Goal: Information Seeking & Learning: Learn about a topic

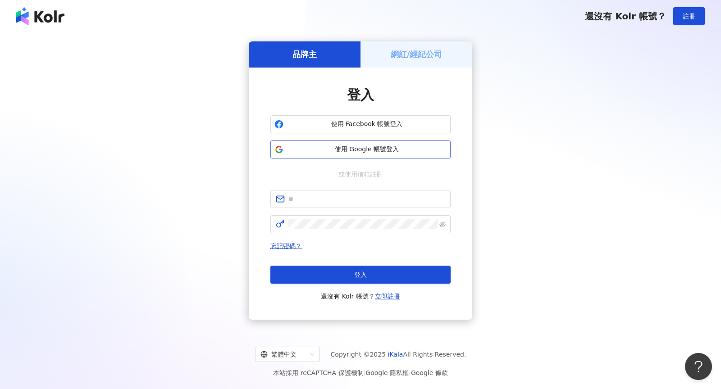
click at [353, 146] on span "使用 Google 帳號登入" at bounding box center [367, 149] width 160 height 9
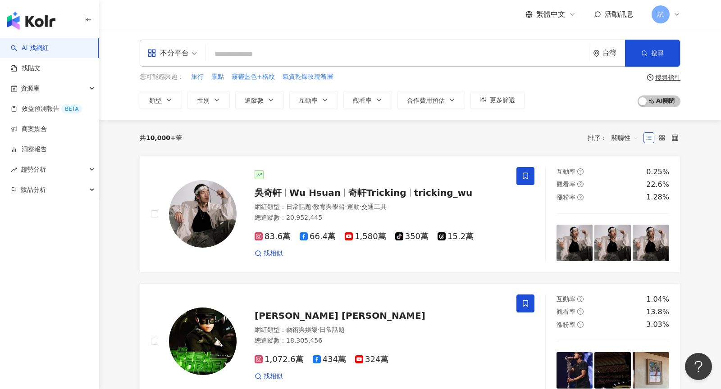
click at [191, 52] on span "不分平台" at bounding box center [172, 53] width 50 height 14
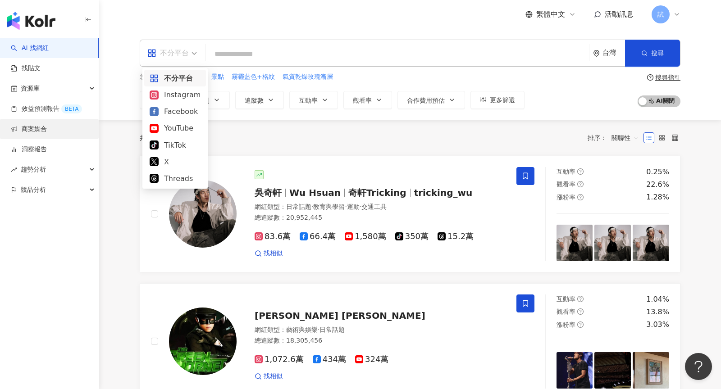
click at [25, 129] on link "商案媒合" at bounding box center [29, 129] width 36 height 9
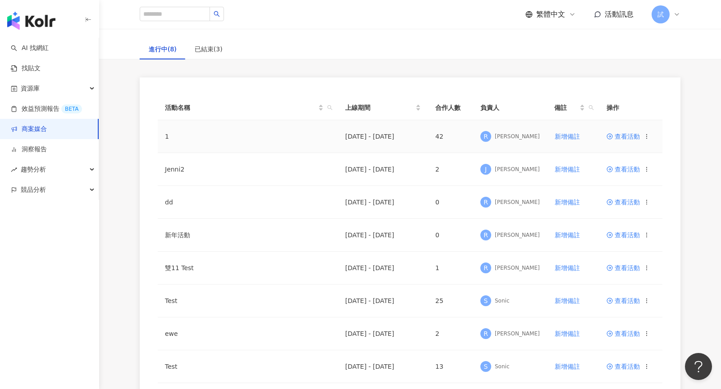
scroll to position [177, 0]
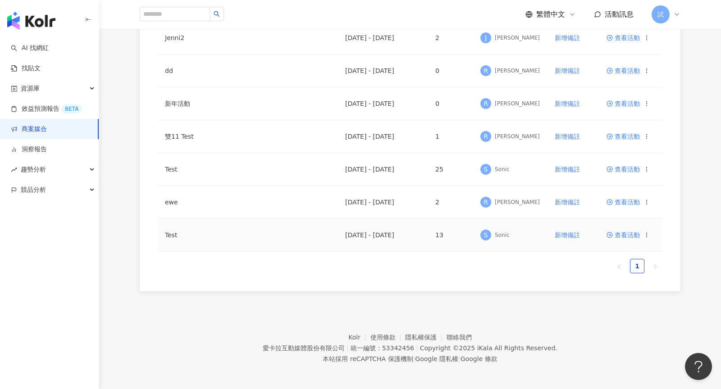
click at [621, 236] on span "查看活動" at bounding box center [623, 235] width 33 height 6
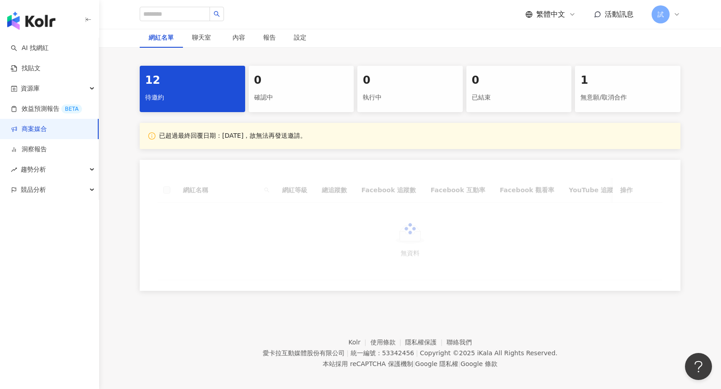
scroll to position [160, 0]
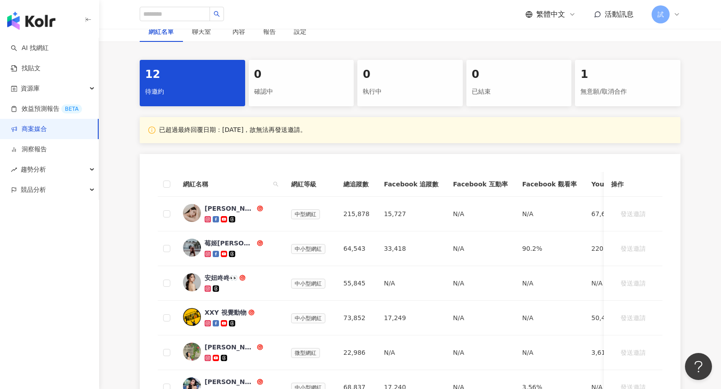
click at [49, 23] on img "button" at bounding box center [31, 21] width 48 height 18
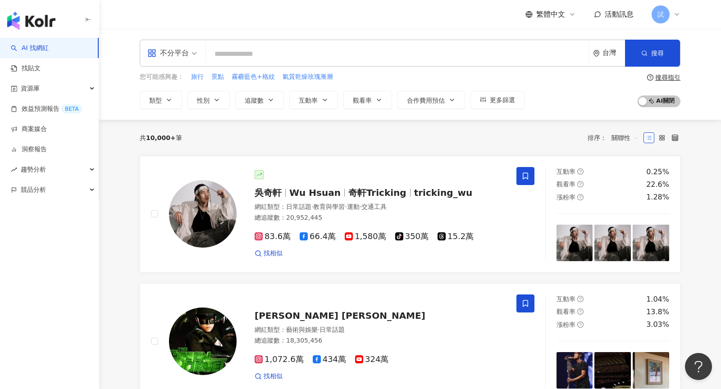
type input "*"
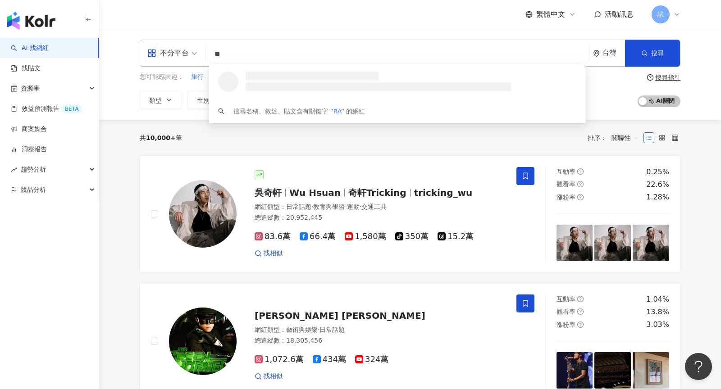
type input "*"
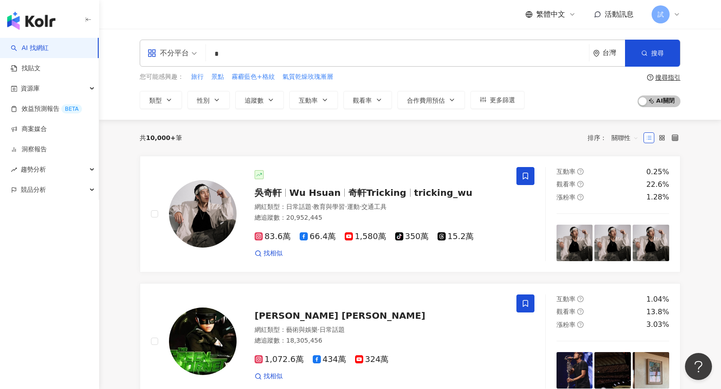
type input "*"
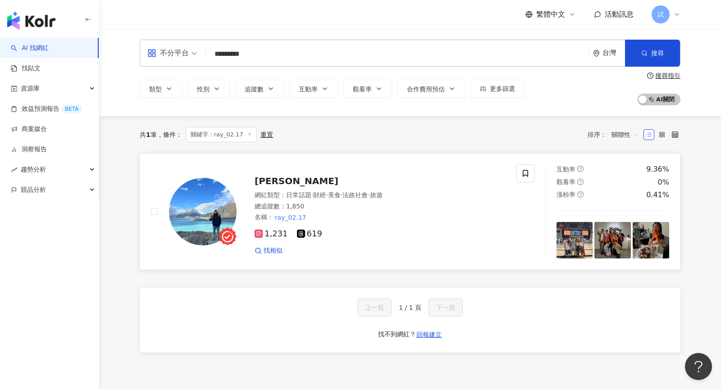
type input "*********"
click at [332, 221] on div "名稱 ： ray_02.17" at bounding box center [380, 217] width 251 height 9
click at [36, 18] on img "button" at bounding box center [31, 21] width 48 height 18
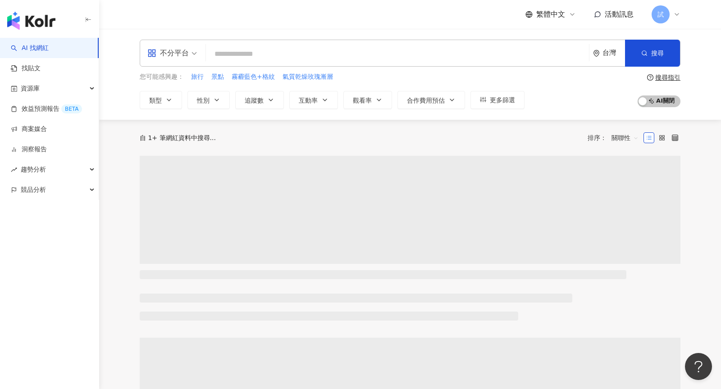
click at [231, 60] on input "search" at bounding box center [398, 54] width 376 height 17
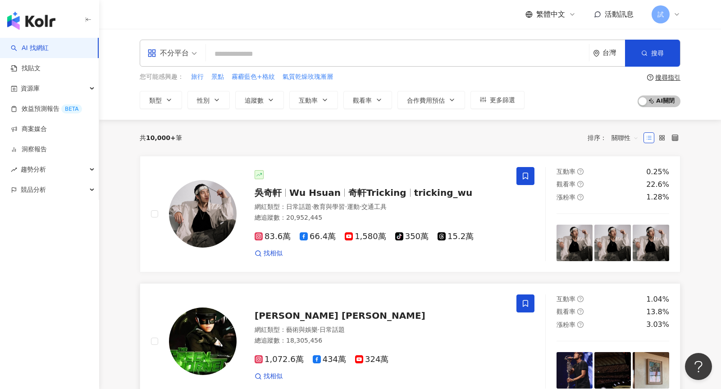
click at [387, 324] on div "Jay Chou 周杰倫 網紅類型 ： 藝術與娛樂 · 日常話題 總追蹤數 ： 18,305,456 1,072.6萬 434萬 324萬 找相似" at bounding box center [371, 341] width 269 height 79
click at [279, 54] on input "search" at bounding box center [398, 54] width 376 height 17
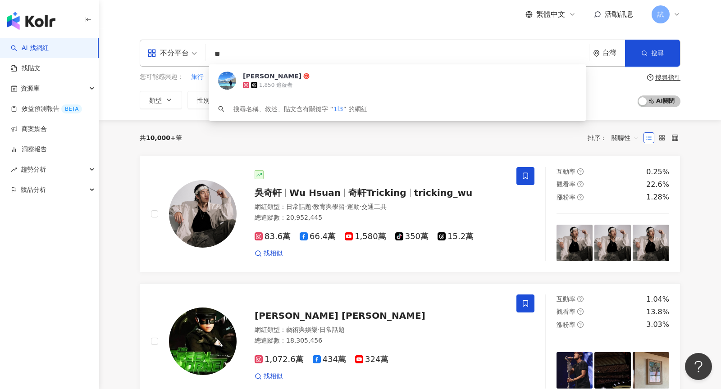
type input "*"
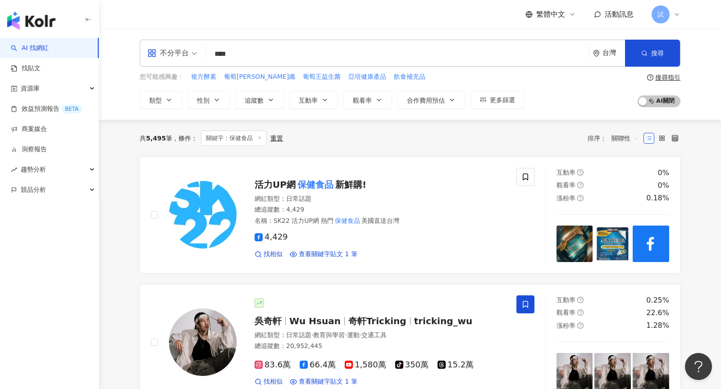
click at [269, 60] on input "****" at bounding box center [398, 54] width 376 height 17
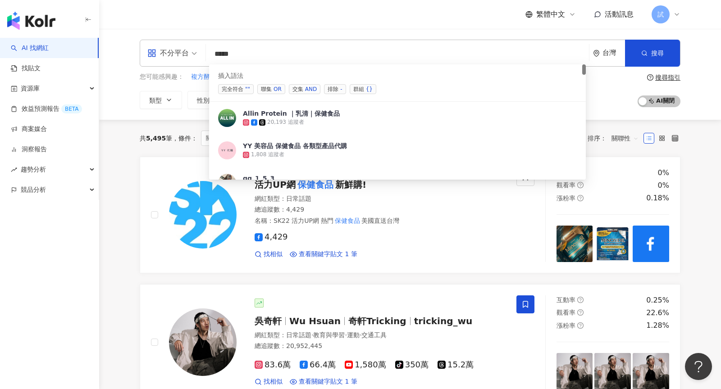
click at [308, 91] on div "AND" at bounding box center [311, 89] width 12 height 9
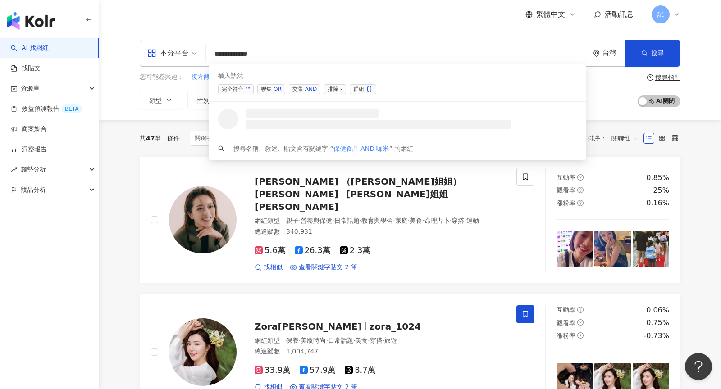
click at [275, 88] on div "OR" at bounding box center [278, 89] width 8 height 9
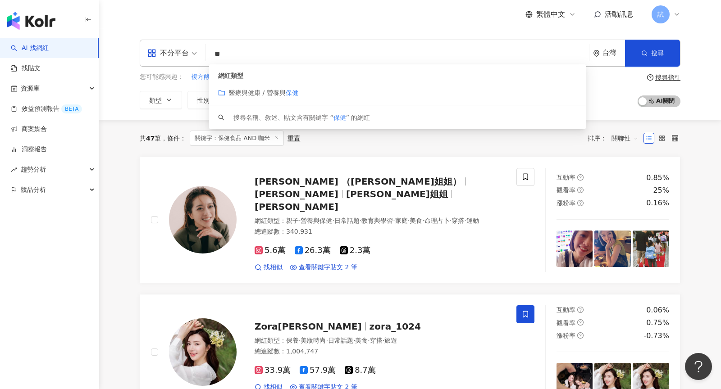
type input "*"
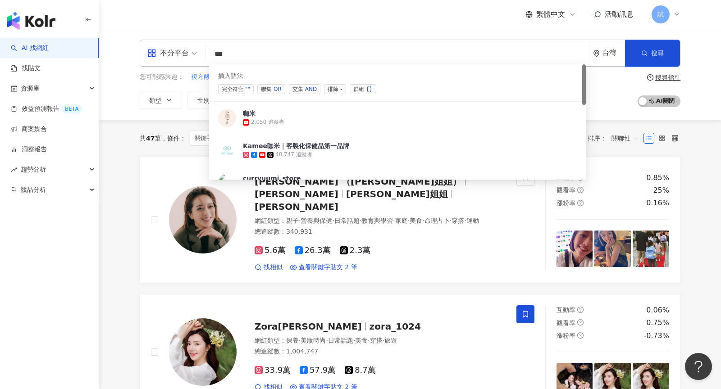
click at [289, 90] on span "交集 AND" at bounding box center [305, 89] width 32 height 10
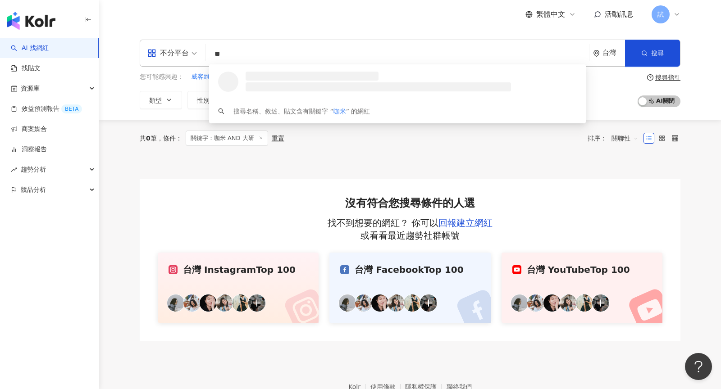
type input "*"
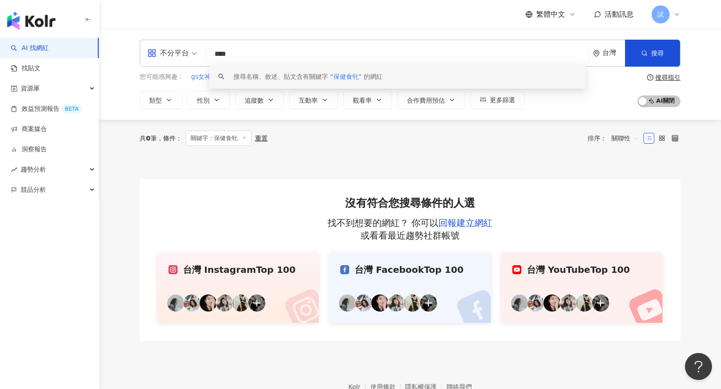
click at [377, 60] on input "****" at bounding box center [398, 54] width 376 height 17
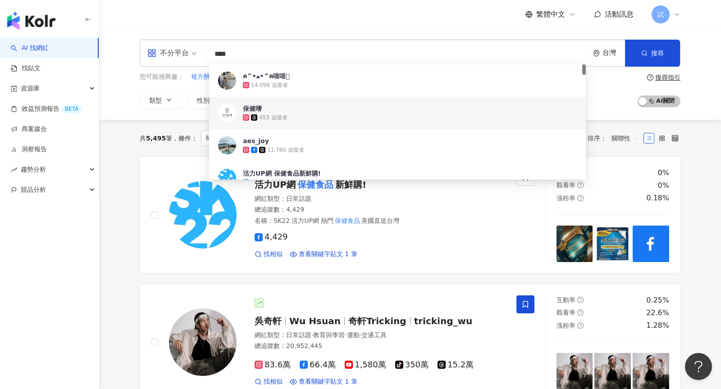
type input "****"
click at [612, 92] on div "您可能感興趣： 複方酵素 葡萄王易得纖 葡萄王益生菌 亞培健康產品 飲食補充品 類型 性別 追蹤數 互動率 觀看率 合作費用預估 更多篩選 搜尋指引 AI 開…" at bounding box center [410, 90] width 541 height 37
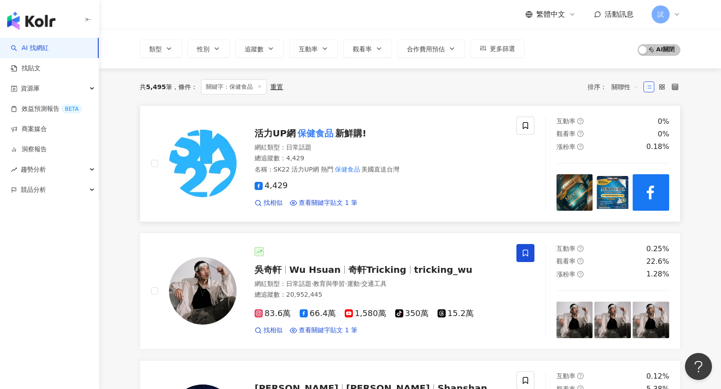
scroll to position [43, 0]
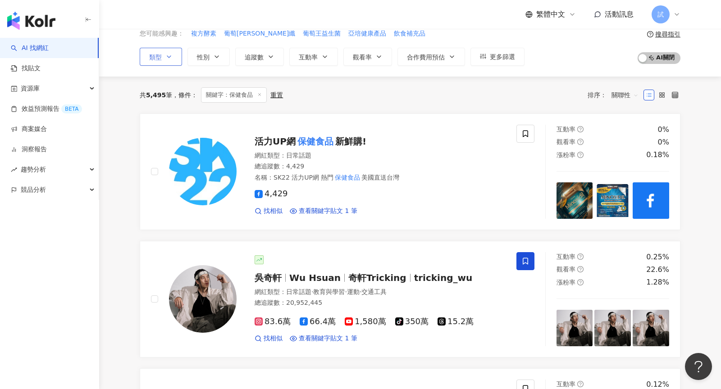
click at [161, 50] on button "類型" at bounding box center [161, 57] width 42 height 18
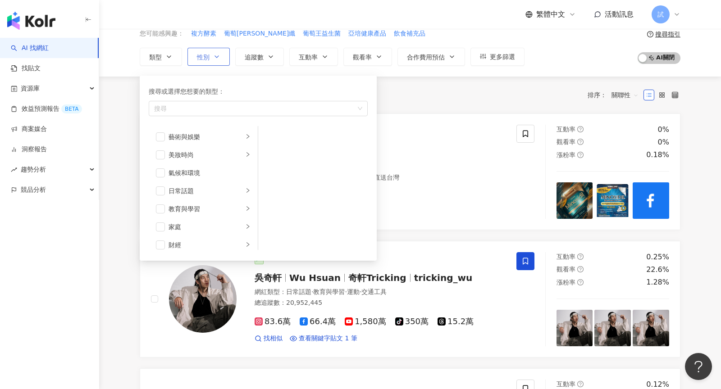
click at [221, 56] on button "性別" at bounding box center [209, 57] width 42 height 18
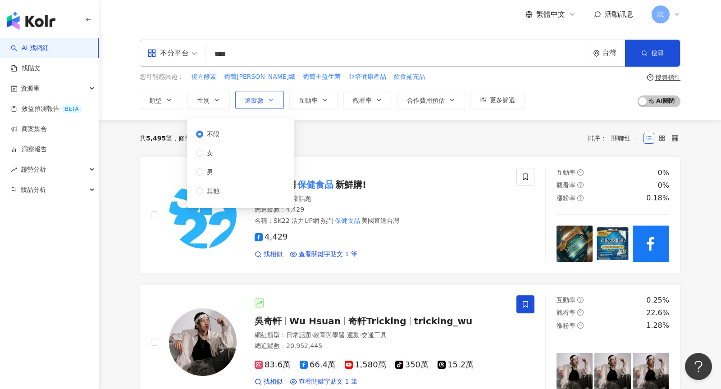
click at [261, 97] on span "追蹤數" at bounding box center [254, 100] width 19 height 7
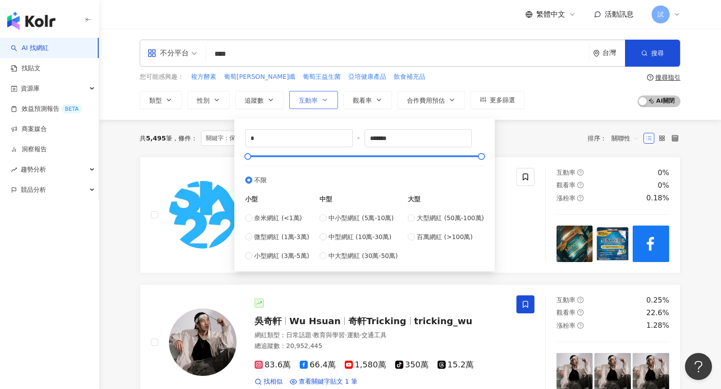
click at [316, 102] on button "互動率" at bounding box center [313, 100] width 49 height 18
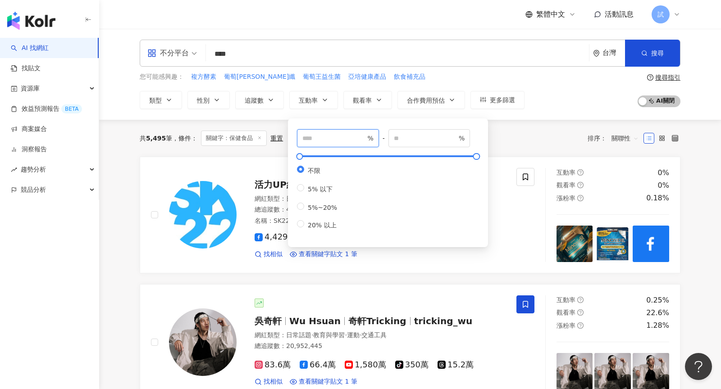
click at [330, 139] on input "number" at bounding box center [333, 138] width 63 height 10
click at [256, 102] on span "追蹤數" at bounding box center [254, 100] width 19 height 7
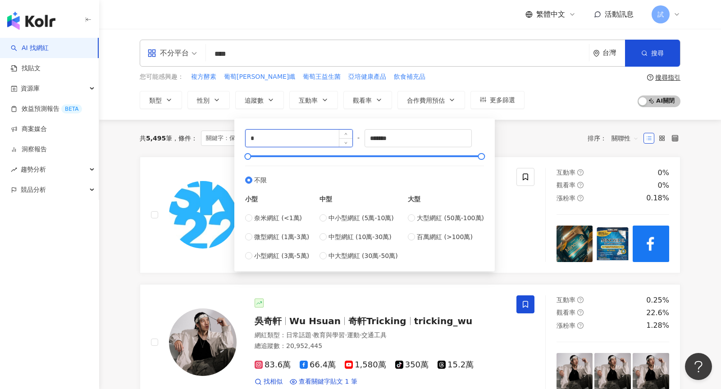
click at [307, 138] on input "*" at bounding box center [299, 138] width 107 height 17
type input "****"
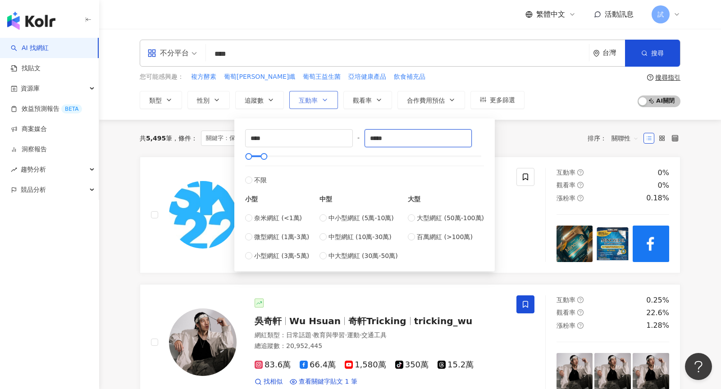
type input "*****"
click at [308, 92] on button "互動率" at bounding box center [313, 100] width 49 height 18
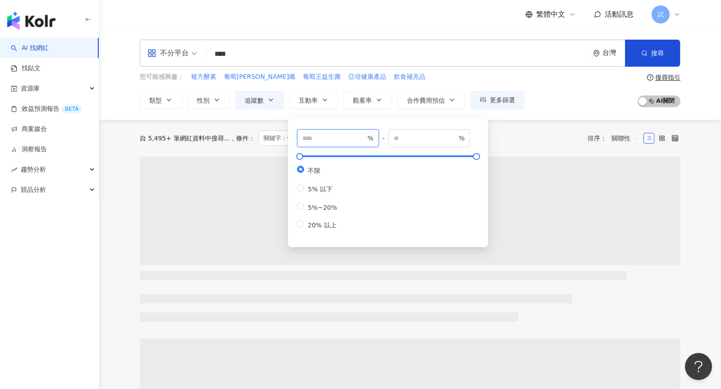
click at [328, 137] on input "number" at bounding box center [333, 138] width 63 height 10
type input "*"
click at [368, 103] on button "觀看率" at bounding box center [368, 100] width 49 height 18
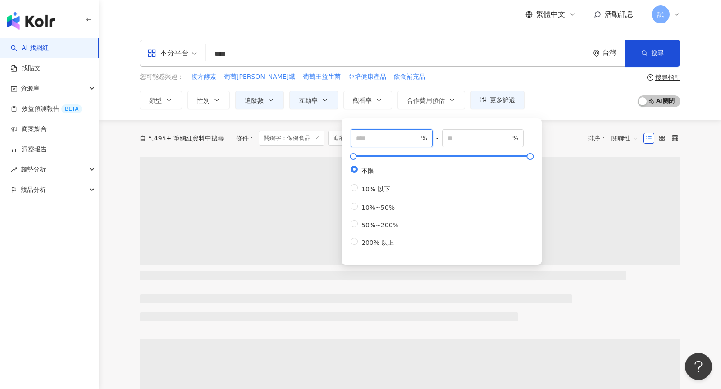
click at [387, 141] on input "number" at bounding box center [387, 138] width 63 height 10
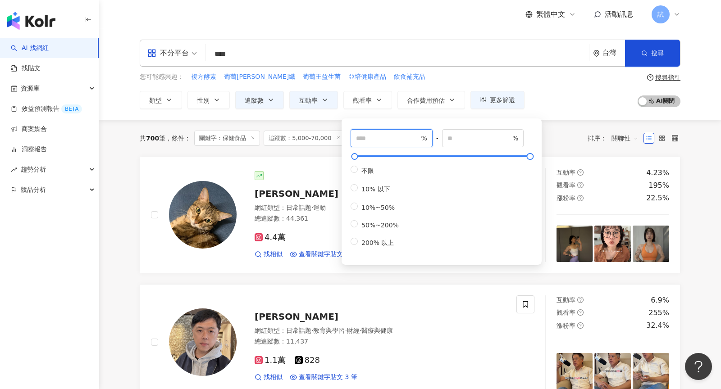
type input "**"
click at [557, 89] on div "您可能感興趣： 複方酵素 葡萄王易得纖 葡萄王益生菌 亞培健康產品 飲食補充品 類型 性別 追蹤數 互動率 觀看率 合作費用預估 更多篩選 不限 女 男 其他…" at bounding box center [410, 90] width 541 height 37
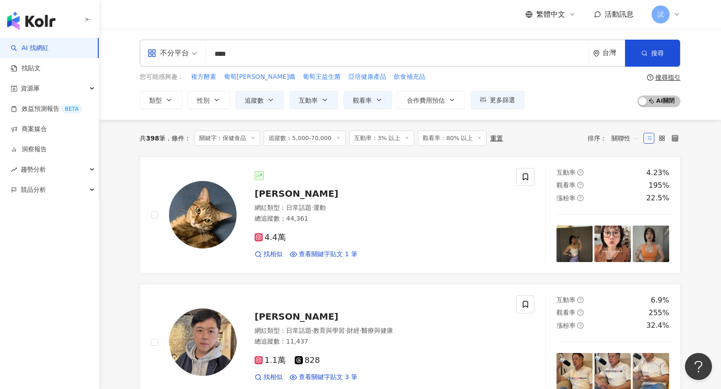
click at [628, 141] on span "關聯性" at bounding box center [625, 138] width 27 height 14
click at [624, 236] on div "關鍵字" at bounding box center [625, 233] width 23 height 10
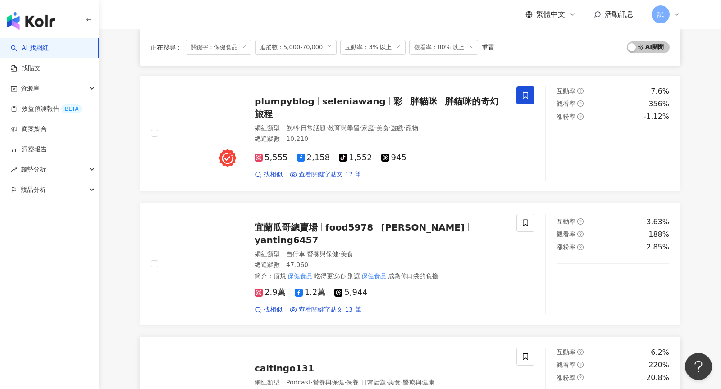
scroll to position [162, 0]
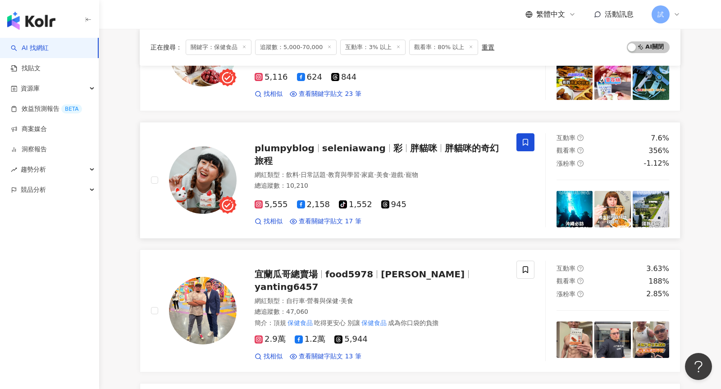
click at [417, 182] on div "總追蹤數 ： 10,210" at bounding box center [380, 186] width 251 height 9
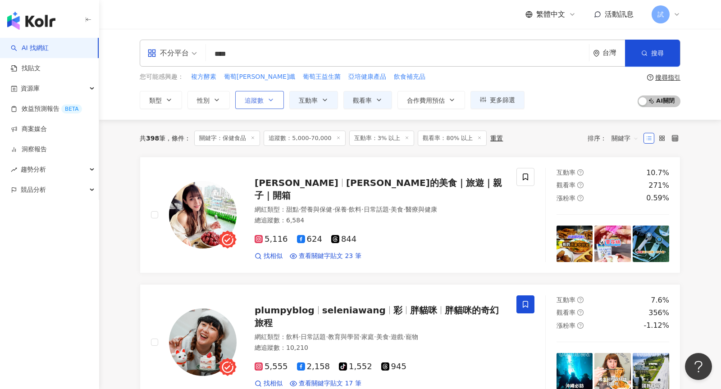
click at [261, 99] on span "追蹤數" at bounding box center [254, 100] width 19 height 7
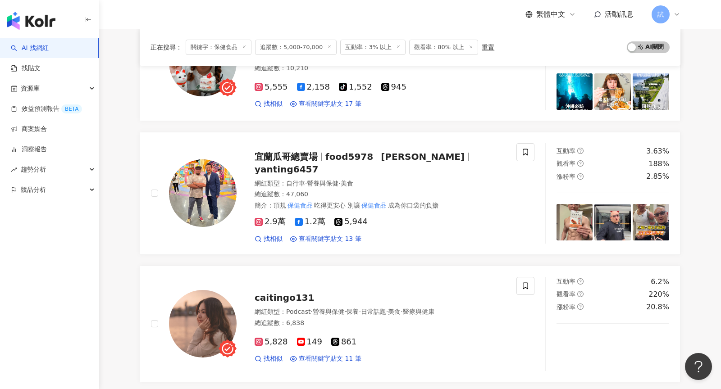
scroll to position [304, 0]
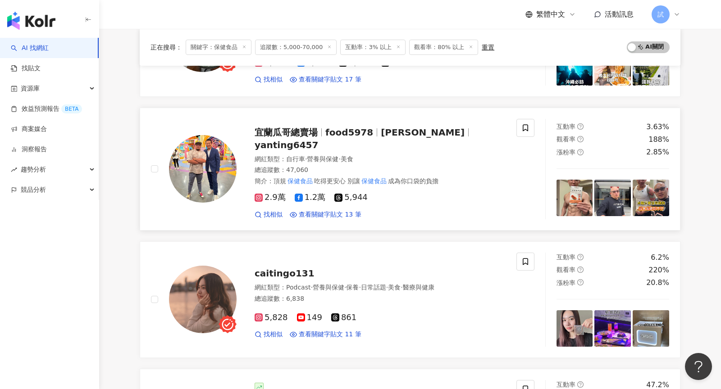
click at [448, 177] on div "簡介 ： 頂規 保健食品 吃得更安心 別讓 保健食品 成為你口袋的負擔" at bounding box center [380, 181] width 251 height 9
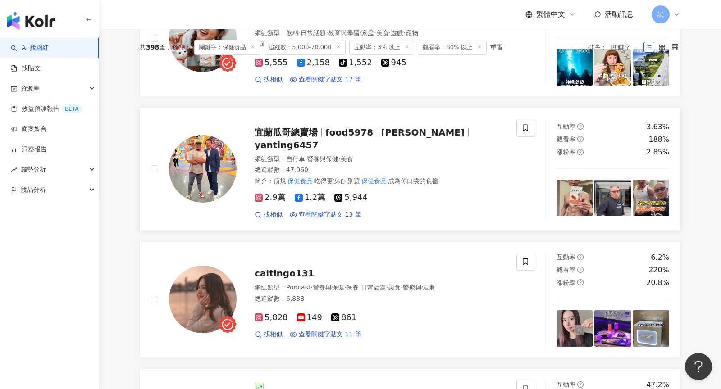
scroll to position [0, 0]
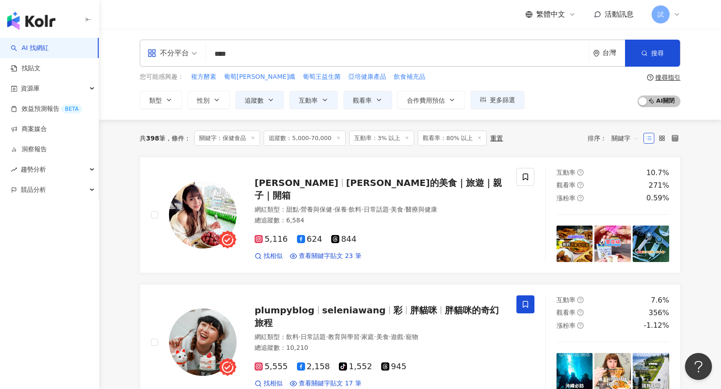
click at [496, 142] on div "共 398 筆 條件 ： 關鍵字：保健食品 追蹤數：5,000-70,000 互動率：3% 以上 觀看率：80% 以上 重置 排序： 關鍵字" at bounding box center [410, 138] width 541 height 15
click at [494, 142] on div "共 398 筆 條件 ： 關鍵字：保健食品 追蹤數：5,000-70,000 互動率：3% 以上 觀看率：80% 以上 重置" at bounding box center [321, 138] width 363 height 15
click at [490, 140] on div "重置" at bounding box center [496, 138] width 13 height 7
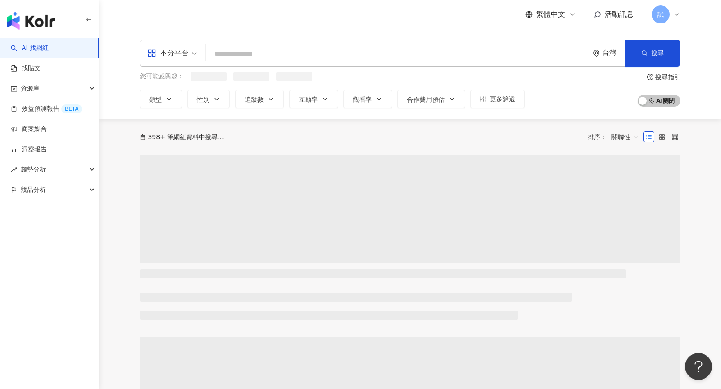
click at [606, 52] on div "台灣" at bounding box center [614, 53] width 23 height 8
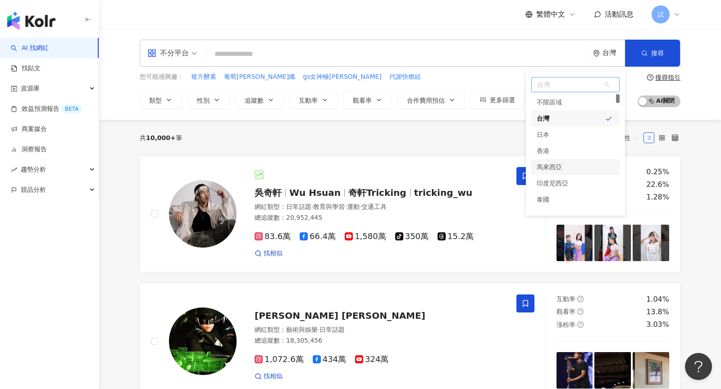
click at [555, 167] on div "馬來西亞" at bounding box center [549, 167] width 25 height 16
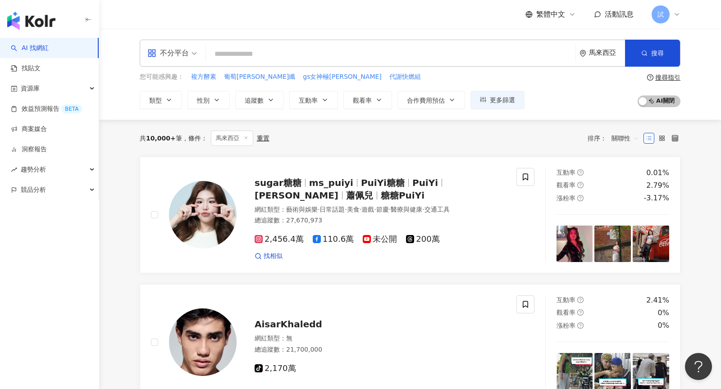
click at [596, 56] on div "馬來西亞" at bounding box center [607, 53] width 36 height 8
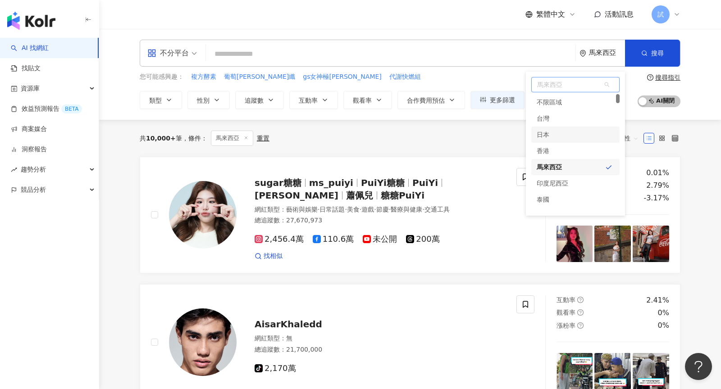
click at [556, 138] on div "日本" at bounding box center [575, 135] width 88 height 16
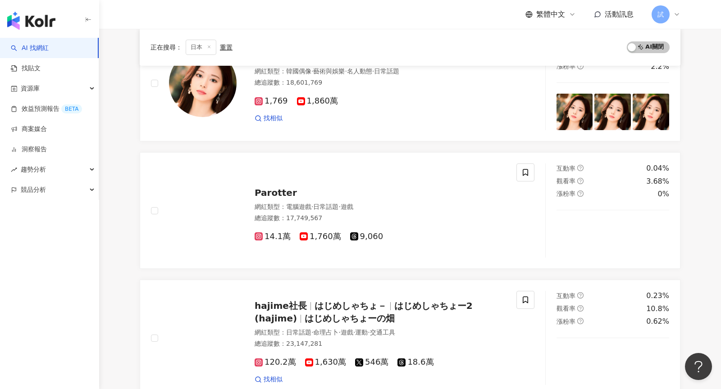
scroll to position [1511, 0]
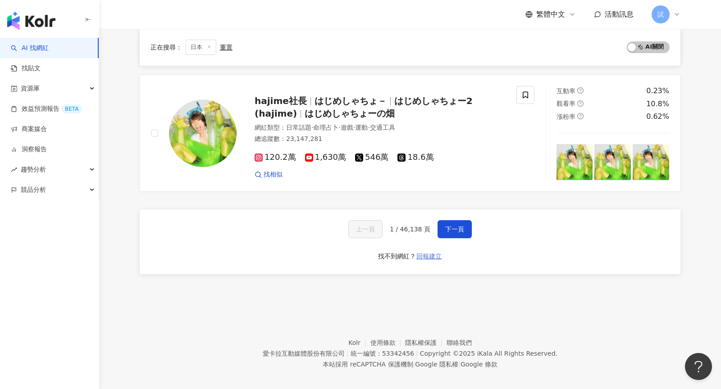
click at [430, 253] on span "回報建立" at bounding box center [429, 256] width 25 height 7
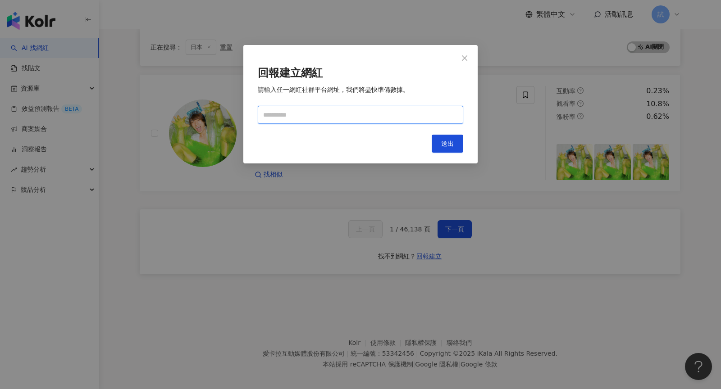
click at [351, 117] on input "text" at bounding box center [361, 115] width 206 height 18
type input "**********"
click at [447, 145] on span "送出" at bounding box center [447, 143] width 13 height 7
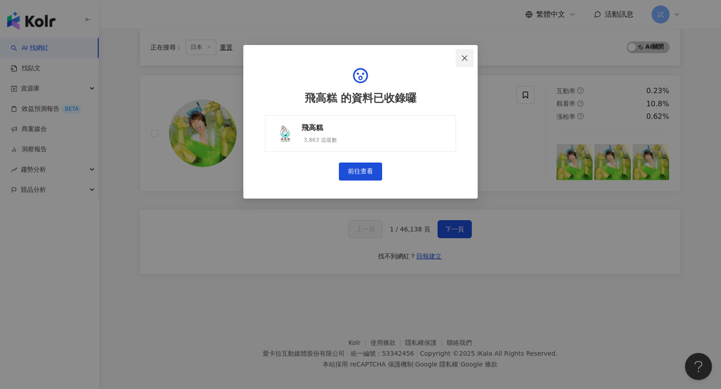
click at [463, 60] on icon "close" at bounding box center [464, 57] width 5 height 5
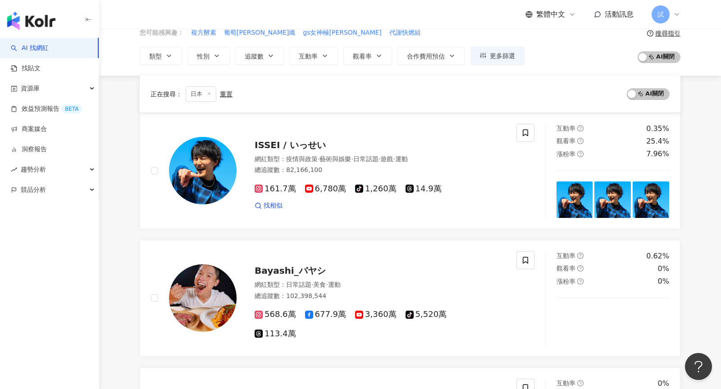
scroll to position [0, 0]
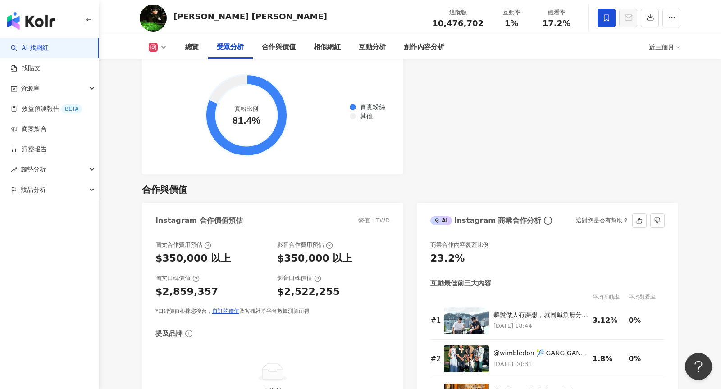
scroll to position [1098, 0]
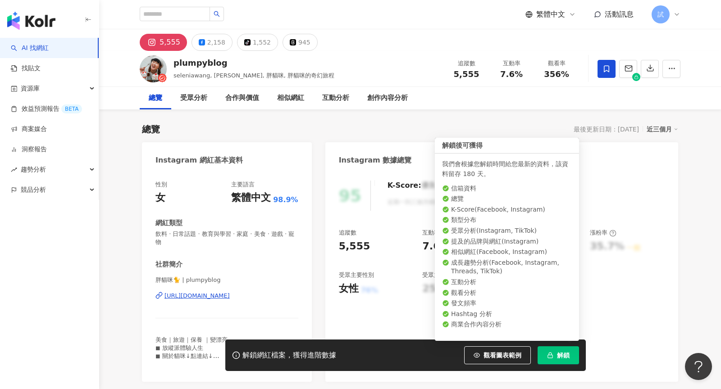
click at [559, 363] on button "解鎖" at bounding box center [558, 356] width 41 height 18
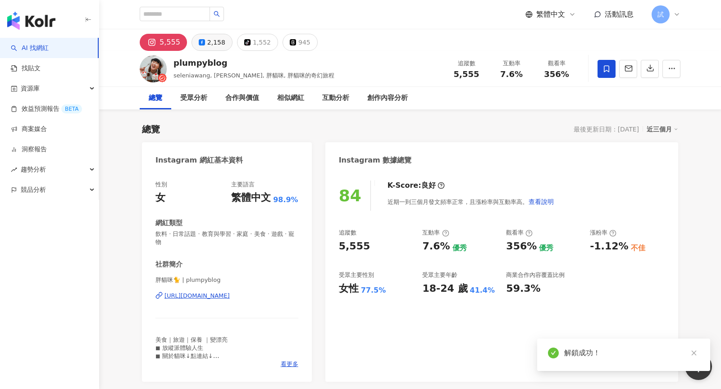
click at [210, 45] on div "2,158" at bounding box center [216, 42] width 18 height 13
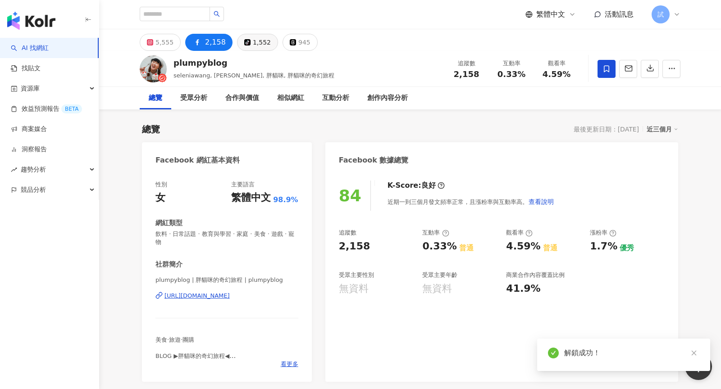
click at [253, 46] on div "1,552" at bounding box center [262, 42] width 18 height 13
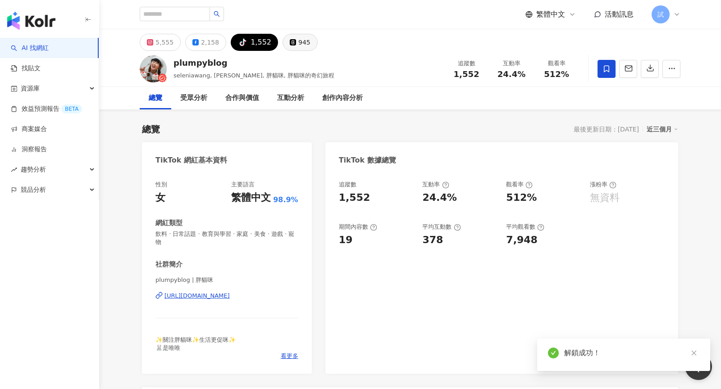
click at [298, 45] on div "945" at bounding box center [304, 42] width 12 height 13
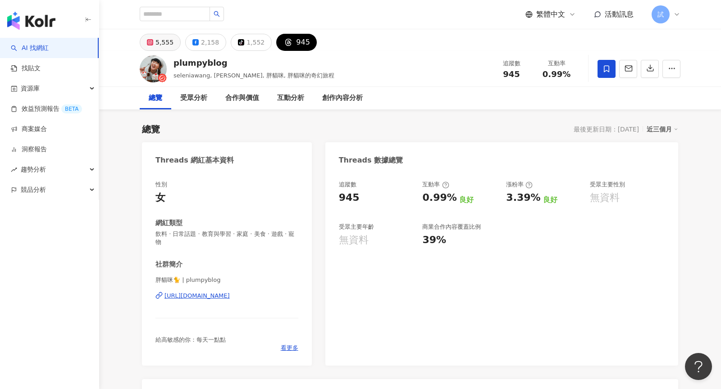
click at [162, 44] on div "5,555" at bounding box center [165, 42] width 18 height 13
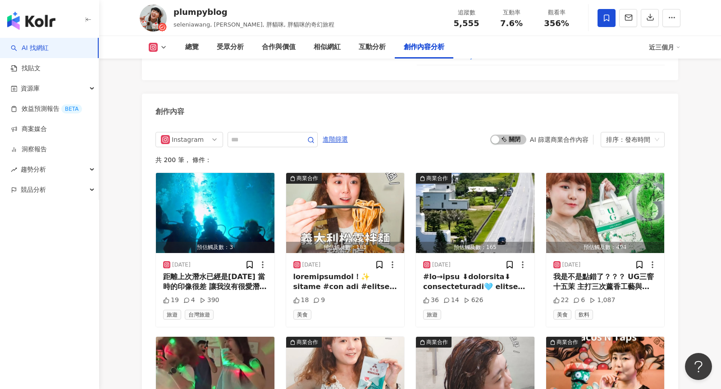
scroll to position [2719, 0]
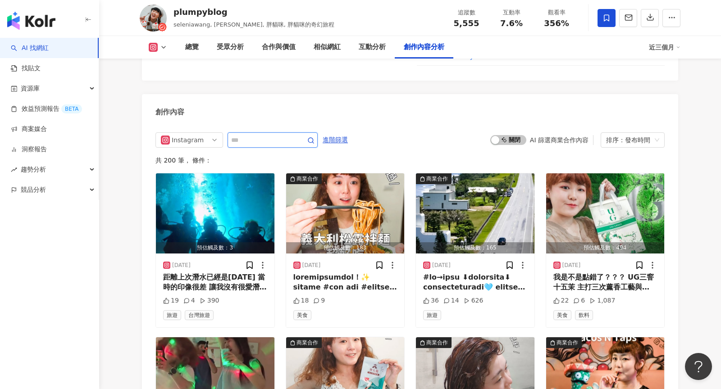
click at [265, 135] on input "text" at bounding box center [262, 140] width 63 height 11
type input "*"
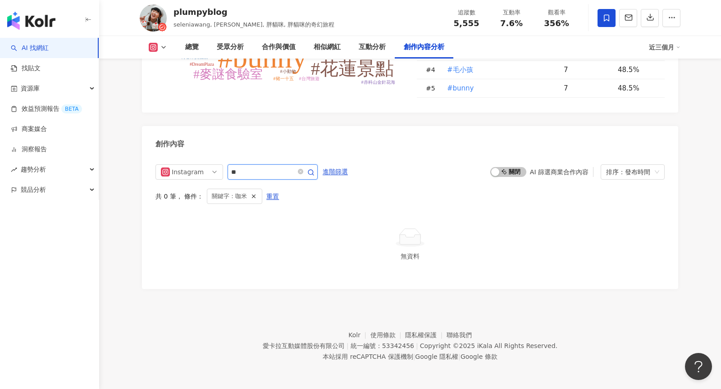
scroll to position [2677, 0]
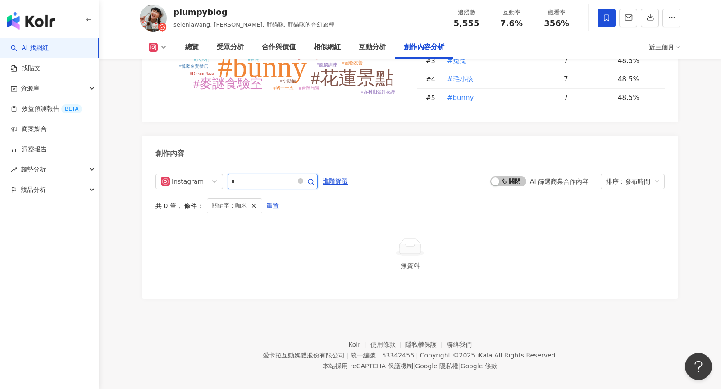
type input "*"
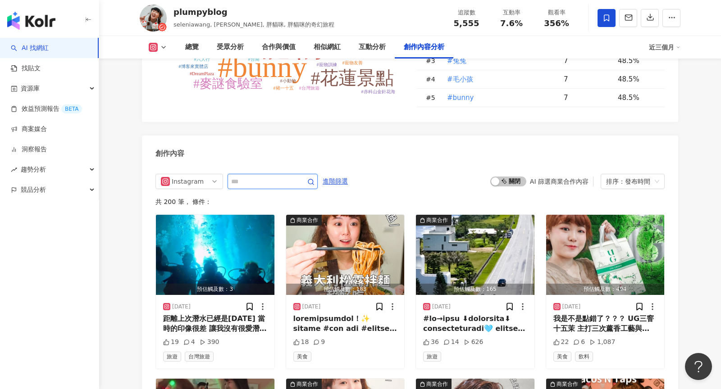
scroll to position [2745, 0]
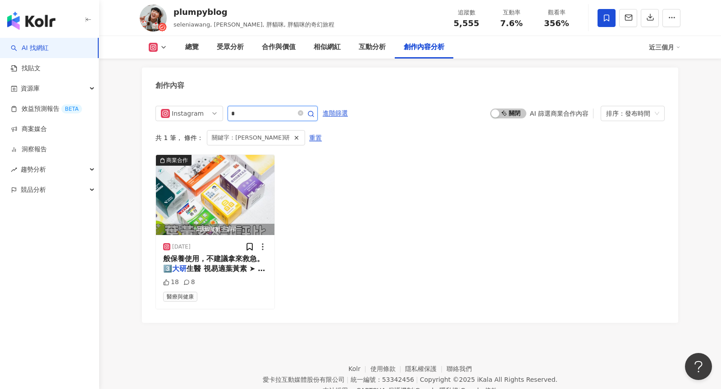
type input "*"
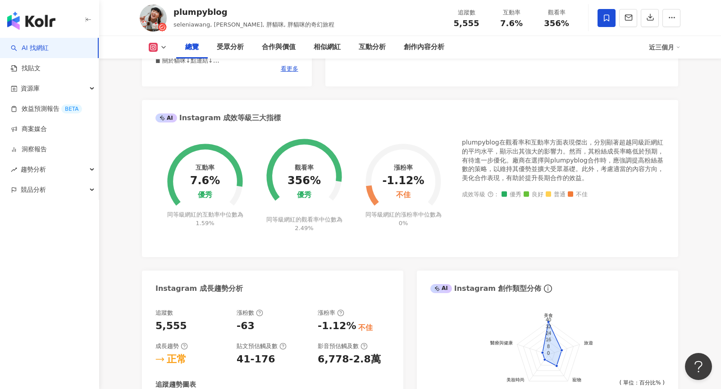
scroll to position [311, 0]
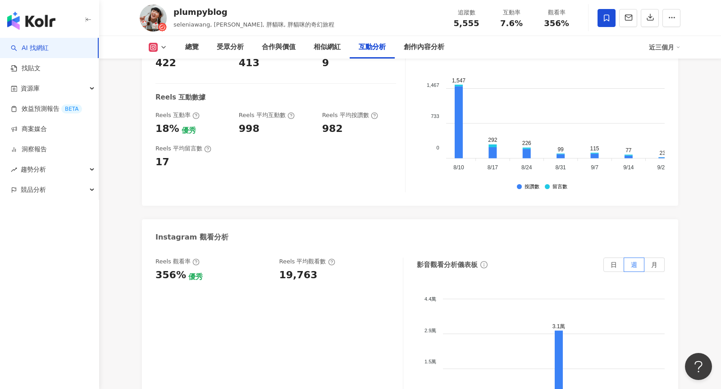
scroll to position [1873, 0]
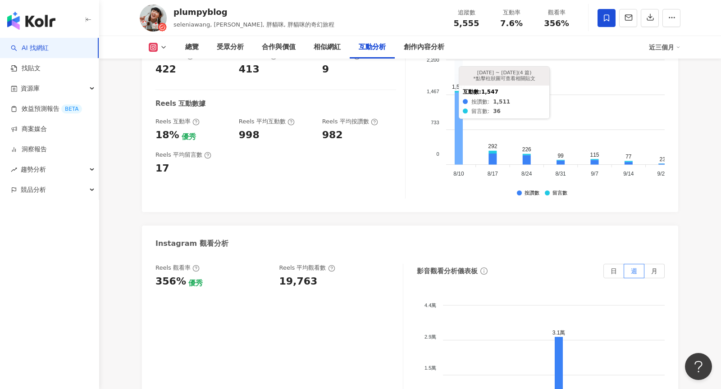
click at [457, 135] on icon at bounding box center [459, 129] width 8 height 72
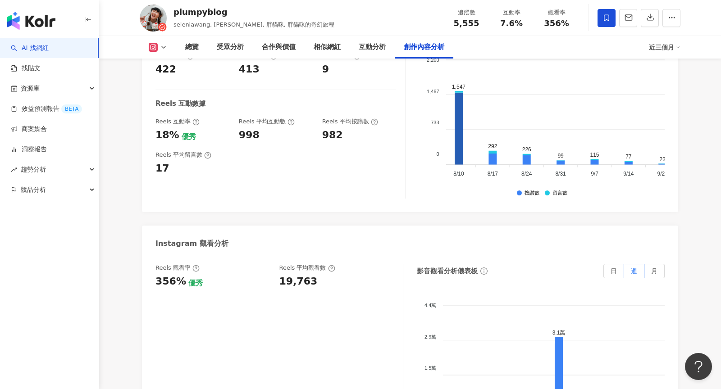
scroll to position [2745, 0]
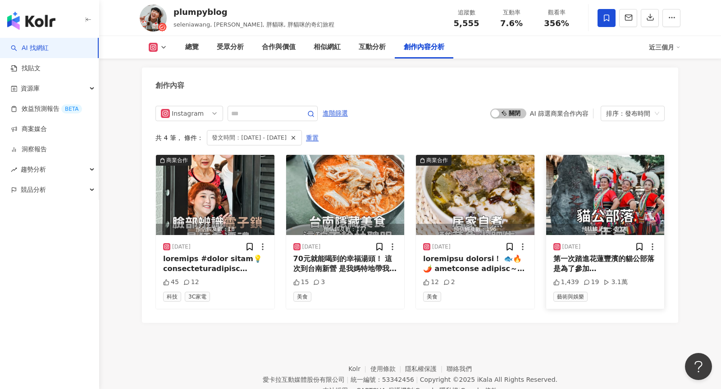
click at [580, 254] on div "第一次踏進花蓮豐濱的貓公部落 是為了參加[DEMOGRAPHIC_DATA]族的豐年祭 耳邊傳來的不是觀光化的表演 而是最真實的祭祖歌聲 鼓點一響、歌聲一起 …" at bounding box center [606, 264] width 104 height 20
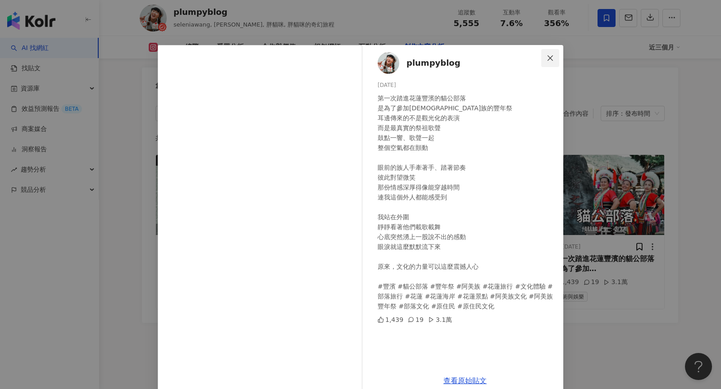
click at [553, 61] on icon "close" at bounding box center [550, 58] width 7 height 7
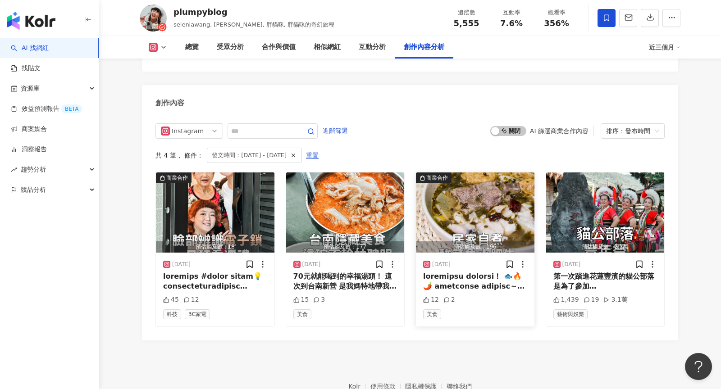
scroll to position [2732, 0]
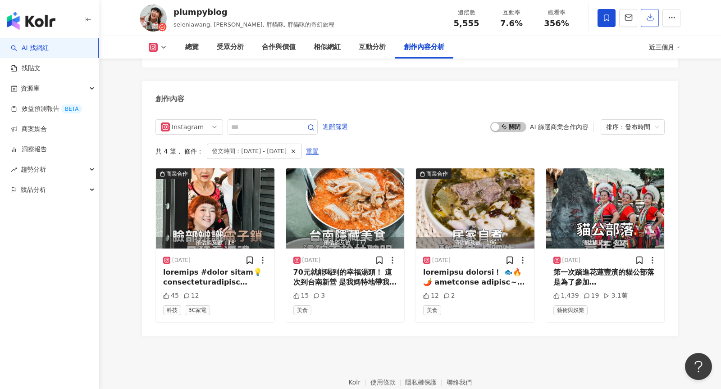
click at [646, 24] on button "button" at bounding box center [650, 18] width 18 height 18
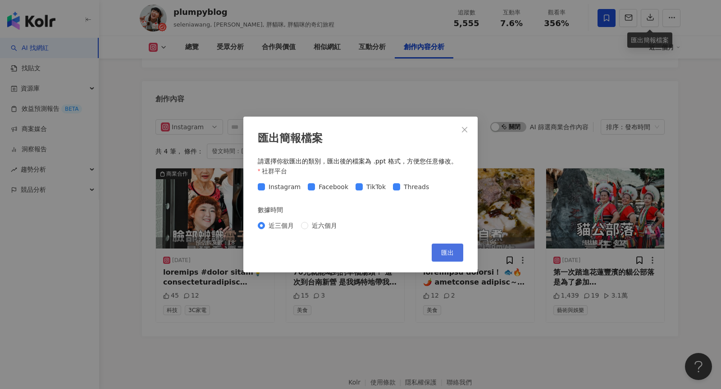
click at [450, 252] on span "匯出" at bounding box center [447, 252] width 13 height 7
click at [466, 132] on icon "close" at bounding box center [464, 129] width 7 height 7
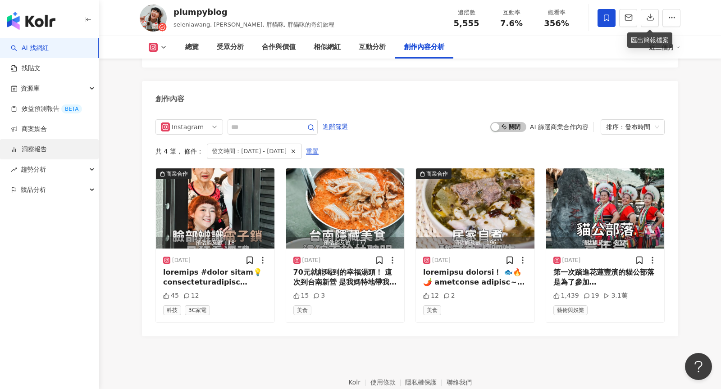
click at [47, 146] on link "洞察報告" at bounding box center [29, 149] width 36 height 9
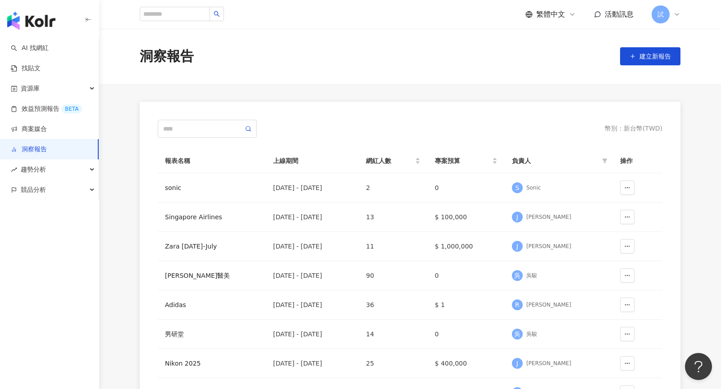
scroll to position [24, 0]
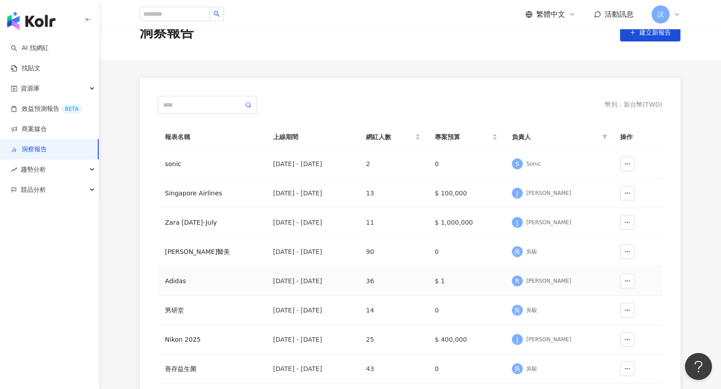
click at [181, 277] on div "Adidas" at bounding box center [212, 281] width 94 height 10
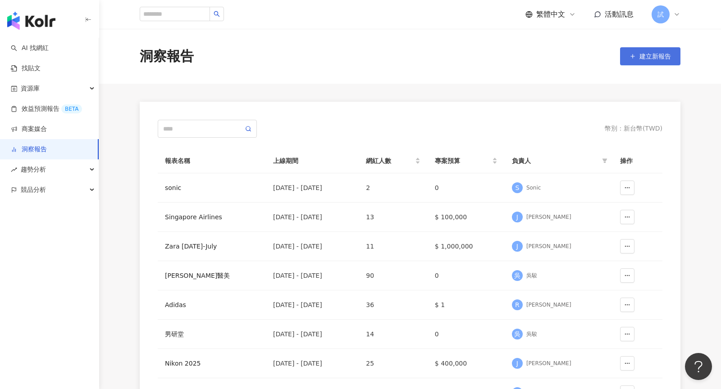
click at [646, 63] on button "建立新報告" at bounding box center [650, 56] width 60 height 18
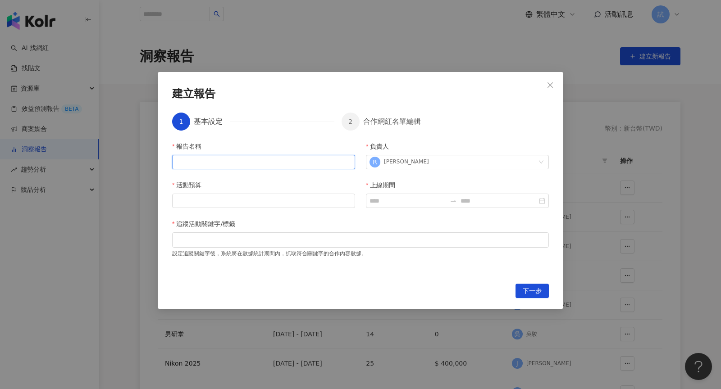
click at [326, 157] on input "報告名稱" at bounding box center [263, 162] width 183 height 14
type input "**"
click at [199, 203] on input "活動預算" at bounding box center [264, 201] width 182 height 14
click at [375, 195] on div at bounding box center [457, 201] width 183 height 14
type input "***"
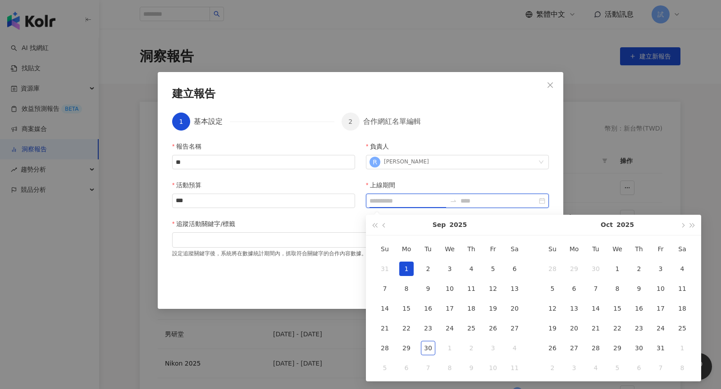
type input "**********"
click at [409, 271] on div "1" at bounding box center [406, 269] width 14 height 14
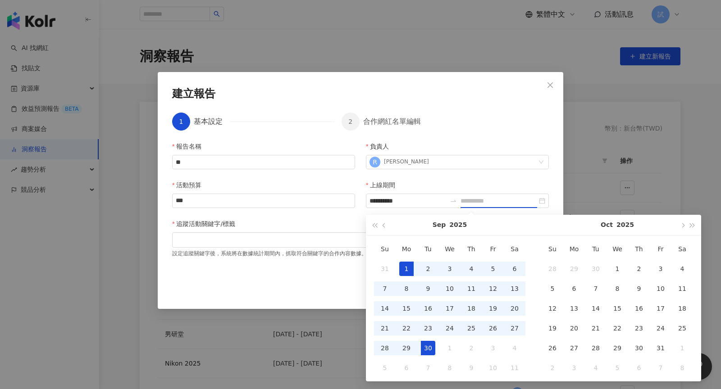
click at [433, 345] on div "30" at bounding box center [428, 348] width 14 height 14
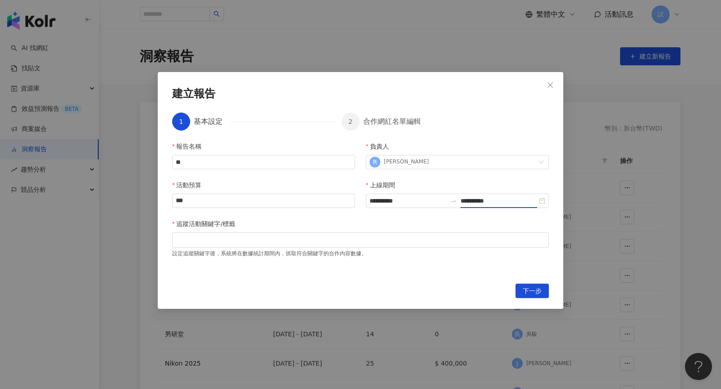
type input "**********"
click at [392, 247] on div at bounding box center [360, 240] width 377 height 15
type input "*******"
click at [544, 287] on button "下一步" at bounding box center [532, 291] width 33 height 14
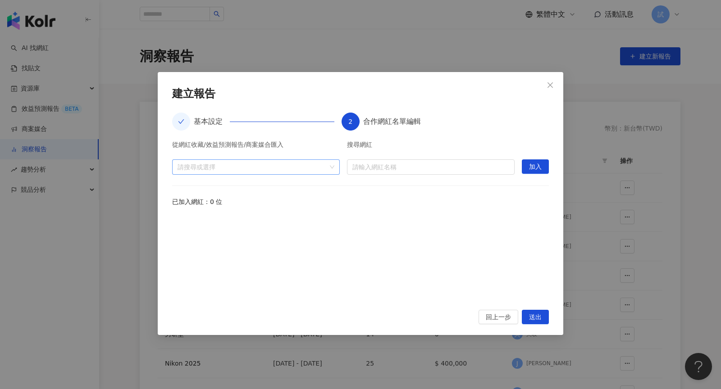
click at [331, 166] on div "請搜尋或選擇" at bounding box center [256, 167] width 168 height 15
click at [252, 185] on span "收藏" at bounding box center [263, 187] width 150 height 14
click at [179, 185] on icon "caret-down" at bounding box center [181, 187] width 5 height 5
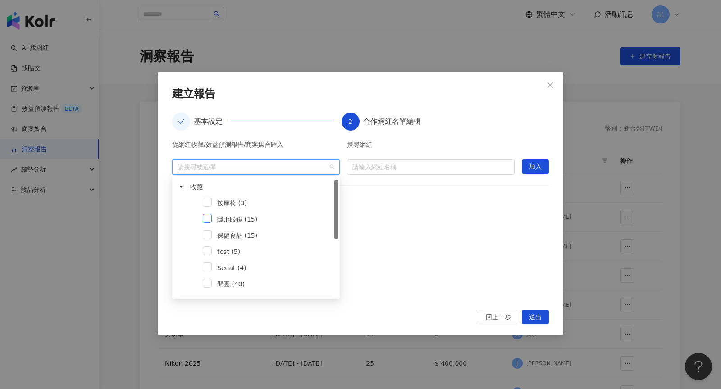
click at [205, 218] on span at bounding box center [207, 218] width 9 height 9
click at [534, 169] on span "加入" at bounding box center [535, 167] width 13 height 14
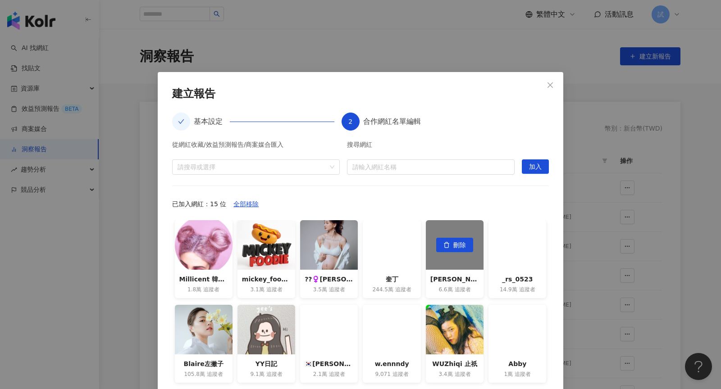
scroll to position [1, 0]
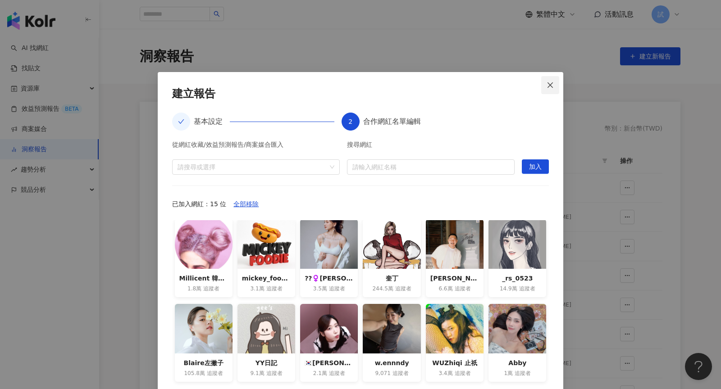
click at [553, 84] on icon "close" at bounding box center [550, 85] width 7 height 7
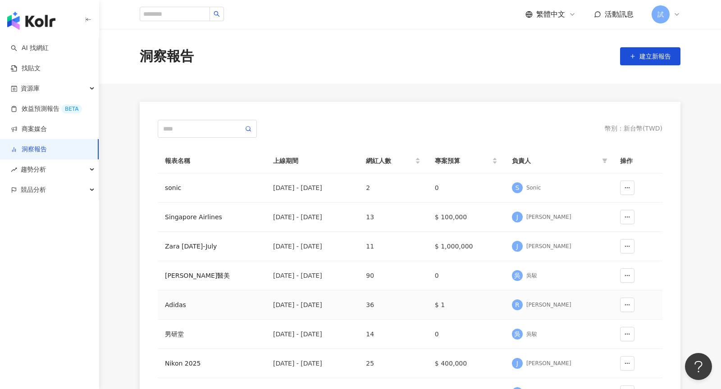
click at [180, 303] on div "Adidas" at bounding box center [212, 305] width 94 height 10
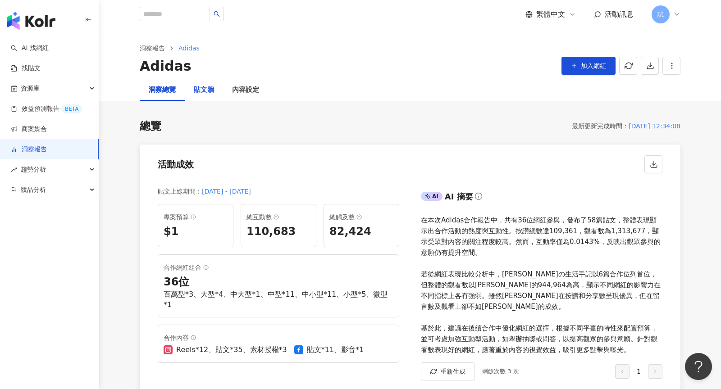
click at [210, 92] on div "貼文牆" at bounding box center [204, 90] width 20 height 11
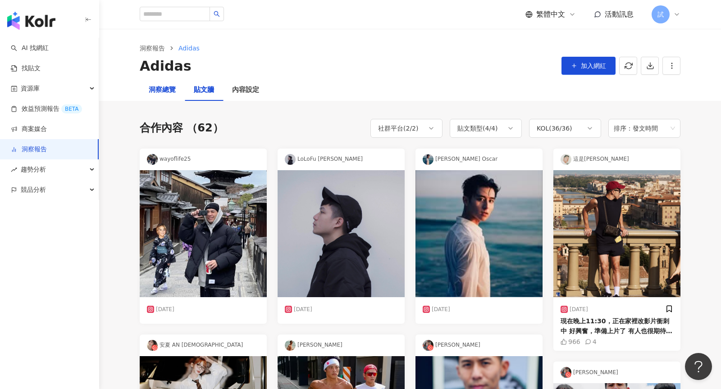
click at [166, 87] on div "洞察總覽" at bounding box center [162, 90] width 27 height 11
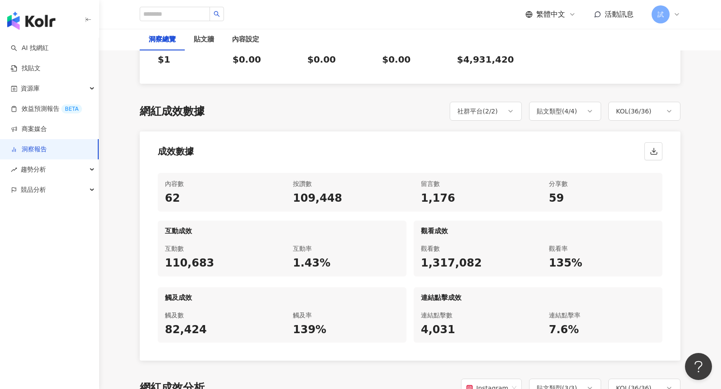
scroll to position [385, 0]
click at [653, 105] on div "KOL ( 36 / 36 )" at bounding box center [645, 111] width 72 height 19
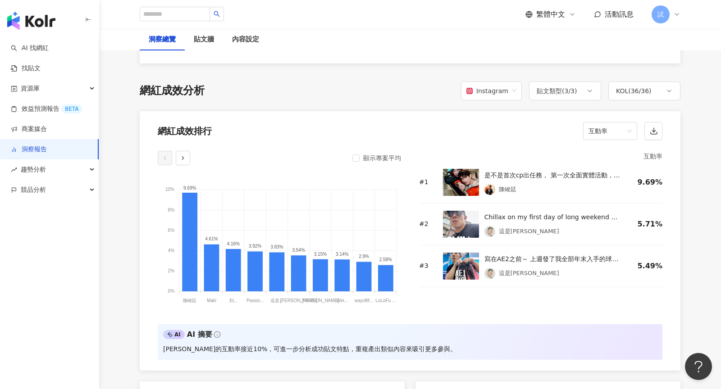
scroll to position [682, 0]
click at [614, 123] on span "互動率" at bounding box center [610, 131] width 43 height 17
click at [606, 171] on div "互動數" at bounding box center [611, 171] width 40 height 10
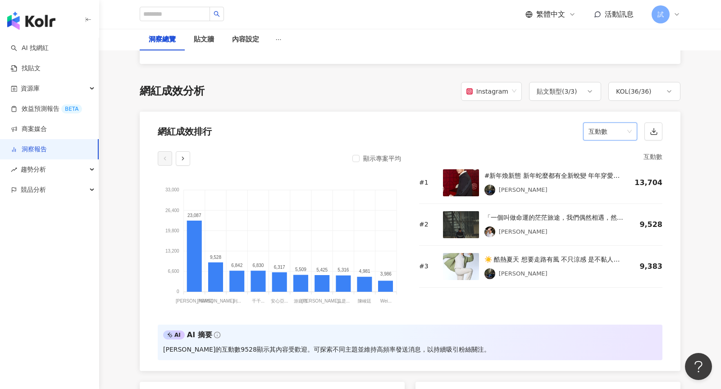
click at [618, 126] on span "互動數" at bounding box center [610, 131] width 43 height 17
click at [608, 145] on div "按讚數" at bounding box center [610, 140] width 50 height 15
click at [621, 123] on span "按讚數" at bounding box center [610, 131] width 43 height 17
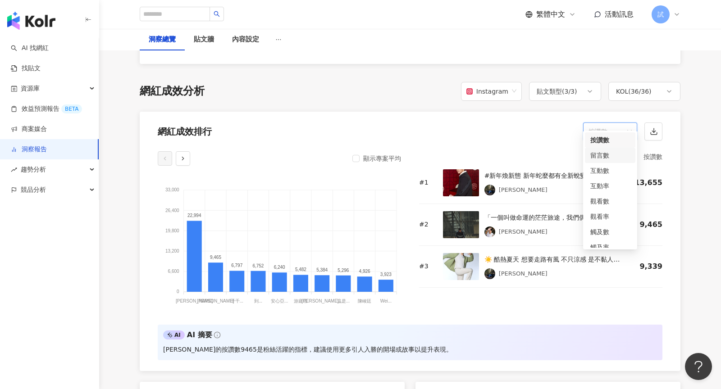
click at [610, 156] on div "留言數" at bounding box center [611, 156] width 40 height 10
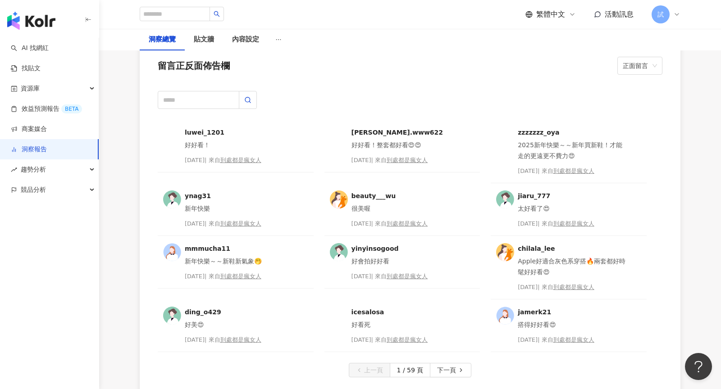
scroll to position [2314, 0]
click at [196, 92] on input "text" at bounding box center [199, 101] width 82 height 18
type input "*"
type input "**"
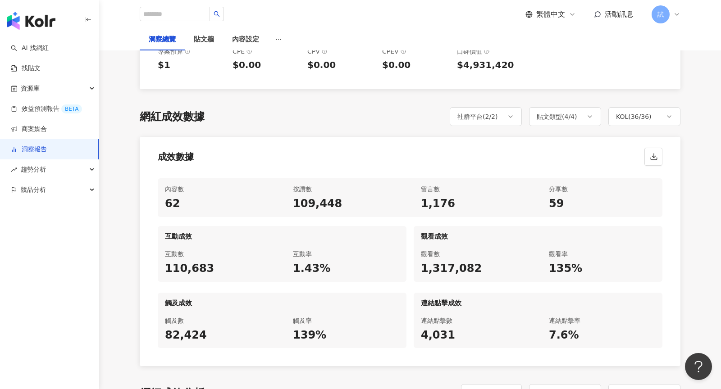
scroll to position [0, 0]
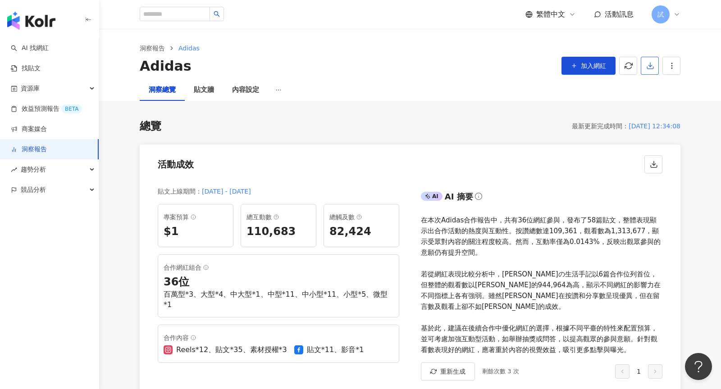
click at [649, 73] on button "button" at bounding box center [650, 66] width 18 height 18
click at [655, 88] on span "匯出 PPT" at bounding box center [664, 87] width 32 height 10
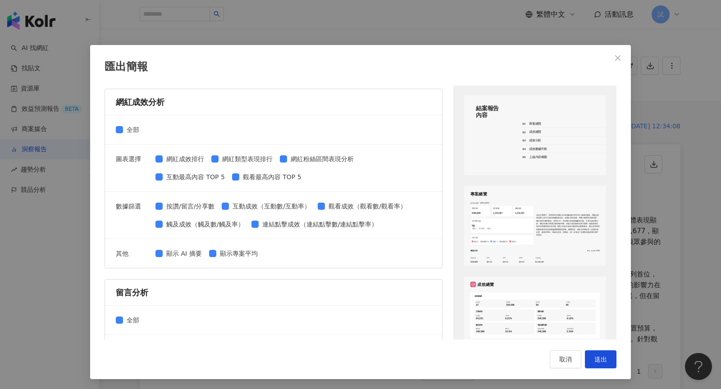
scroll to position [133, 0]
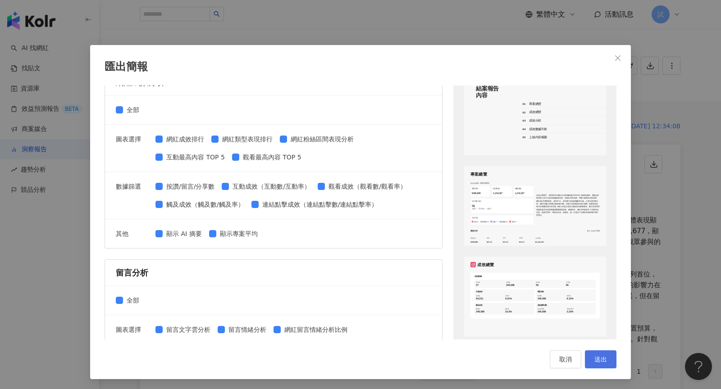
click at [602, 353] on button "送出" at bounding box center [601, 360] width 32 height 18
click at [617, 55] on icon "close" at bounding box center [617, 58] width 7 height 7
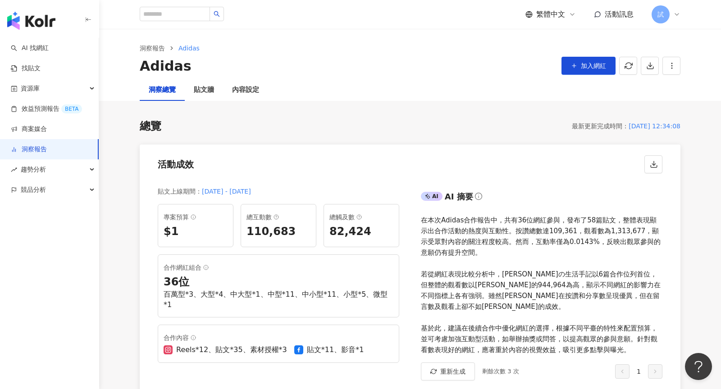
click at [698, 29] on div "洞察報告 Adidas Adidas 加入網紅 匯出簡報 請選擇您欲匯出的項目 整體設定 全部 顯示平台 Instagram Facebook Youtube…" at bounding box center [410, 54] width 622 height 50
click at [480, 99] on div "洞察總覽 貼文牆 內容設定" at bounding box center [410, 90] width 577 height 22
click at [211, 92] on div "貼文牆" at bounding box center [204, 90] width 20 height 11
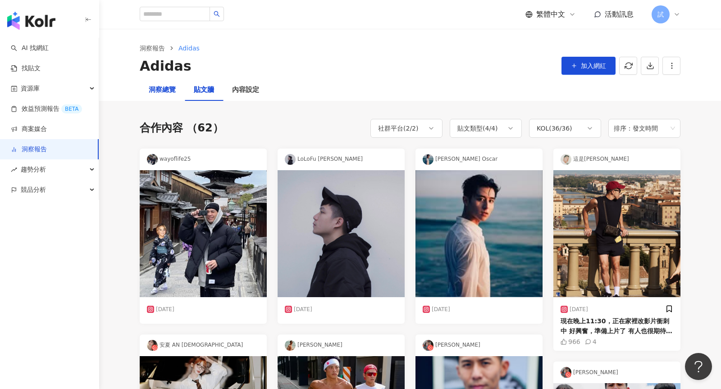
click at [167, 87] on div "洞察總覽" at bounding box center [162, 90] width 27 height 11
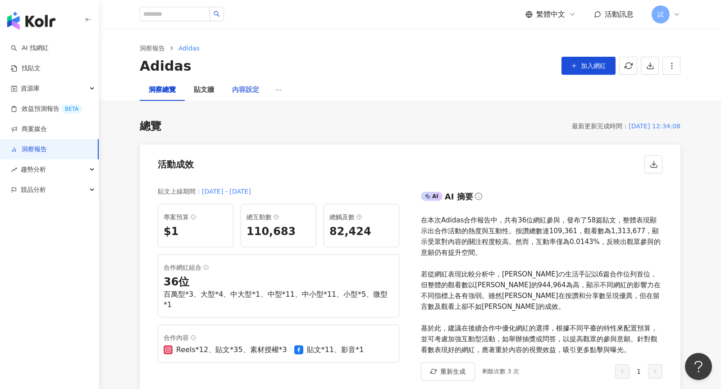
click at [245, 96] on div "內容設定" at bounding box center [245, 90] width 45 height 22
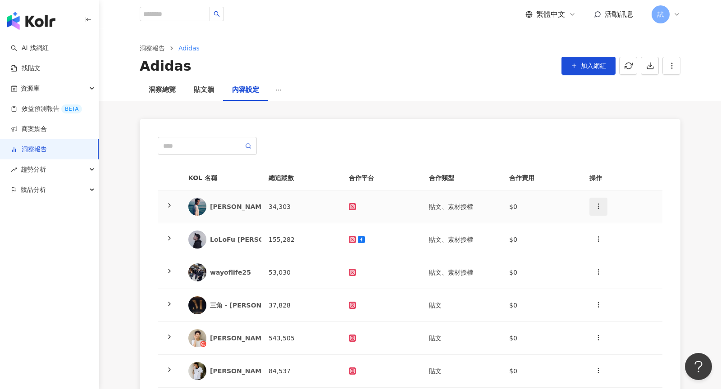
click at [601, 206] on icon "button" at bounding box center [598, 206] width 7 height 7
click at [604, 69] on span "加入網紅" at bounding box center [593, 65] width 25 height 7
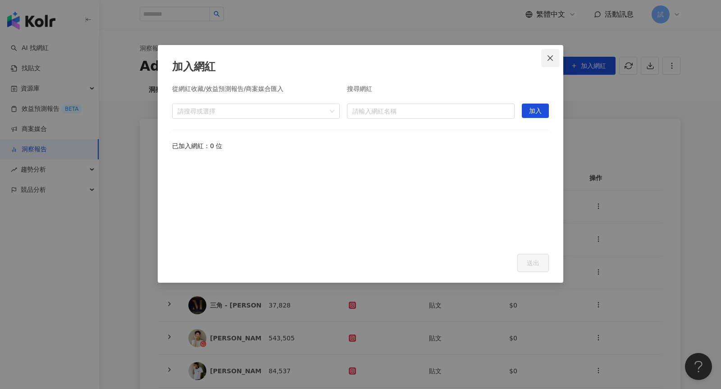
click at [549, 60] on icon "close" at bounding box center [550, 58] width 7 height 7
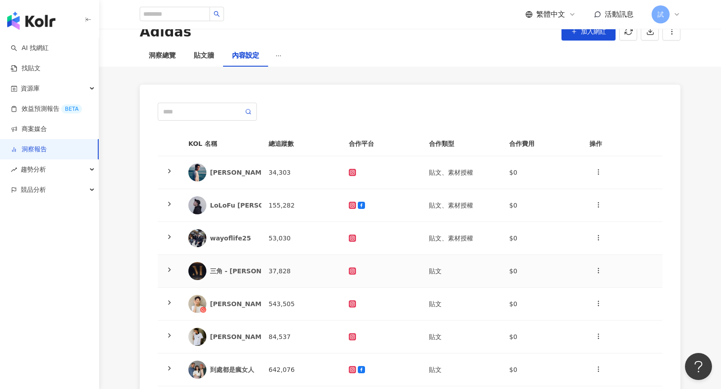
scroll to position [36, 0]
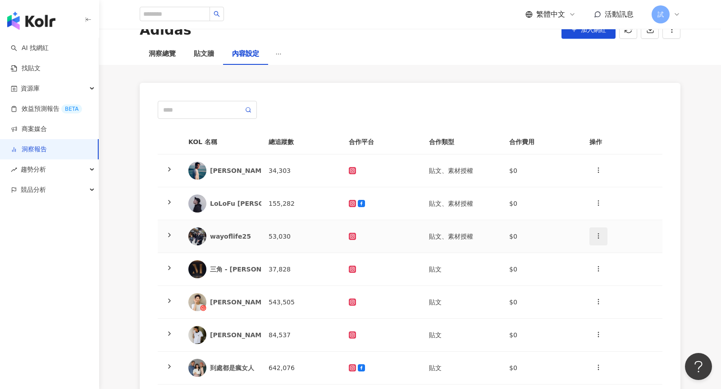
click at [597, 234] on icon "button" at bounding box center [598, 236] width 7 height 7
click at [600, 200] on icon "button" at bounding box center [598, 203] width 7 height 7
click at [604, 219] on li "新增內容" at bounding box center [614, 224] width 46 height 18
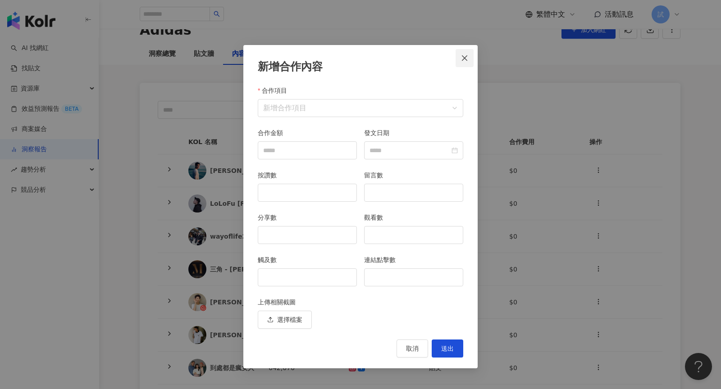
click at [470, 58] on span "Close" at bounding box center [465, 58] width 18 height 7
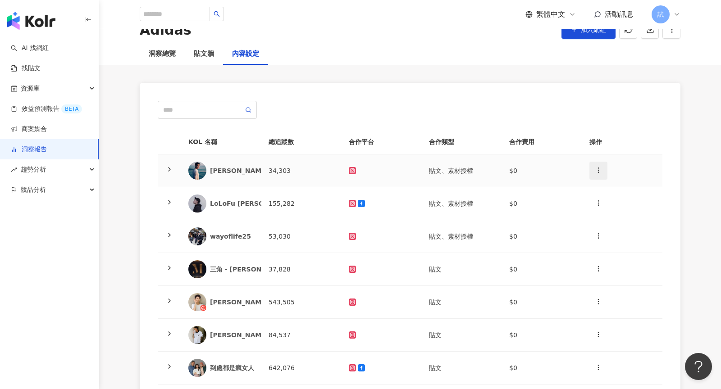
click at [598, 173] on icon "button" at bounding box center [598, 170] width 7 height 7
click at [610, 189] on div "新增內容" at bounding box center [614, 192] width 35 height 10
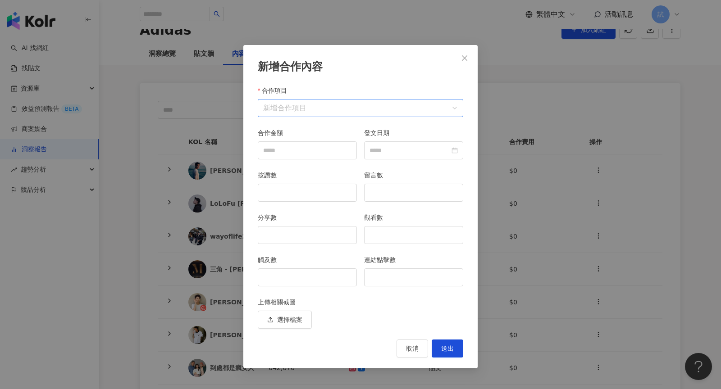
click at [325, 105] on input "合作項目" at bounding box center [360, 108] width 195 height 17
click at [362, 292] on div "連結點擊數" at bounding box center [414, 276] width 106 height 42
click at [408, 353] on button "取消" at bounding box center [413, 349] width 32 height 18
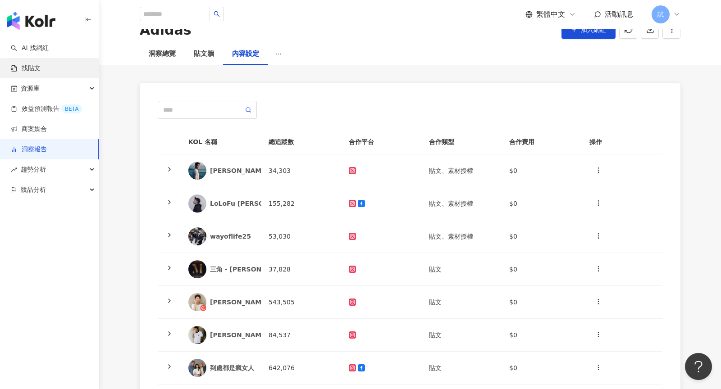
click at [41, 70] on link "找貼文" at bounding box center [26, 68] width 30 height 9
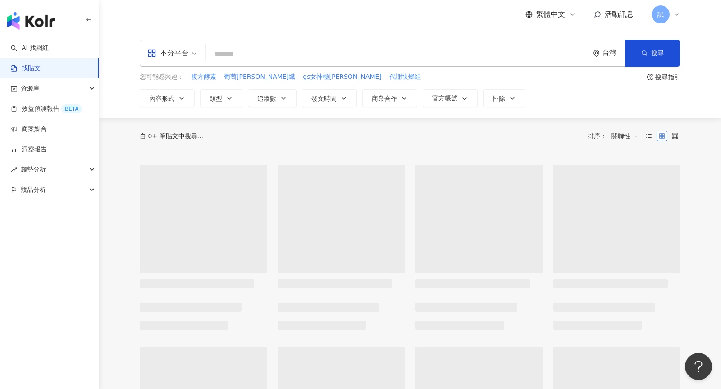
click at [320, 51] on input "search" at bounding box center [398, 53] width 376 height 19
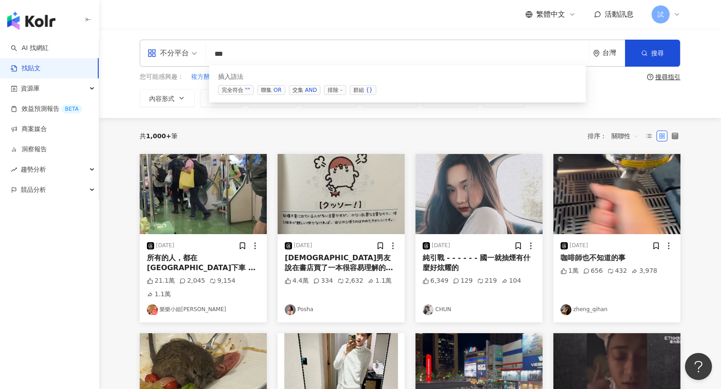
click at [307, 87] on div "AND" at bounding box center [311, 90] width 12 height 9
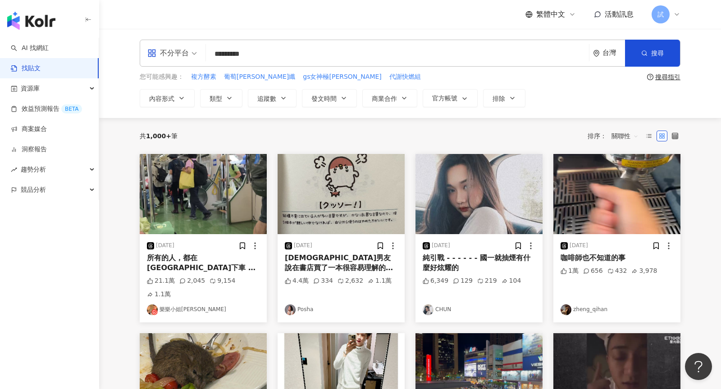
type input "*********"
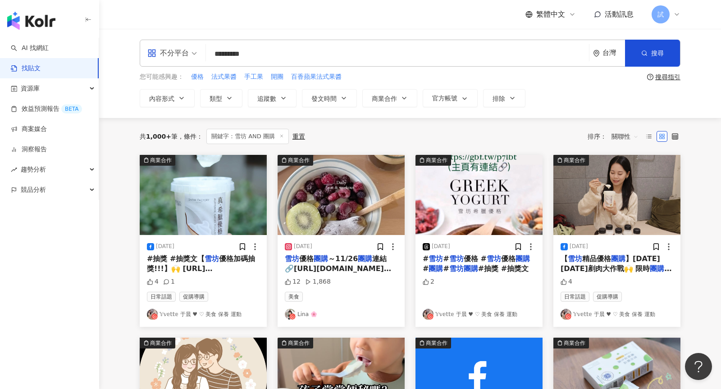
click at [626, 141] on span "關聯性" at bounding box center [625, 136] width 27 height 14
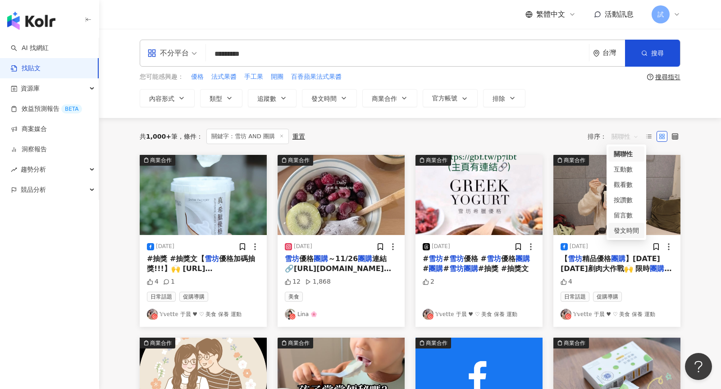
click at [636, 230] on div "發文時間" at bounding box center [626, 231] width 25 height 10
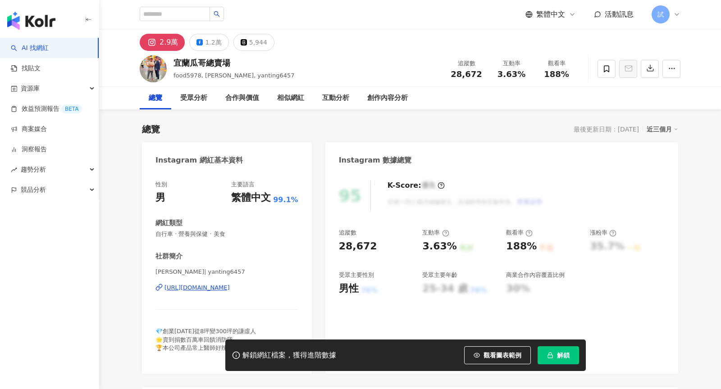
click at [563, 351] on button "解鎖" at bounding box center [558, 356] width 41 height 18
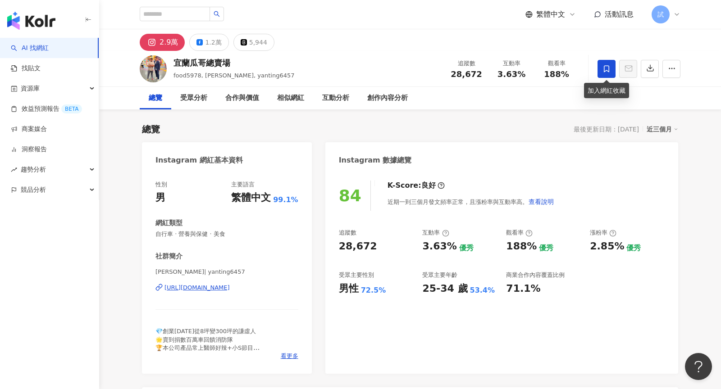
click at [614, 69] on span at bounding box center [607, 69] width 18 height 18
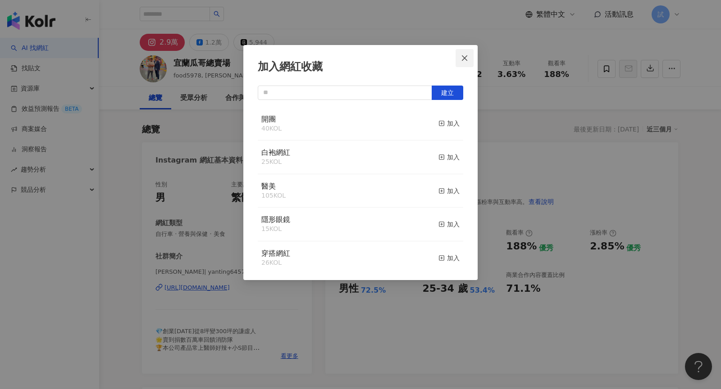
click at [467, 60] on icon "close" at bounding box center [464, 57] width 5 height 5
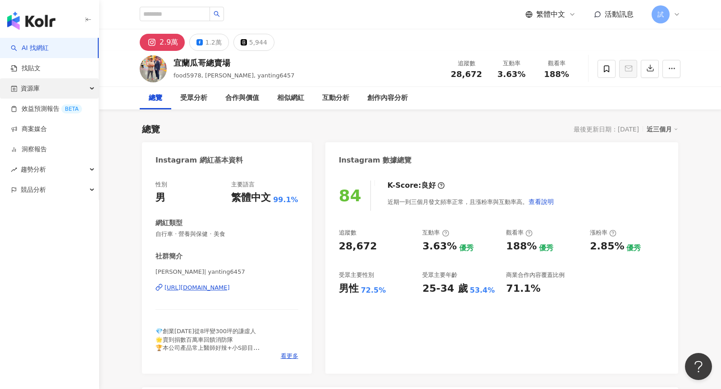
click at [52, 92] on div "資源庫" at bounding box center [49, 88] width 99 height 20
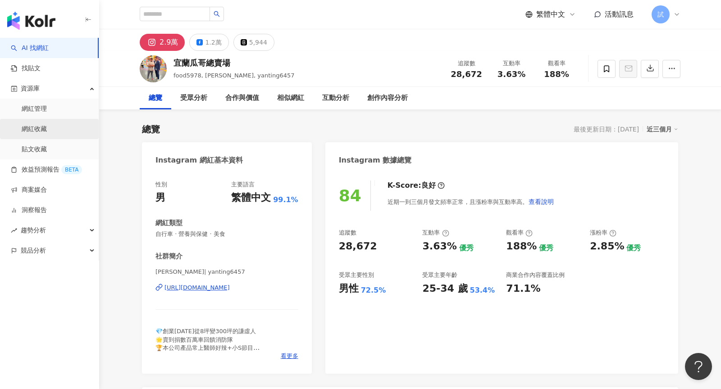
click at [47, 134] on link "網紅收藏" at bounding box center [34, 129] width 25 height 9
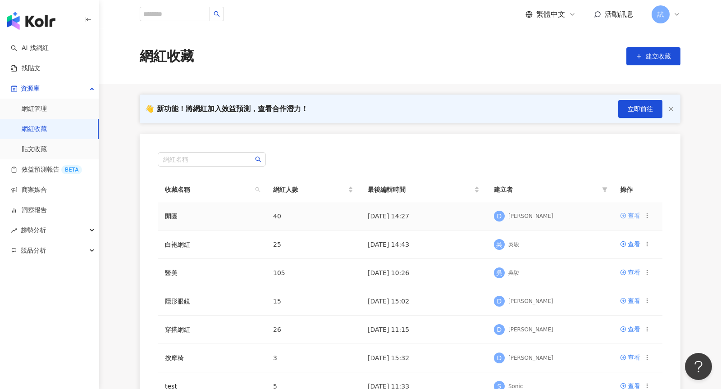
click at [632, 212] on div "查看" at bounding box center [634, 216] width 13 height 10
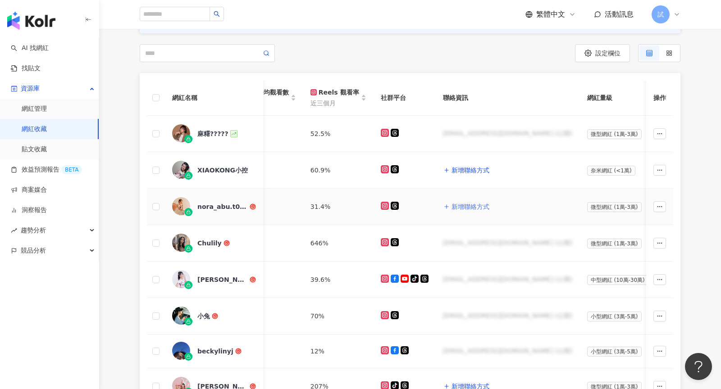
scroll to position [0, 101]
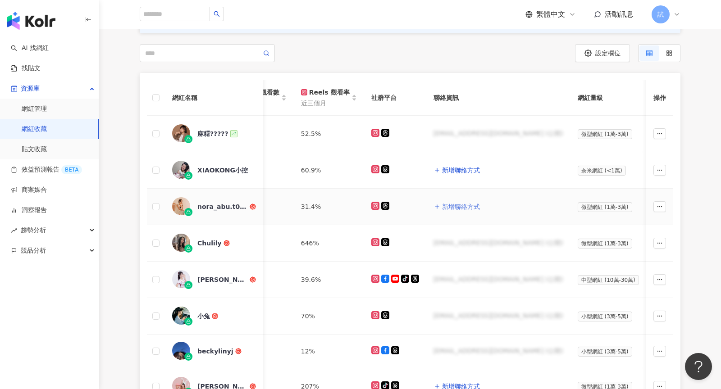
click at [446, 199] on button "新增聯絡方式" at bounding box center [457, 207] width 47 height 18
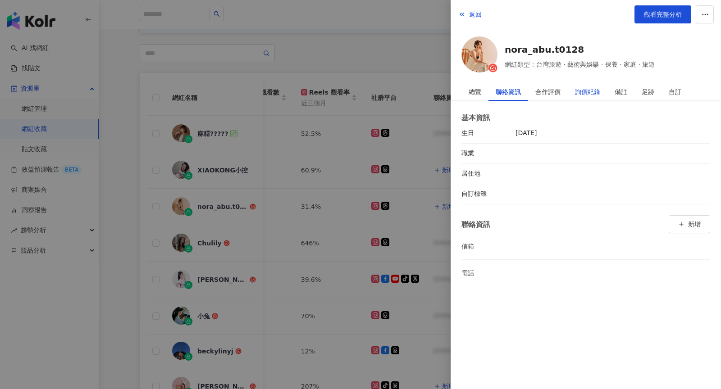
click at [585, 95] on div "詢價紀錄" at bounding box center [587, 92] width 25 height 18
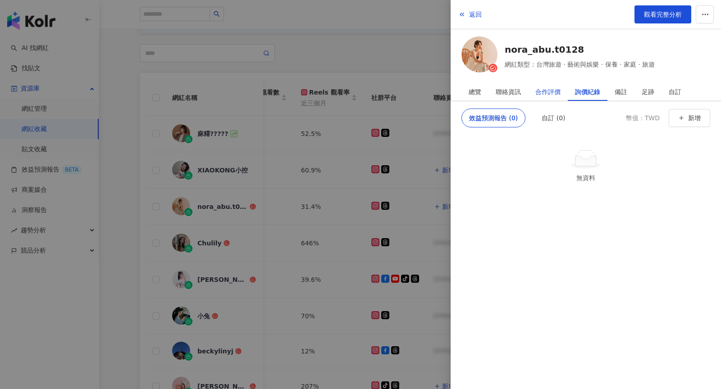
click at [557, 94] on div "合作評價" at bounding box center [548, 92] width 25 height 18
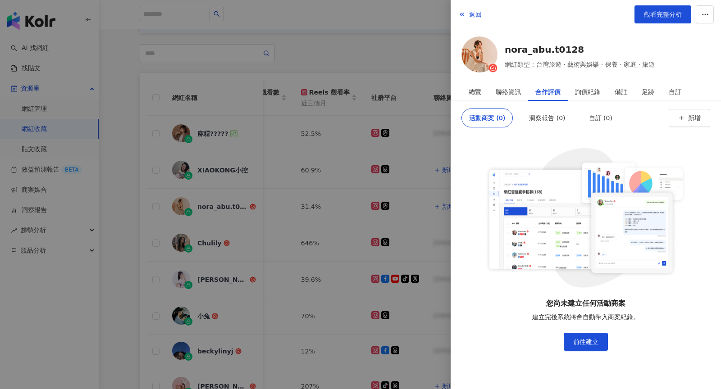
click at [146, 106] on div at bounding box center [360, 194] width 721 height 389
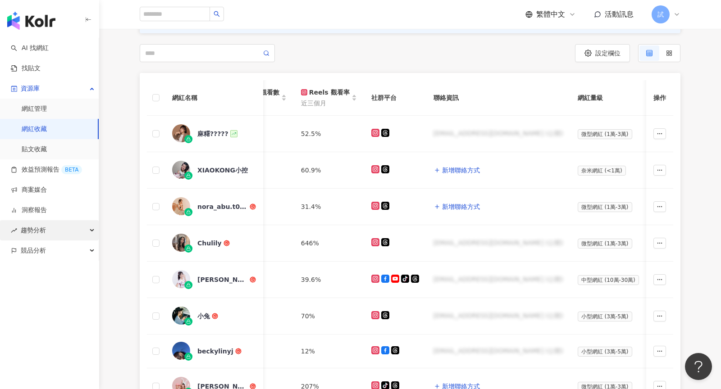
click at [60, 225] on div "趨勢分析" at bounding box center [49, 230] width 99 height 20
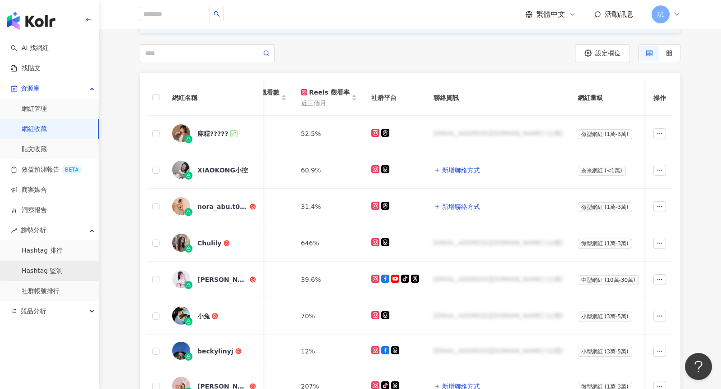
click at [63, 273] on link "Hashtag 監測" at bounding box center [42, 271] width 41 height 9
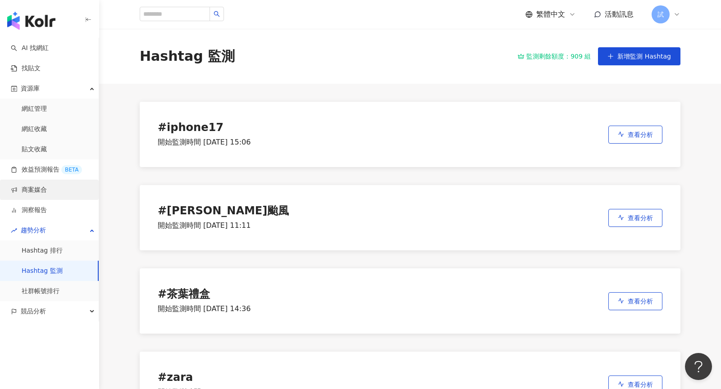
click at [47, 190] on link "商案媒合" at bounding box center [29, 190] width 36 height 9
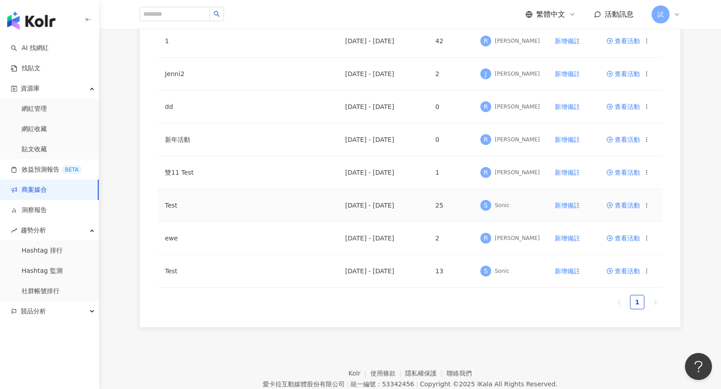
scroll to position [177, 0]
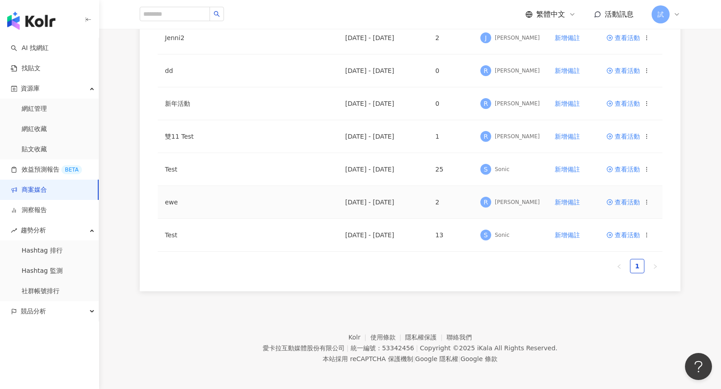
click at [615, 200] on span "查看活動" at bounding box center [623, 202] width 33 height 6
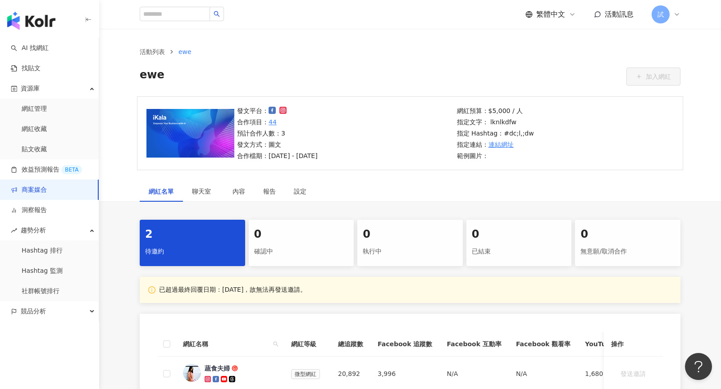
click at [675, 18] on div "試" at bounding box center [666, 14] width 29 height 18
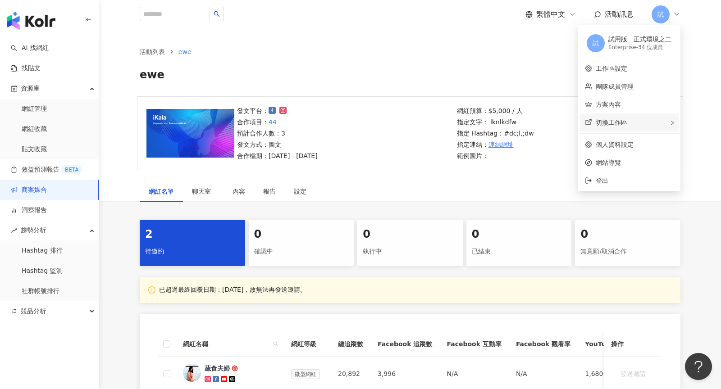
click at [633, 117] on div "切換工作區" at bounding box center [629, 123] width 99 height 18
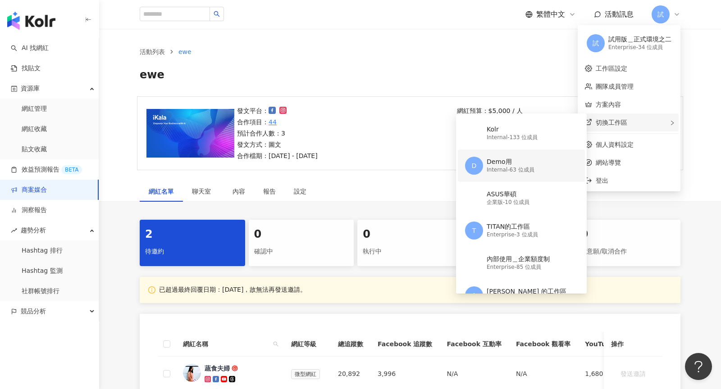
scroll to position [32, 0]
click at [504, 264] on div "Enterprise - 85 位成員" at bounding box center [518, 267] width 63 height 8
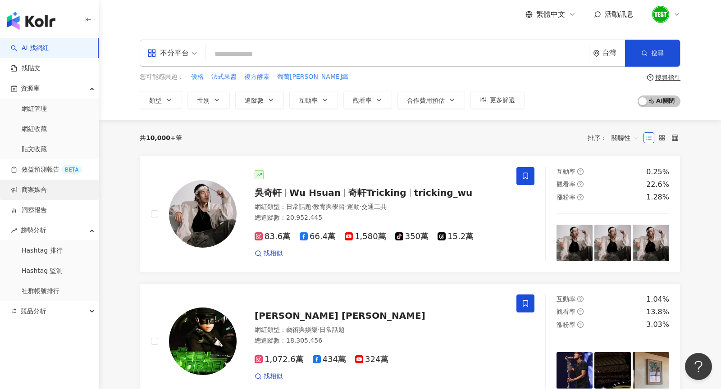
click at [39, 188] on link "商案媒合" at bounding box center [29, 190] width 36 height 9
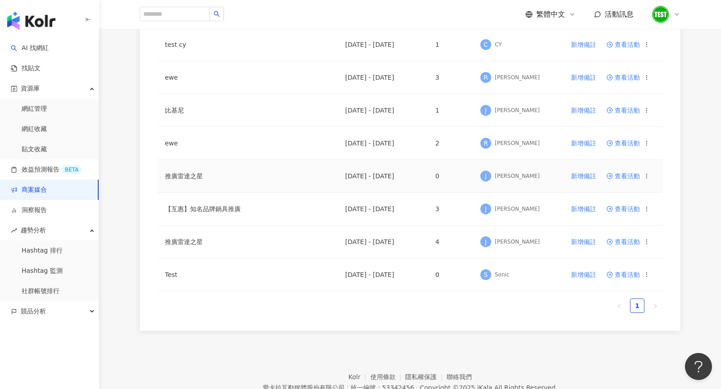
scroll to position [467, 0]
click at [623, 238] on span "查看活動" at bounding box center [623, 241] width 33 height 6
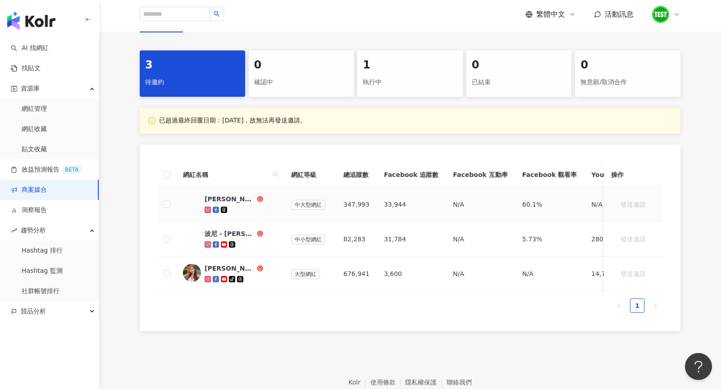
scroll to position [169, 0]
click at [395, 87] on div "執行中" at bounding box center [410, 82] width 95 height 15
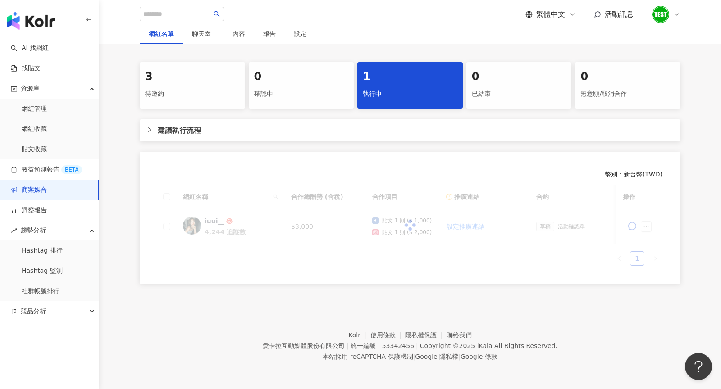
scroll to position [156, 0]
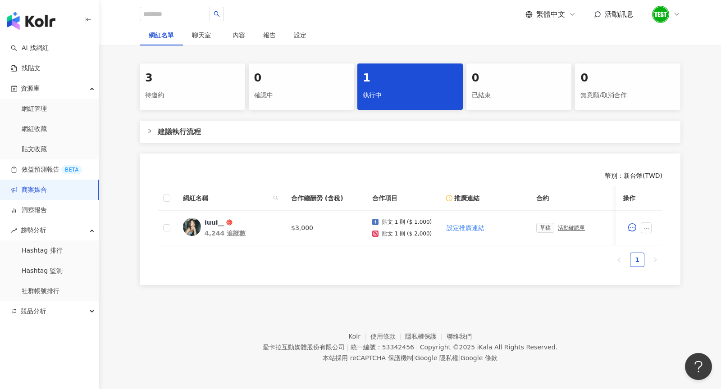
click at [567, 224] on div "草稿 活動確認單" at bounding box center [572, 228] width 72 height 10
click at [568, 225] on div "活動確認單" at bounding box center [571, 228] width 27 height 6
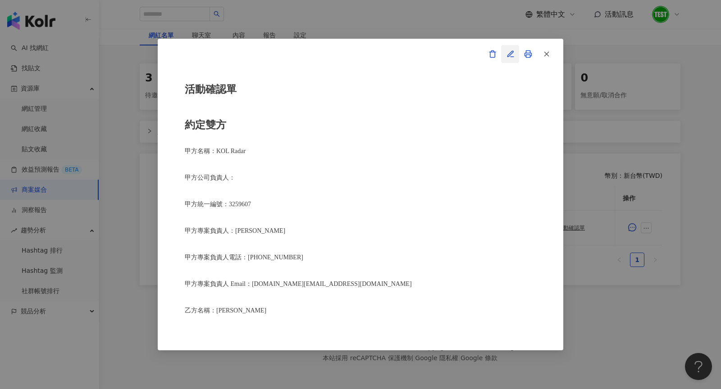
click at [511, 57] on icon "button" at bounding box center [512, 57] width 3 height 0
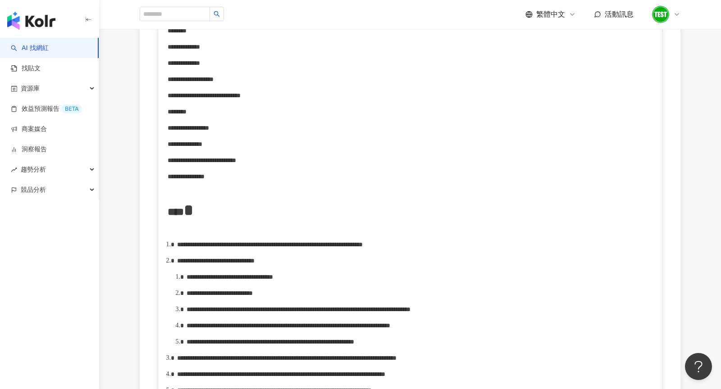
scroll to position [314, 0]
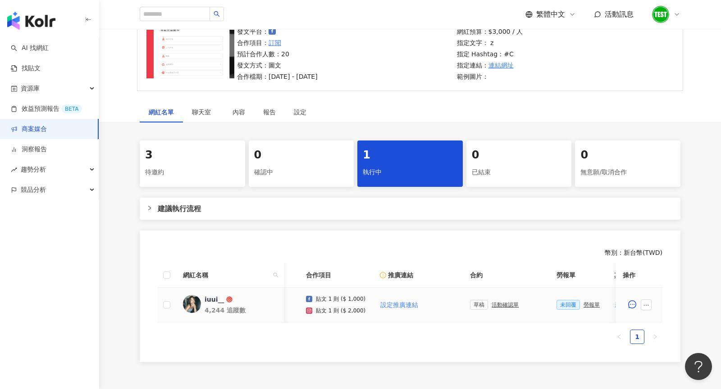
scroll to position [0, 129]
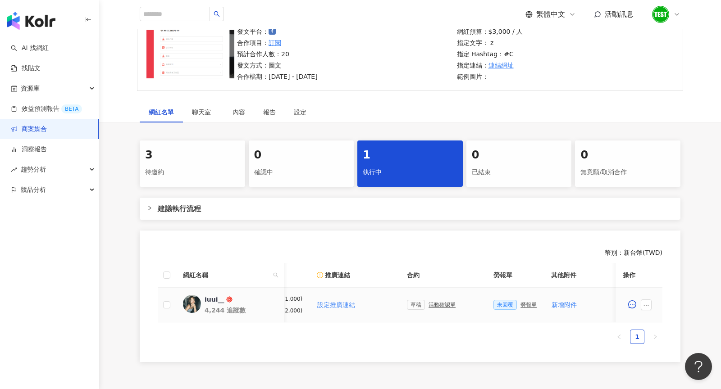
click at [525, 303] on div "勞報單" at bounding box center [529, 305] width 16 height 6
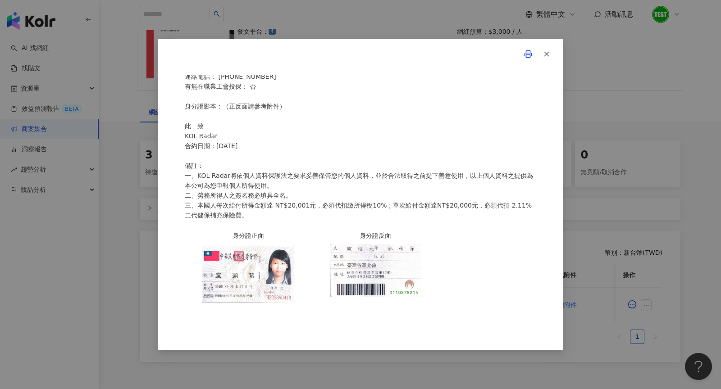
scroll to position [156, 0]
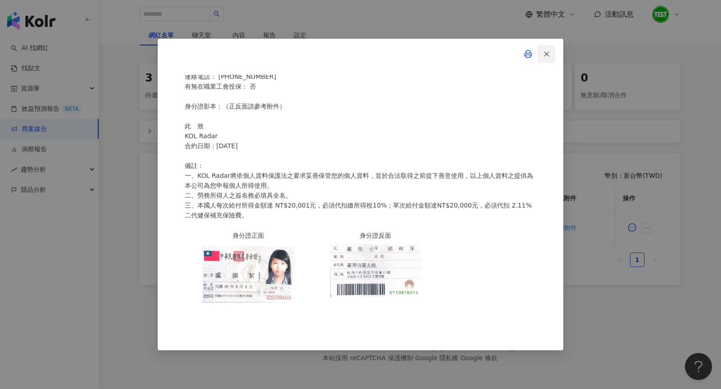
click at [545, 58] on icon "button" at bounding box center [547, 54] width 8 height 8
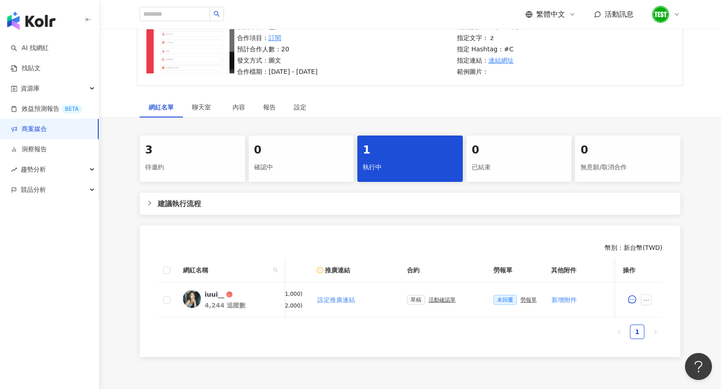
scroll to position [73, 0]
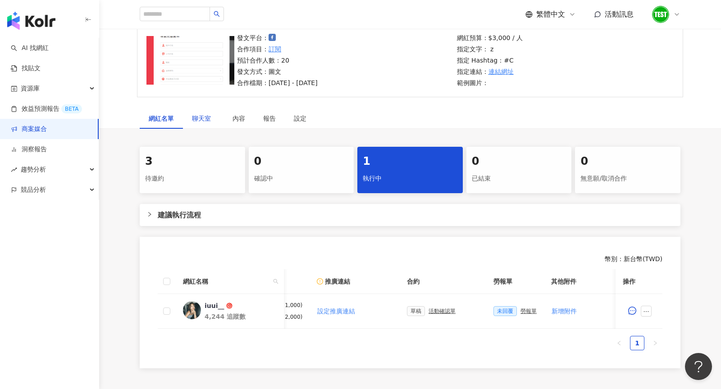
click at [199, 118] on span "聊天室" at bounding box center [203, 118] width 23 height 6
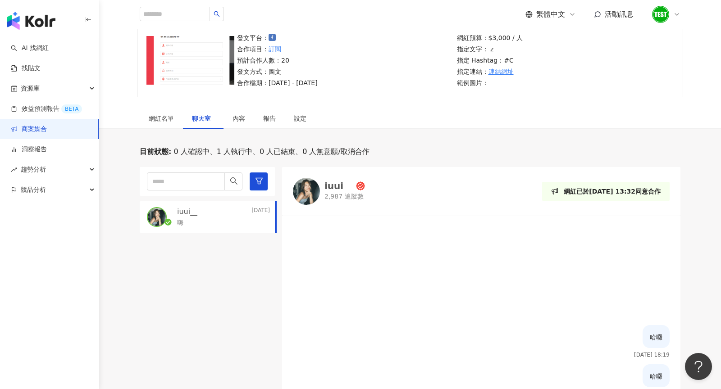
click at [621, 14] on span "活動訊息" at bounding box center [619, 14] width 29 height 9
click at [512, 152] on div "目前狀態 : 0 人確認中、1 人執行中、0 人已結束、0 人無意願/取消合作" at bounding box center [410, 152] width 541 height 10
click at [32, 27] on img "button" at bounding box center [31, 21] width 48 height 18
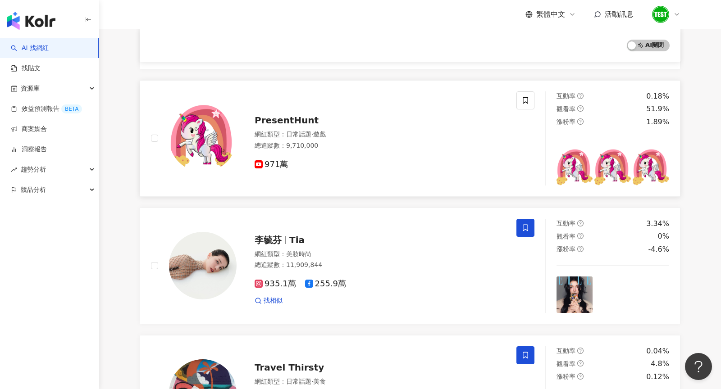
scroll to position [346, 0]
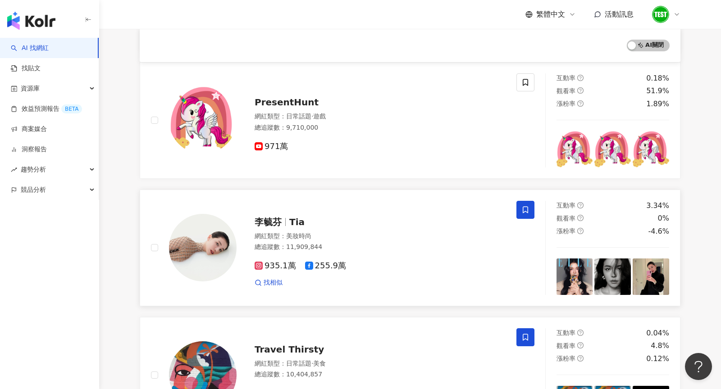
click at [526, 202] on span at bounding box center [526, 210] width 18 height 18
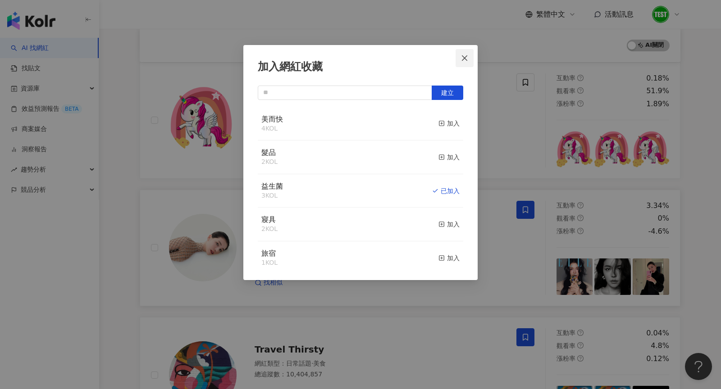
click at [467, 51] on button "Close" at bounding box center [465, 58] width 18 height 18
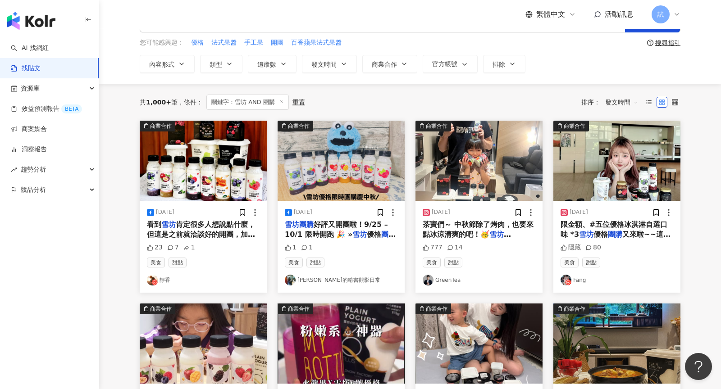
scroll to position [36, 0]
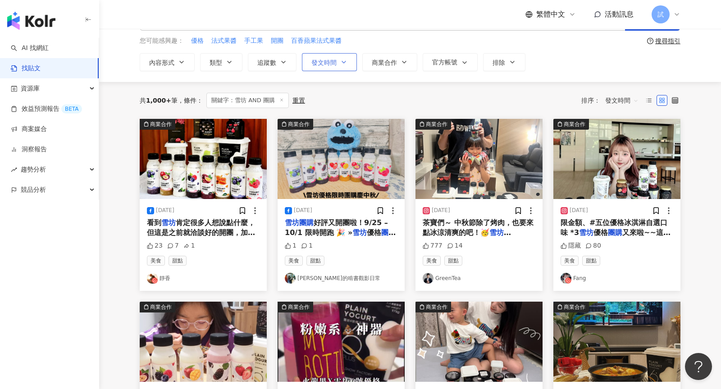
click at [342, 62] on icon "button" at bounding box center [343, 62] width 7 height 7
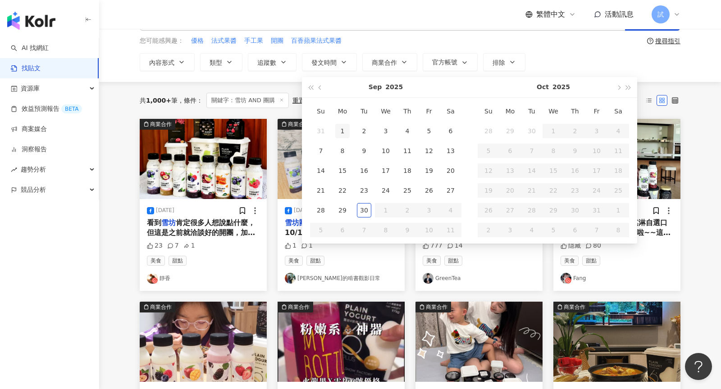
type input "**********"
click at [348, 128] on div "1" at bounding box center [342, 131] width 14 height 14
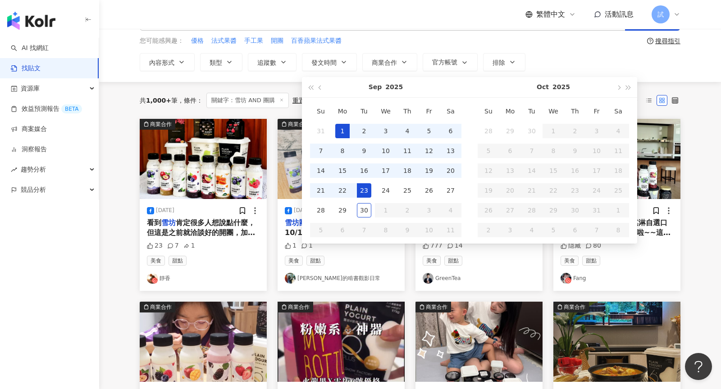
type input "**********"
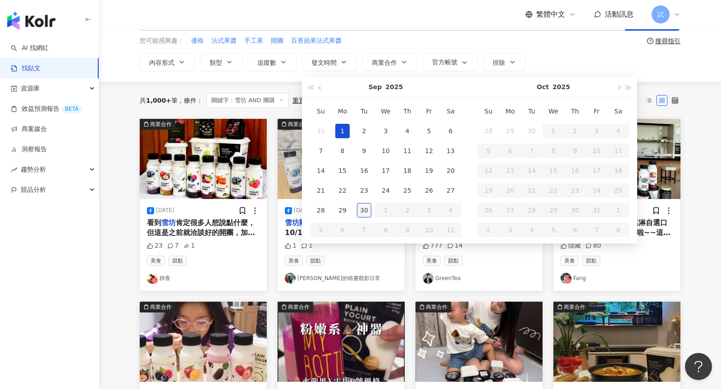
type input "**********"
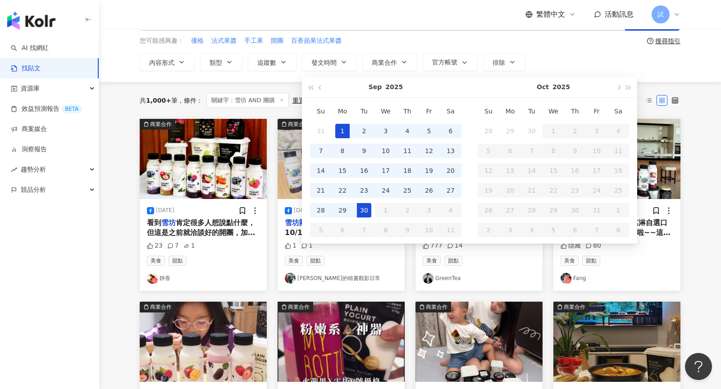
click at [365, 215] on div "30" at bounding box center [364, 210] width 14 height 14
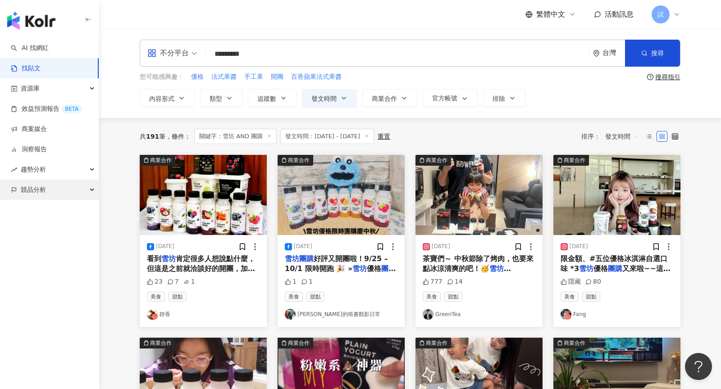
click at [41, 193] on span "競品分析" at bounding box center [33, 190] width 25 height 20
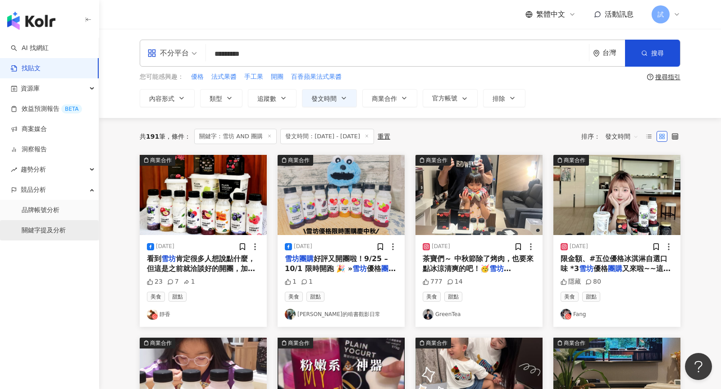
click at [57, 227] on link "關鍵字提及分析" at bounding box center [44, 230] width 44 height 9
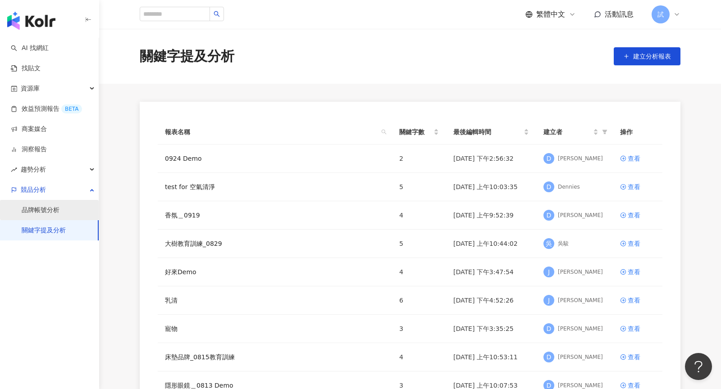
click at [60, 210] on link "品牌帳號分析" at bounding box center [41, 210] width 38 height 9
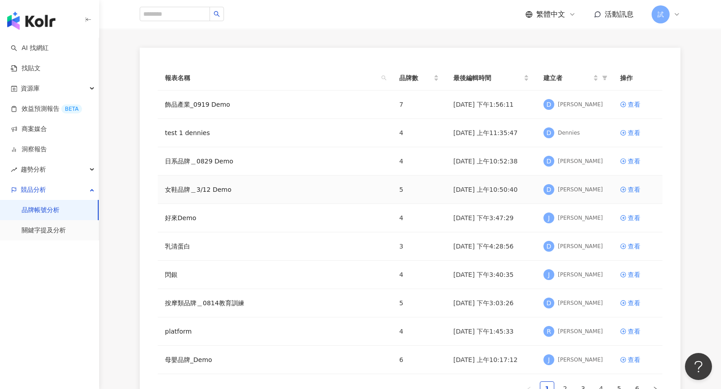
scroll to position [82, 0]
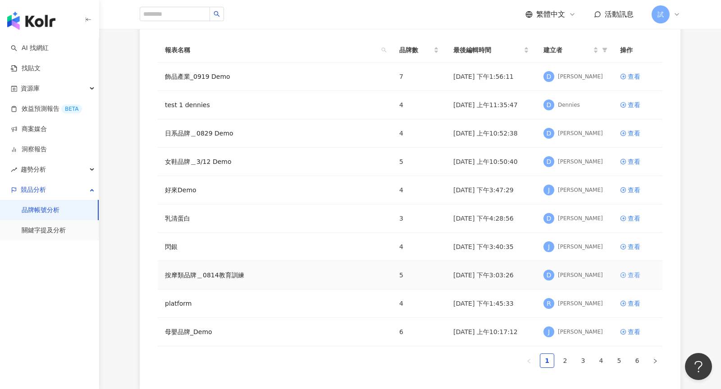
click at [632, 275] on div "查看" at bounding box center [634, 275] width 13 height 10
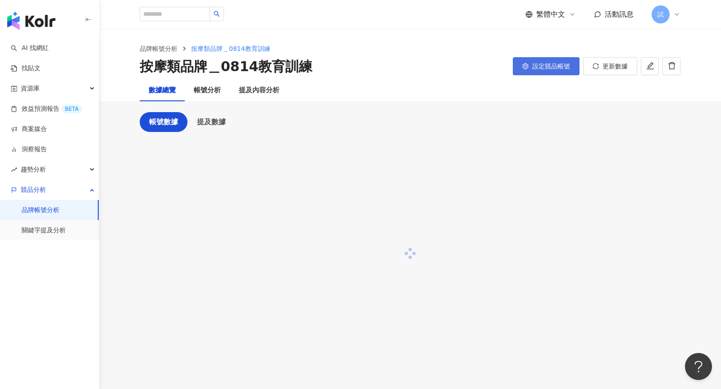
click at [549, 69] on span "設定競品帳號" at bounding box center [551, 66] width 38 height 7
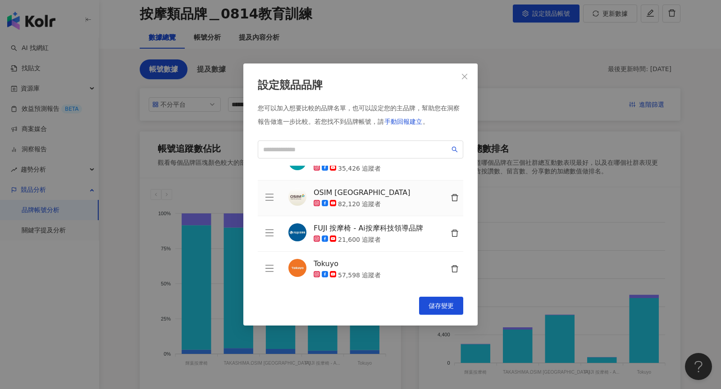
scroll to position [64, 0]
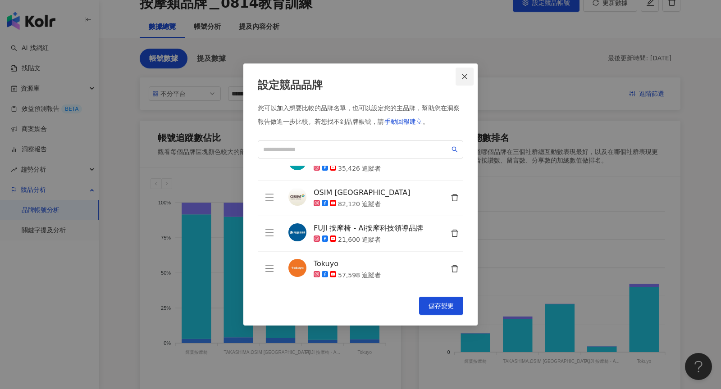
click at [460, 83] on button "Close" at bounding box center [465, 77] width 18 height 18
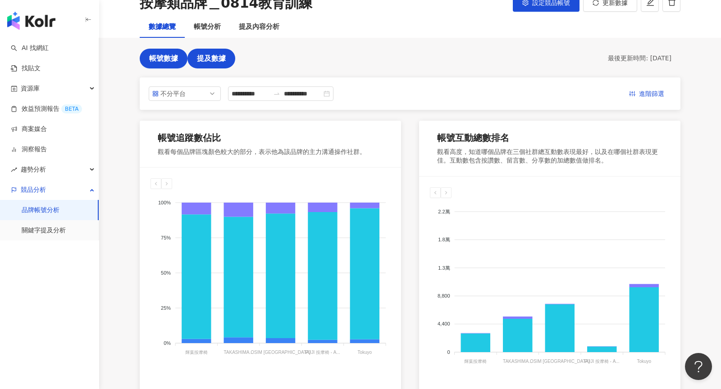
click at [206, 64] on button "提及數據" at bounding box center [212, 59] width 48 height 20
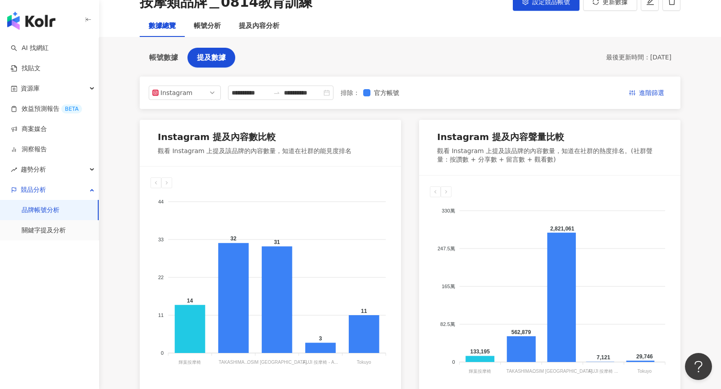
scroll to position [65, 0]
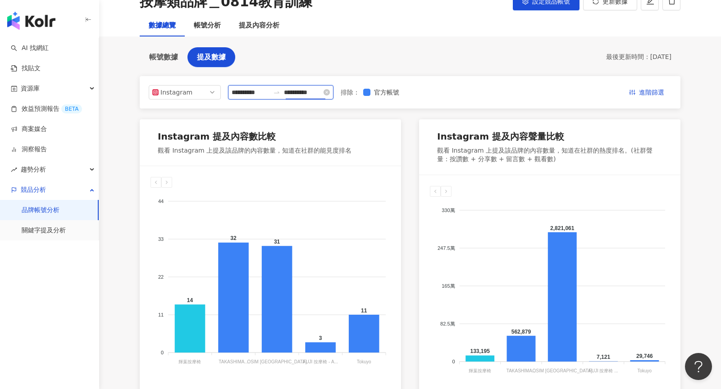
click at [286, 95] on input "**********" at bounding box center [303, 92] width 38 height 10
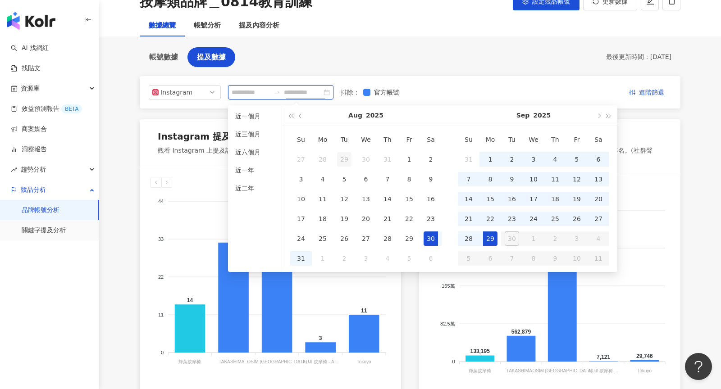
type input "**********"
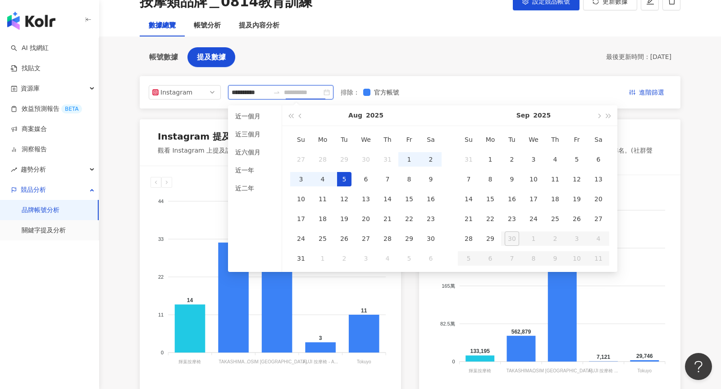
type input "**********"
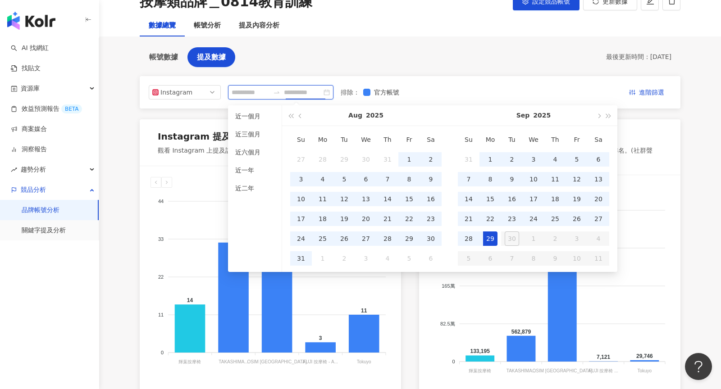
type input "**********"
click at [207, 95] on span "Instagram" at bounding box center [184, 93] width 65 height 14
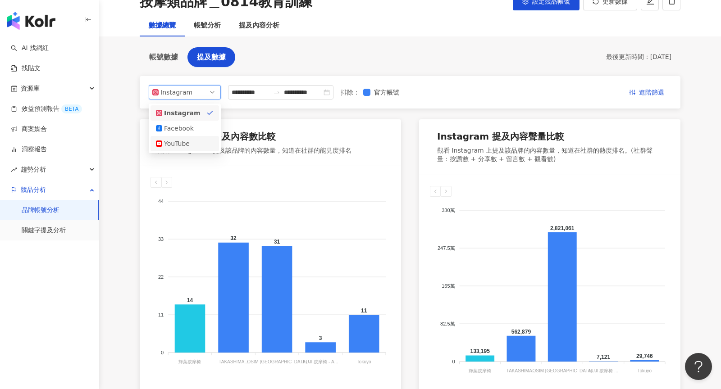
click at [282, 115] on div "**********" at bounding box center [410, 382] width 541 height 613
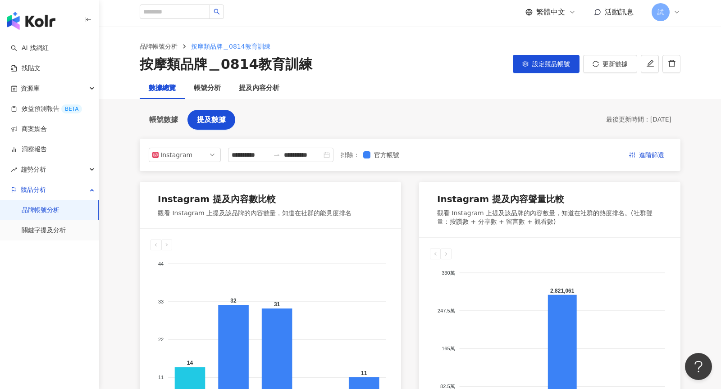
scroll to position [0, 0]
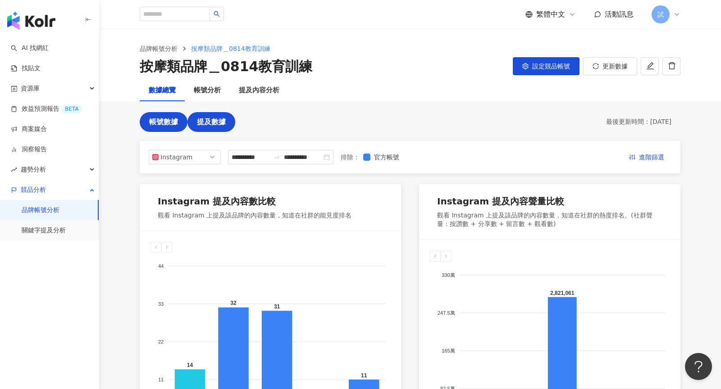
click at [177, 122] on span "帳號數據" at bounding box center [163, 122] width 29 height 8
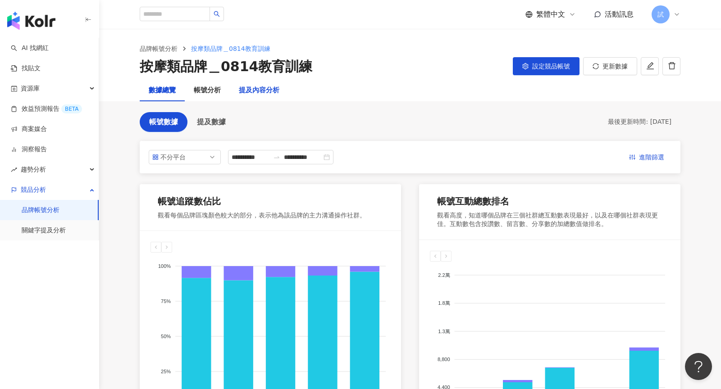
click at [259, 92] on div "提及內容分析" at bounding box center [259, 90] width 41 height 11
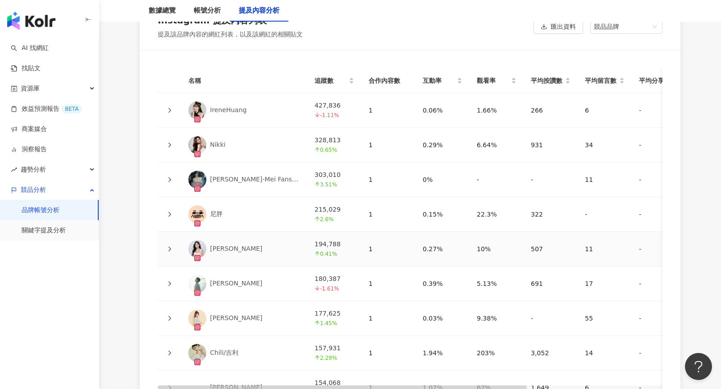
scroll to position [2043, 0]
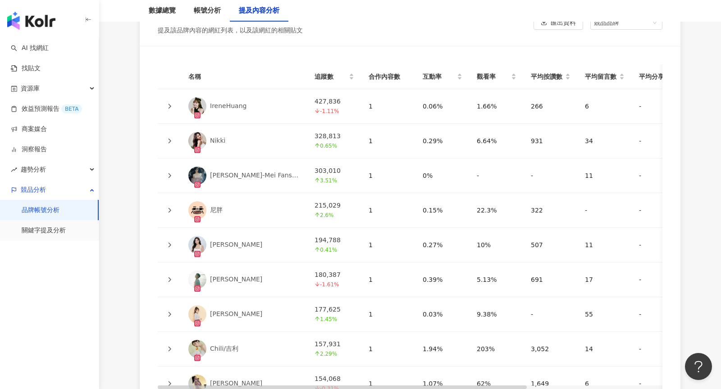
click at [167, 173] on icon at bounding box center [169, 175] width 5 height 5
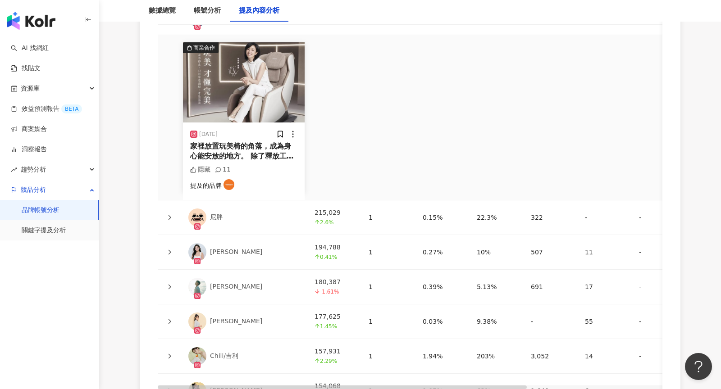
scroll to position [2218, 0]
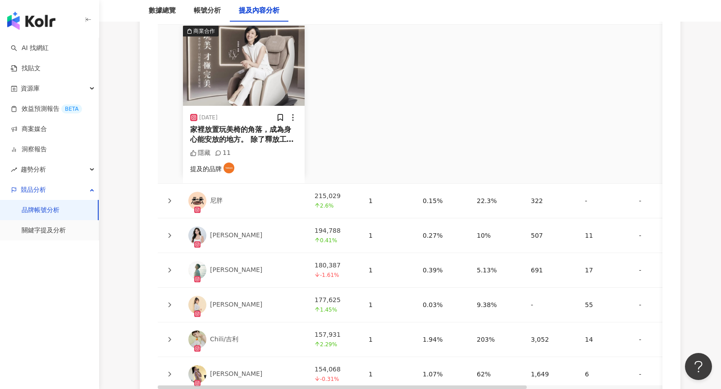
click at [168, 233] on icon at bounding box center [169, 235] width 5 height 5
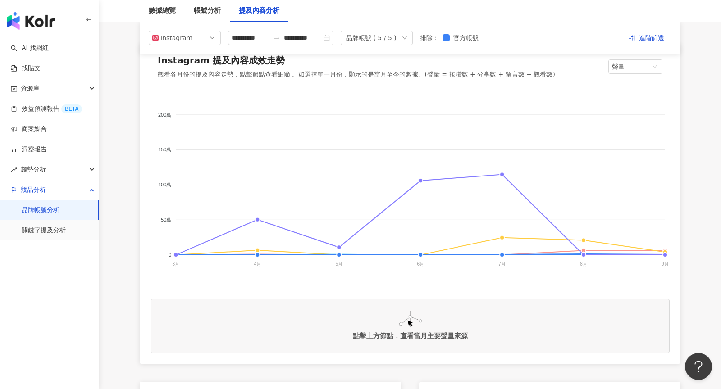
scroll to position [128, 0]
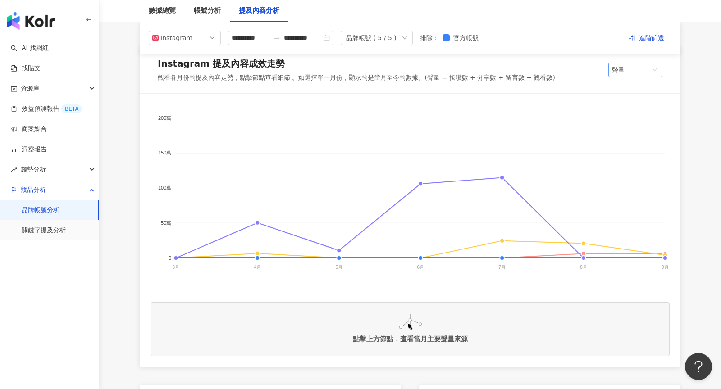
click at [649, 70] on span "聲量" at bounding box center [635, 70] width 47 height 14
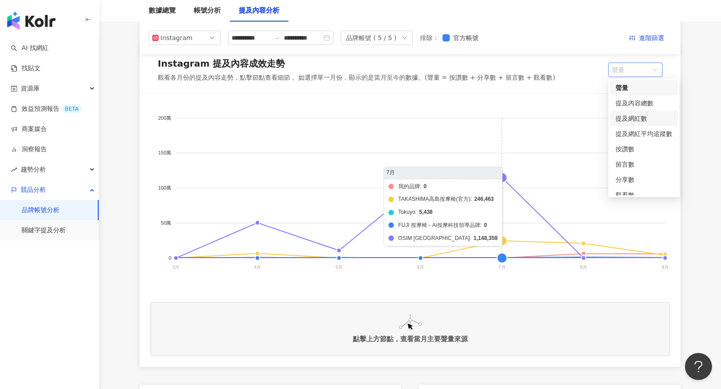
click at [503, 179] on foreignobject "我的品牌 TAKASHIMA高島按摩椅(官方) Tokuyo FUJI 按摩椅 - Ai按摩科技領導品牌 OSIM [GEOGRAPHIC_DATA]" at bounding box center [410, 195] width 519 height 180
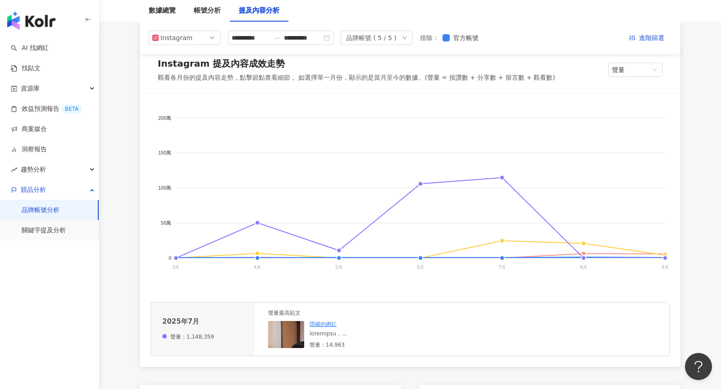
click at [370, 334] on div at bounding box center [377, 334] width 135 height 8
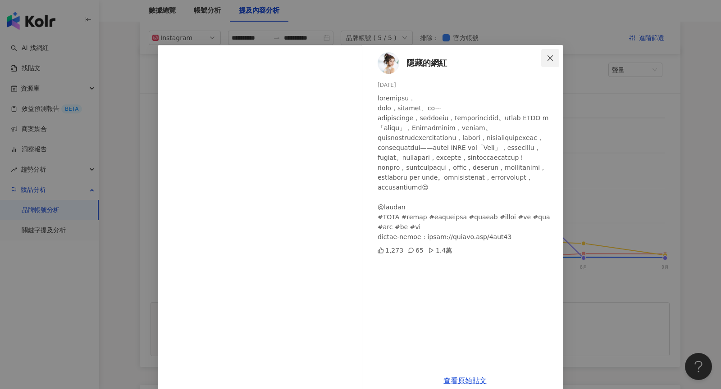
click at [550, 62] on button "Close" at bounding box center [550, 58] width 18 height 18
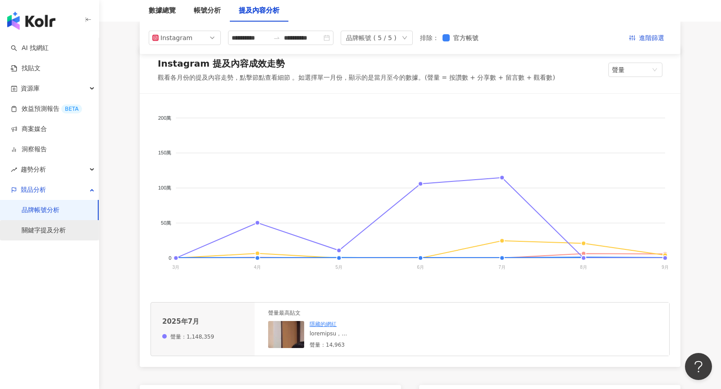
click at [25, 235] on link "關鍵字提及分析" at bounding box center [44, 230] width 44 height 9
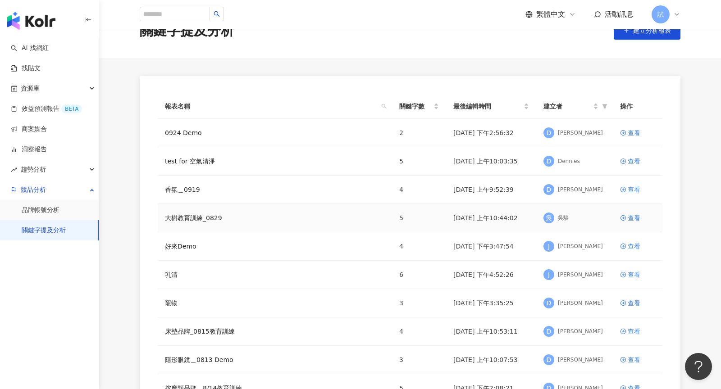
scroll to position [32, 0]
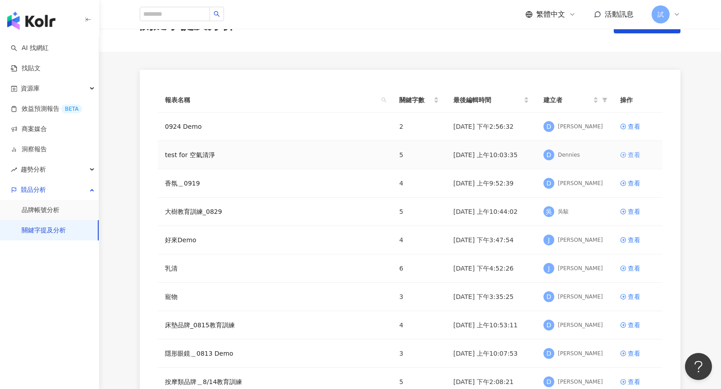
click at [633, 158] on div "查看" at bounding box center [634, 155] width 13 height 10
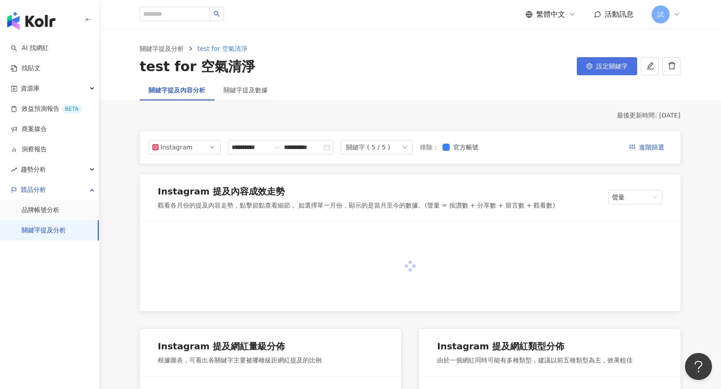
click at [618, 63] on span "設定關鍵字" at bounding box center [612, 66] width 32 height 7
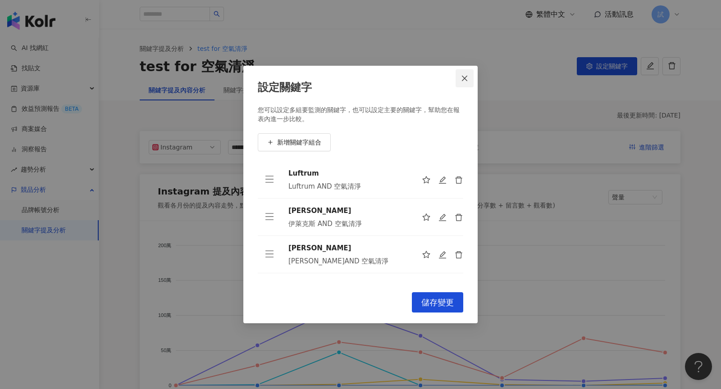
click at [469, 81] on span "Close" at bounding box center [465, 78] width 18 height 7
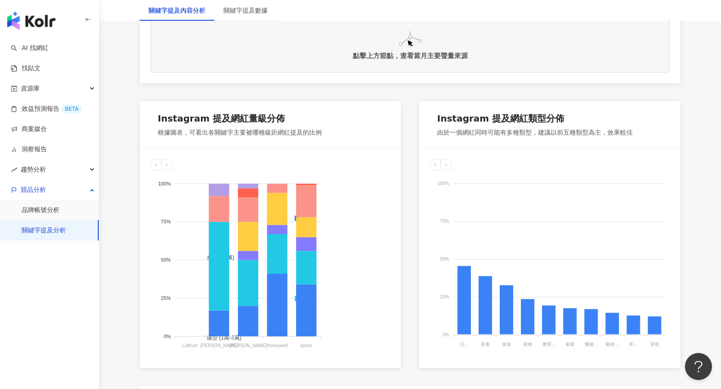
scroll to position [413, 0]
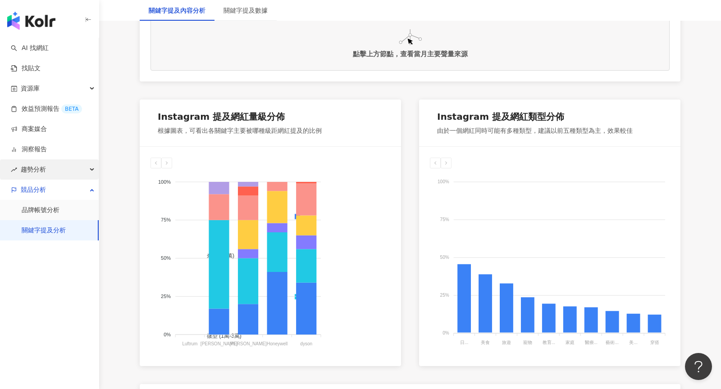
click at [70, 173] on div "趨勢分析" at bounding box center [49, 170] width 99 height 20
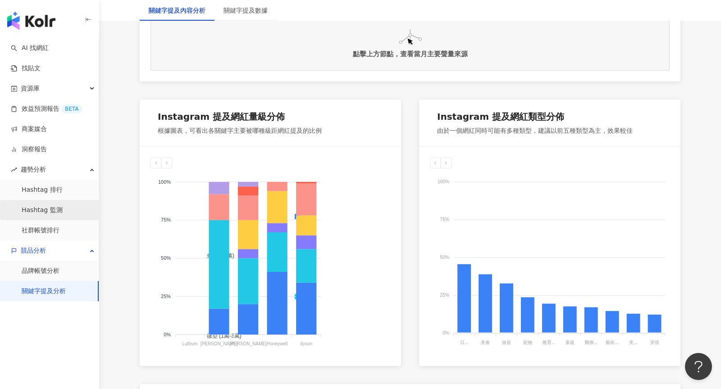
click at [63, 207] on link "Hashtag 監測" at bounding box center [42, 210] width 41 height 9
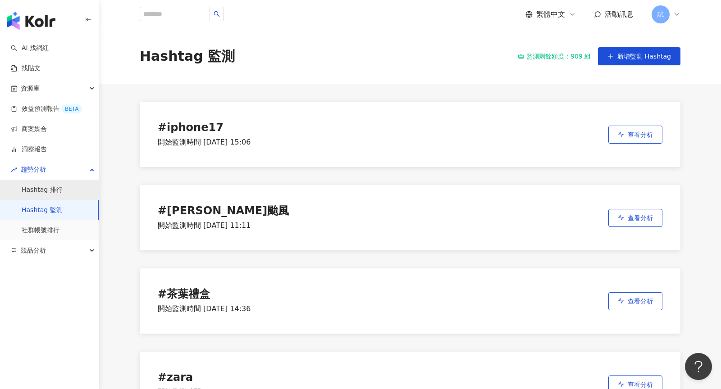
click at [56, 189] on link "Hashtag 排行" at bounding box center [42, 190] width 41 height 9
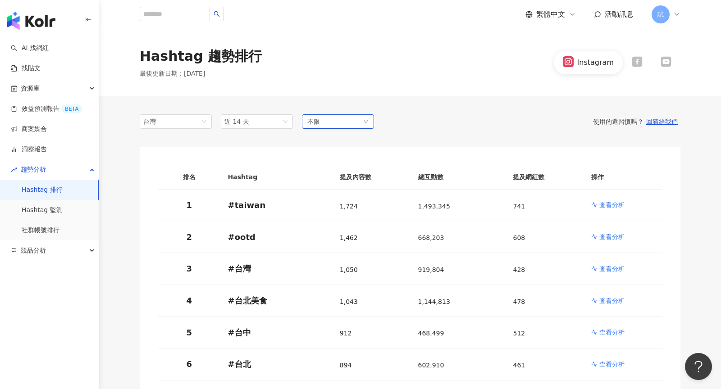
click at [363, 120] on div "不限" at bounding box center [338, 122] width 72 height 14
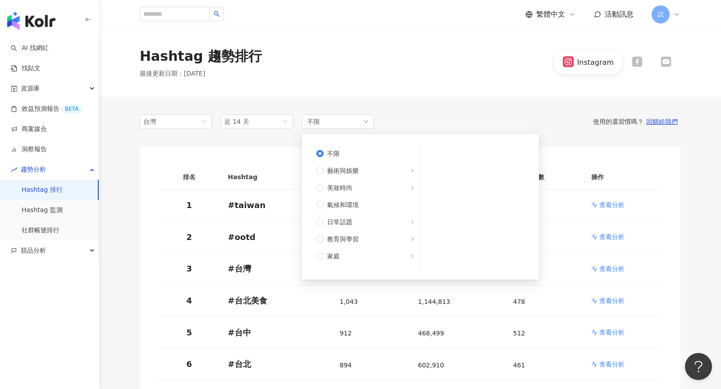
click at [432, 116] on div "台灣 近 14 天 不限 不限 藝術與娛樂 美妝時尚 氣候和環境 日常話題 教育與學習 家庭 財經 美食 命理占卜 遊戲 法政社會 生活風格 影視娛樂 醫療與…" at bounding box center [410, 122] width 541 height 14
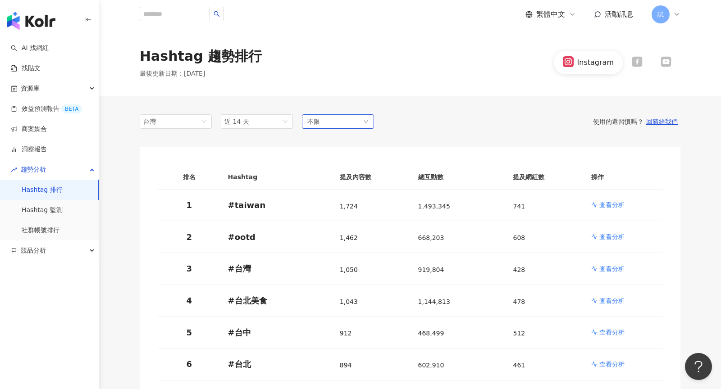
click at [349, 119] on div "不限" at bounding box center [338, 122] width 72 height 14
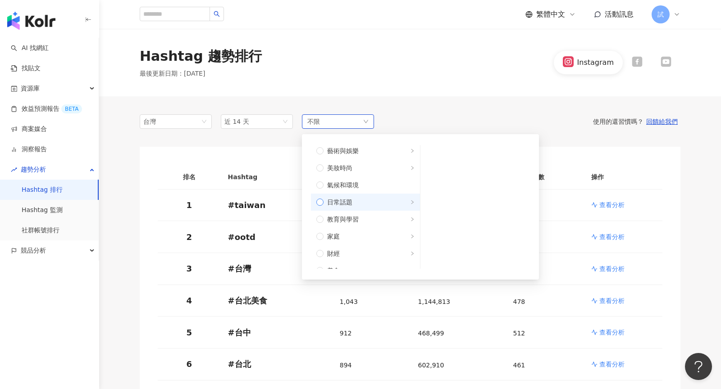
scroll to position [20, 0]
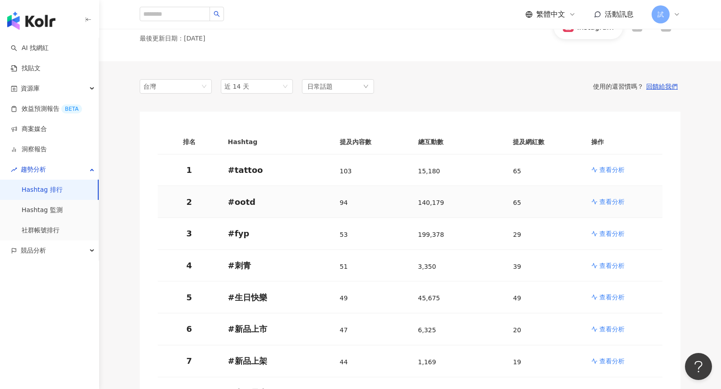
scroll to position [54, 0]
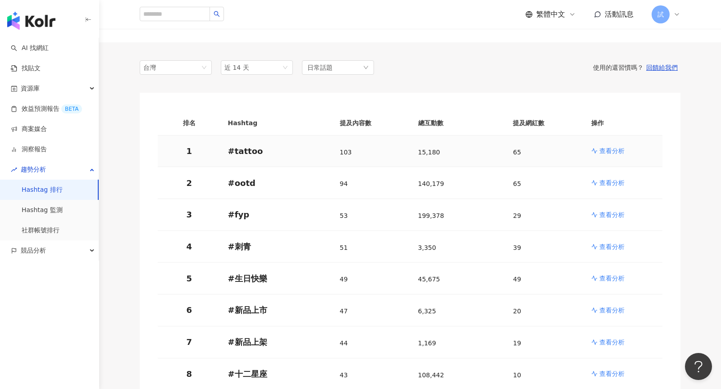
click at [618, 147] on p "查看分析" at bounding box center [612, 151] width 25 height 9
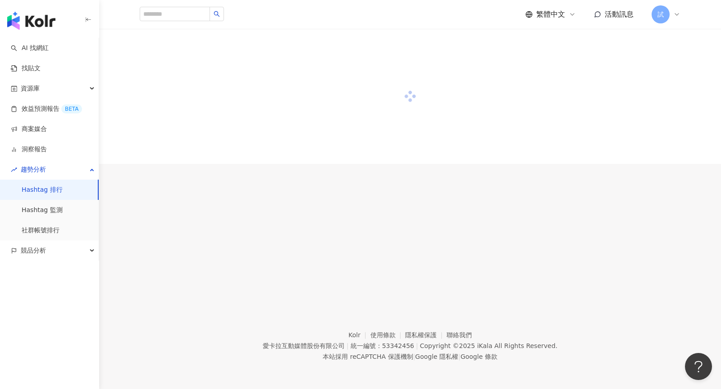
scroll to position [41, 0]
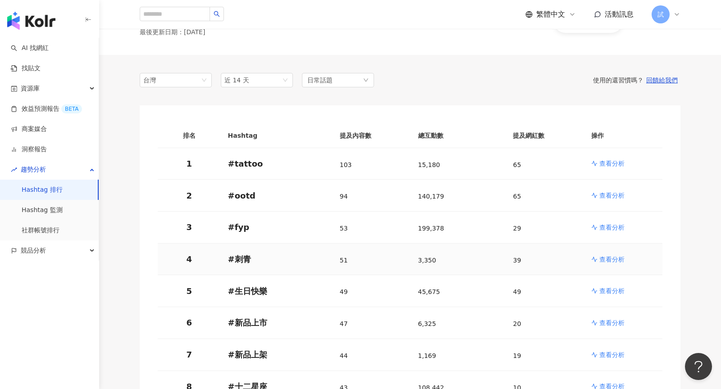
click at [627, 261] on link "查看分析" at bounding box center [623, 259] width 64 height 9
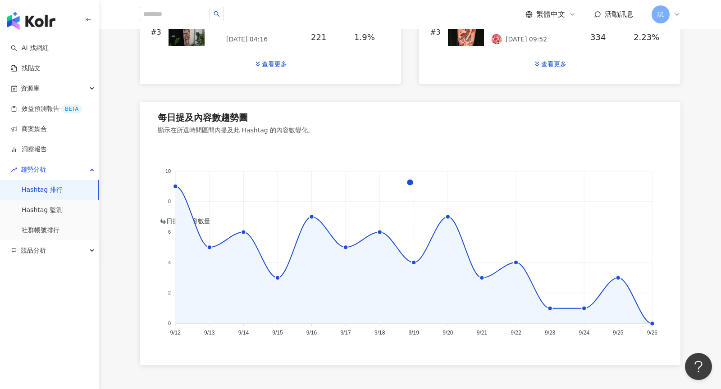
scroll to position [553, 0]
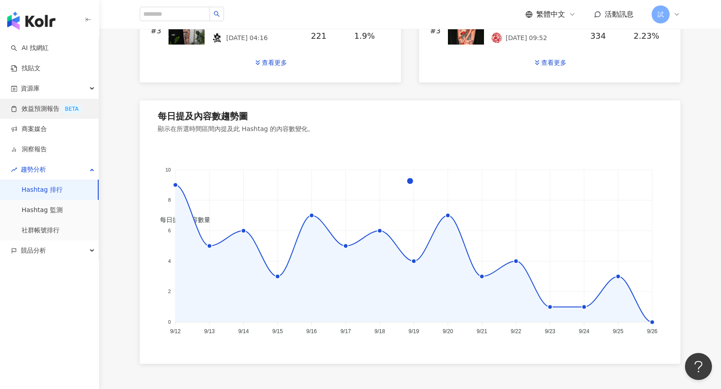
click at [43, 110] on link "效益預測報告 BETA" at bounding box center [46, 109] width 71 height 9
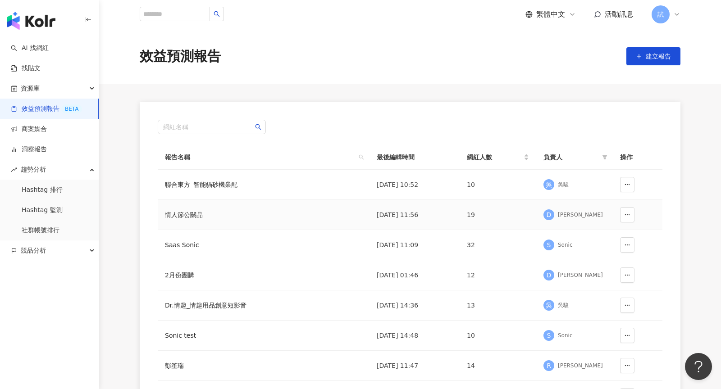
click at [560, 217] on div "[PERSON_NAME]" at bounding box center [580, 215] width 45 height 8
click at [202, 216] on div "情人節公關品" at bounding box center [219, 215] width 108 height 10
click at [201, 210] on div "情人節公關品" at bounding box center [219, 215] width 108 height 10
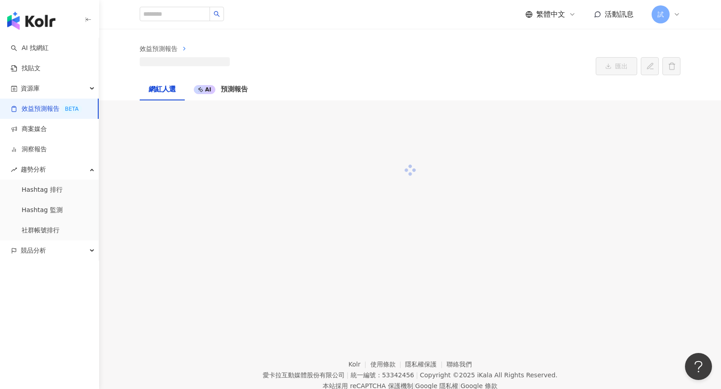
click at [588, 234] on div "效益預測報告 匯出 網紅人選 AI 預測報告" at bounding box center [410, 173] width 622 height 289
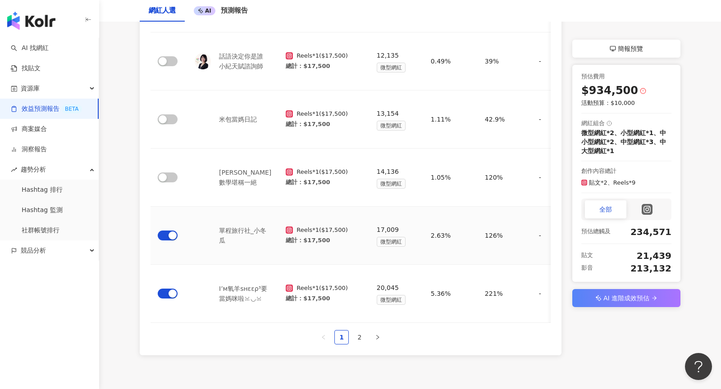
scroll to position [458, 0]
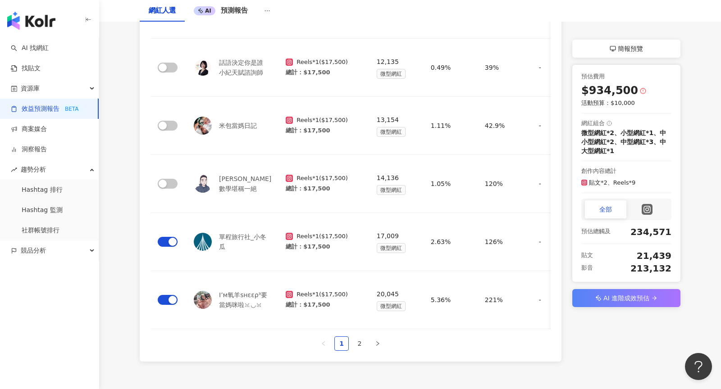
click at [624, 299] on span "AI 進階成效預估" at bounding box center [627, 298] width 46 height 11
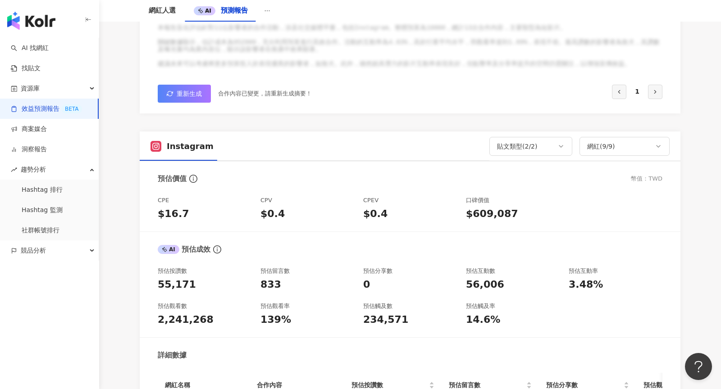
scroll to position [386, 0]
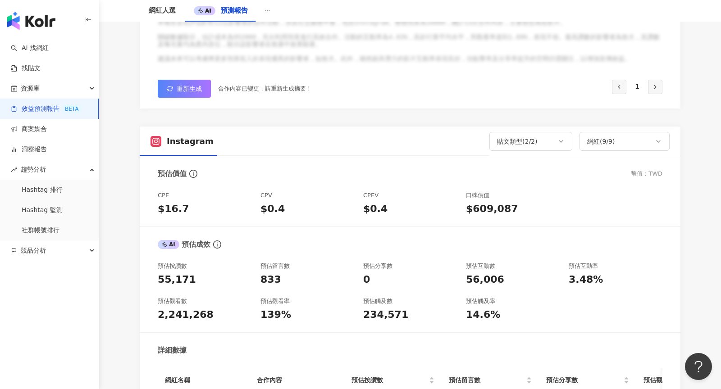
click at [195, 85] on span "重新生成" at bounding box center [189, 88] width 25 height 7
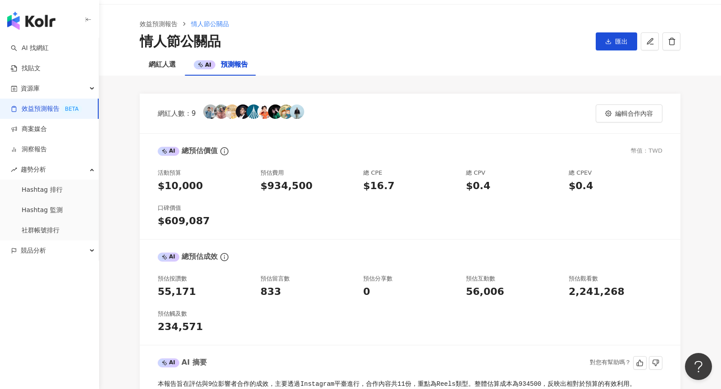
scroll to position [0, 0]
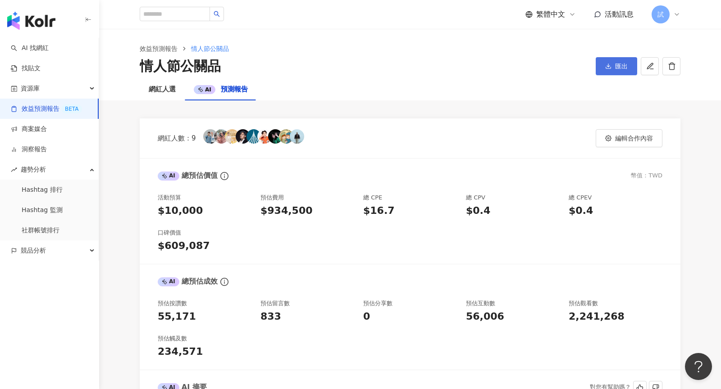
click at [611, 63] on icon "button" at bounding box center [608, 66] width 6 height 6
click at [616, 81] on li "匯出 PPT" at bounding box center [619, 88] width 42 height 18
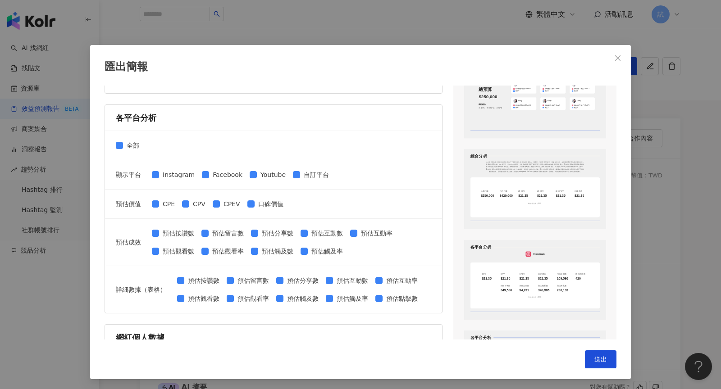
scroll to position [288, 0]
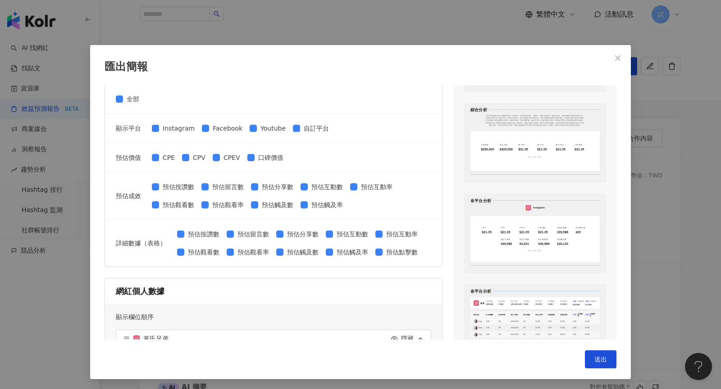
click at [32, 205] on div "匯出簡報 請選擇您欲匯出的項目 合作內容設定 合作內容 綜合分析 全部 總預估價值 活動預算 預估費用 總 CPE 總 CPV 總 CPEV 口碑價值 總預估…" at bounding box center [360, 194] width 721 height 389
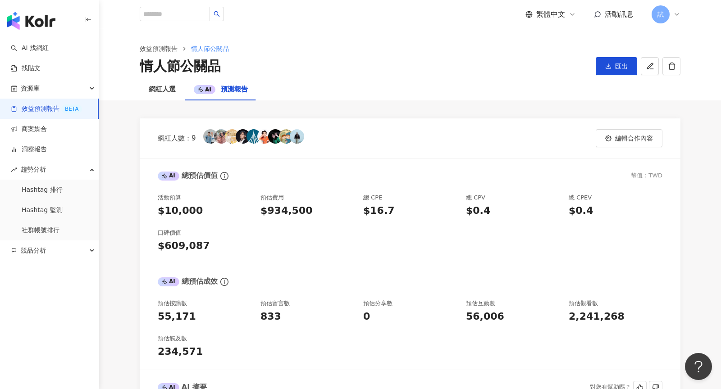
click at [676, 17] on icon at bounding box center [676, 14] width 7 height 7
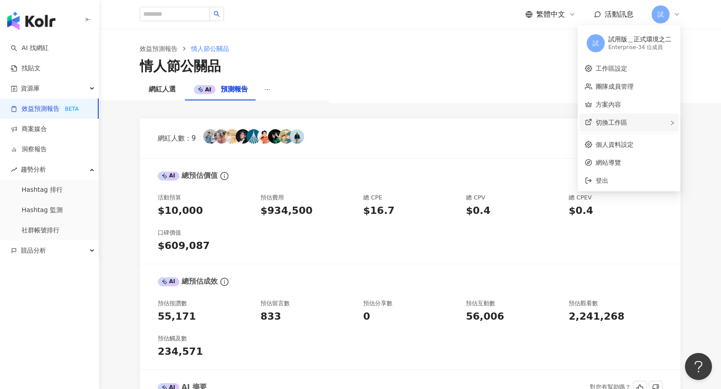
click at [660, 125] on div "切換工作區" at bounding box center [629, 123] width 99 height 18
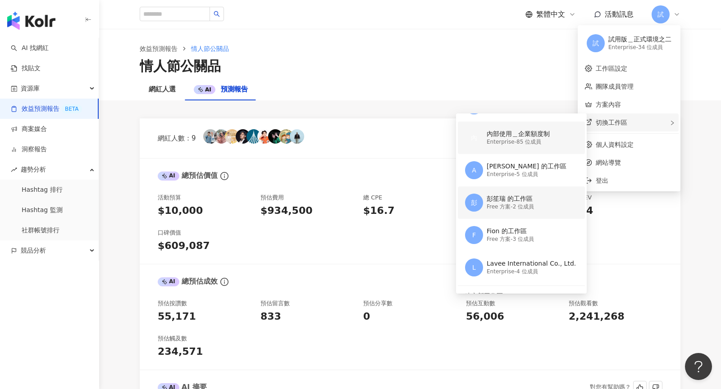
scroll to position [126, 0]
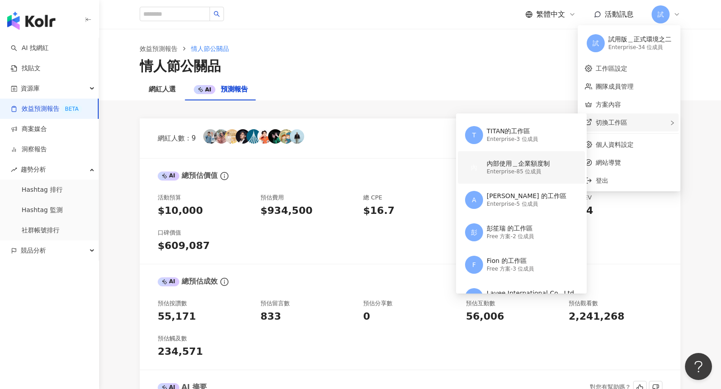
click at [518, 166] on div "內部使用＿企業額度制" at bounding box center [518, 164] width 63 height 9
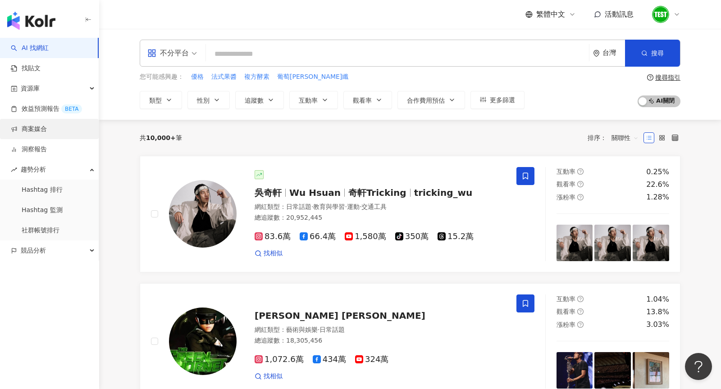
click at [46, 134] on link "商案媒合" at bounding box center [29, 129] width 36 height 9
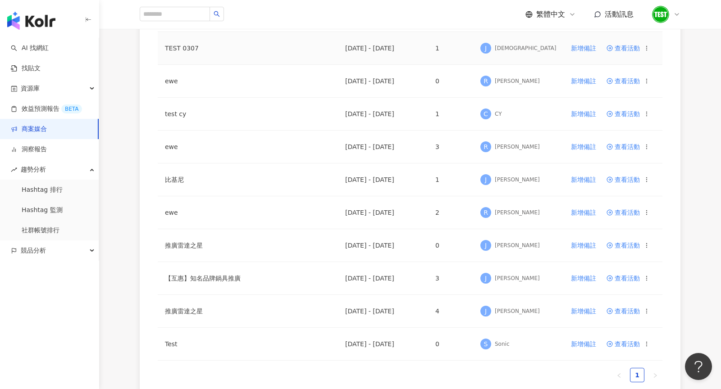
scroll to position [469, 0]
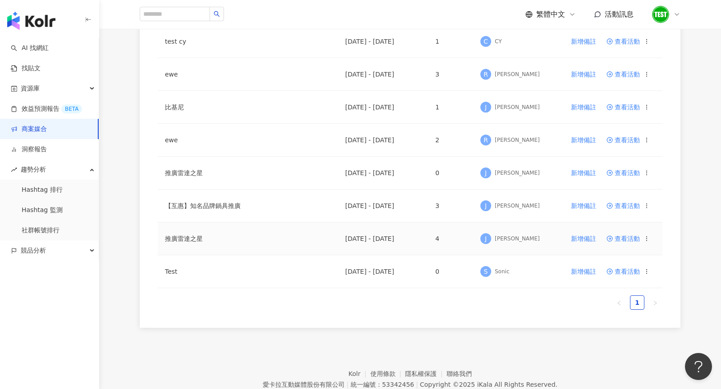
click at [625, 238] on span "查看活動" at bounding box center [623, 239] width 33 height 6
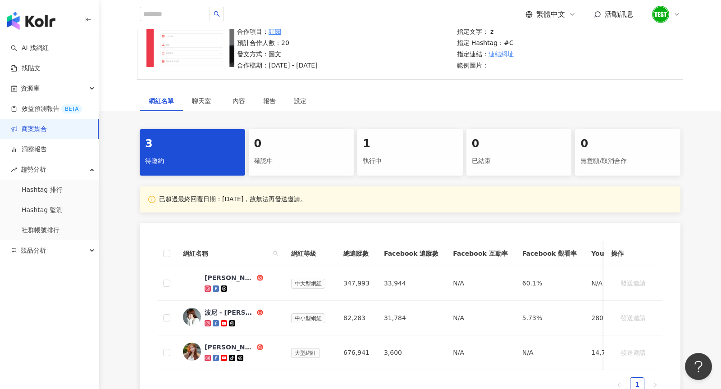
scroll to position [105, 0]
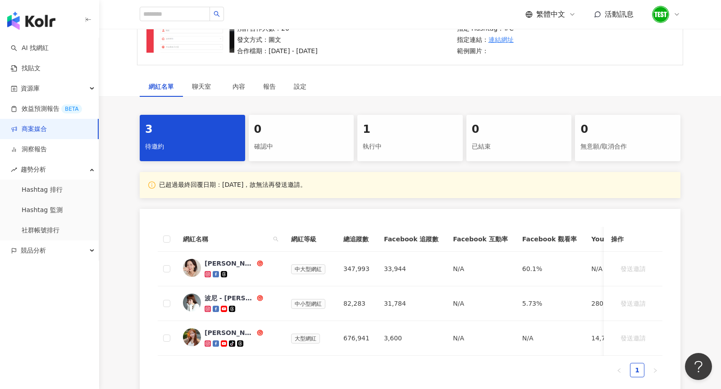
click at [383, 140] on div "執行中" at bounding box center [410, 146] width 95 height 15
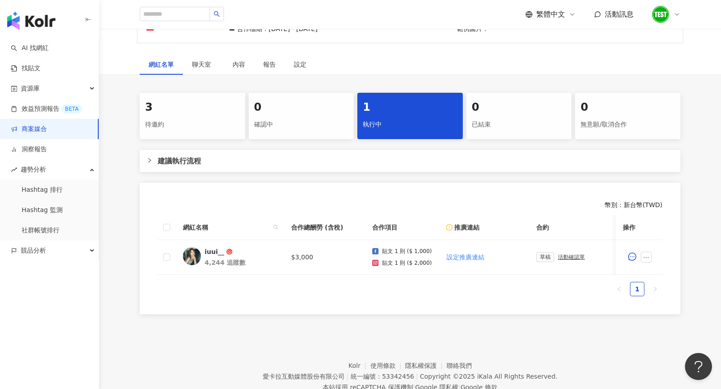
scroll to position [129, 0]
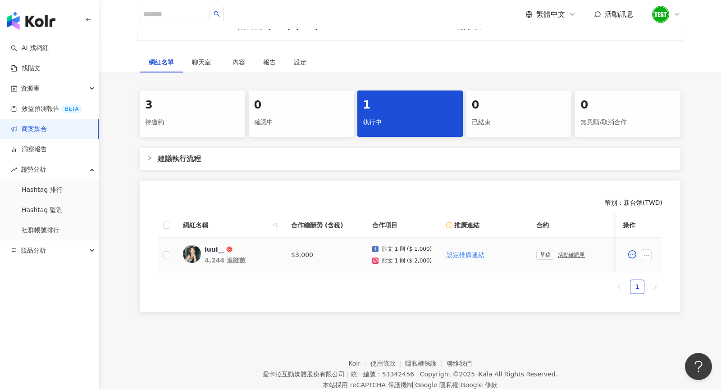
click at [559, 254] on div "活動確認單" at bounding box center [571, 255] width 27 height 6
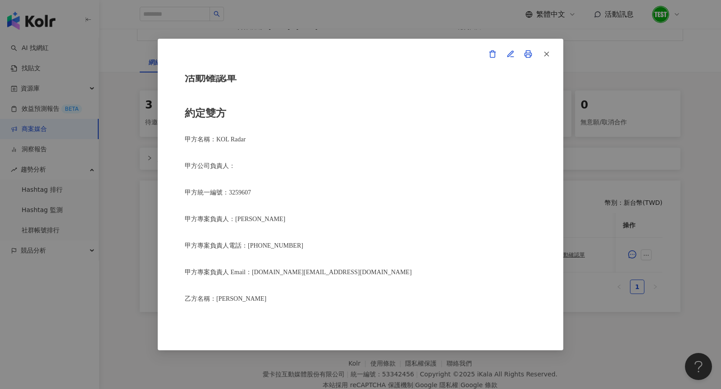
scroll to position [21, 0]
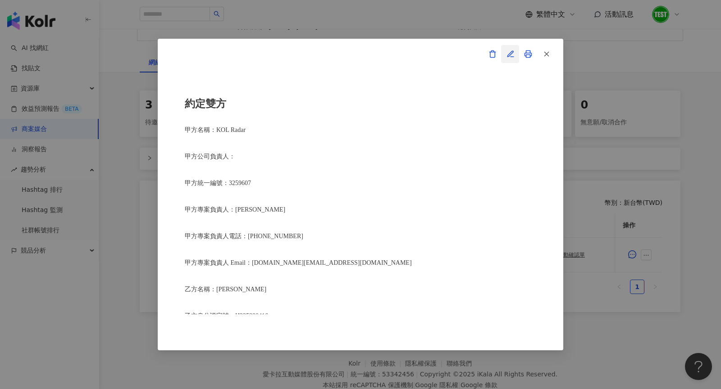
click at [506, 59] on button "button" at bounding box center [510, 54] width 18 height 18
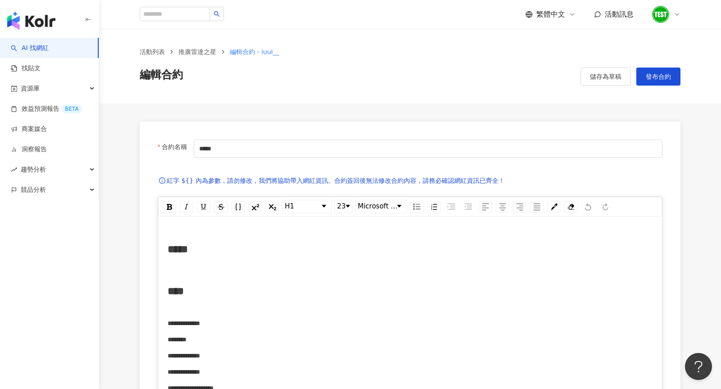
click at [46, 50] on link "AI 找網紅" at bounding box center [30, 48] width 38 height 9
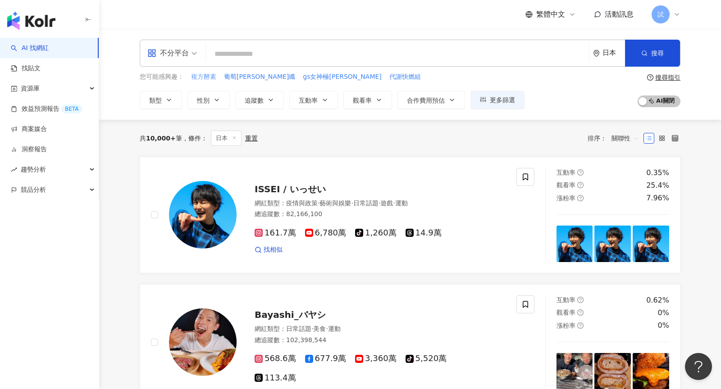
click at [210, 76] on span "複方酵素" at bounding box center [203, 77] width 25 height 9
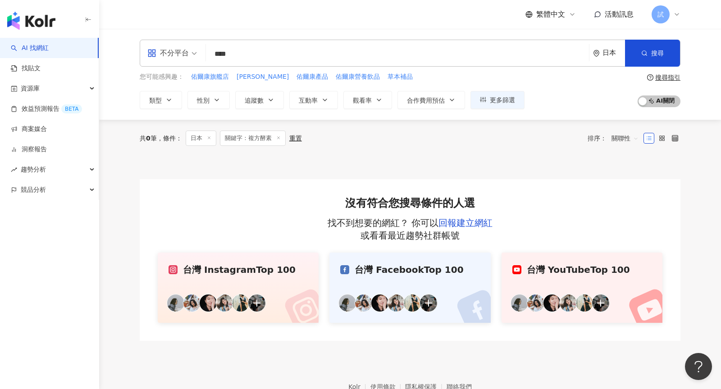
click at [607, 50] on div "日本" at bounding box center [614, 53] width 23 height 8
click at [573, 115] on div "台灣" at bounding box center [575, 118] width 88 height 16
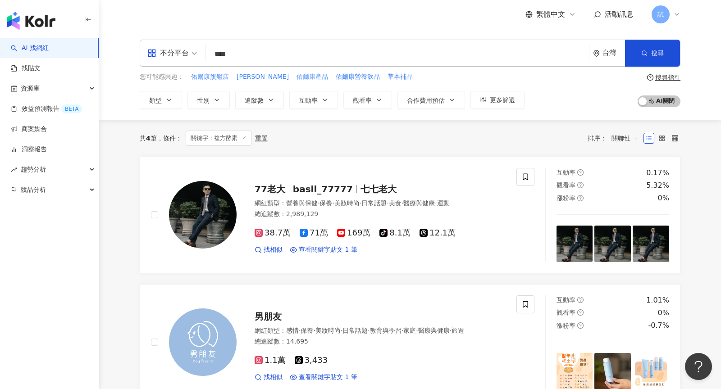
click at [297, 80] on span "佑爾康產品" at bounding box center [313, 77] width 32 height 9
type input "*****"
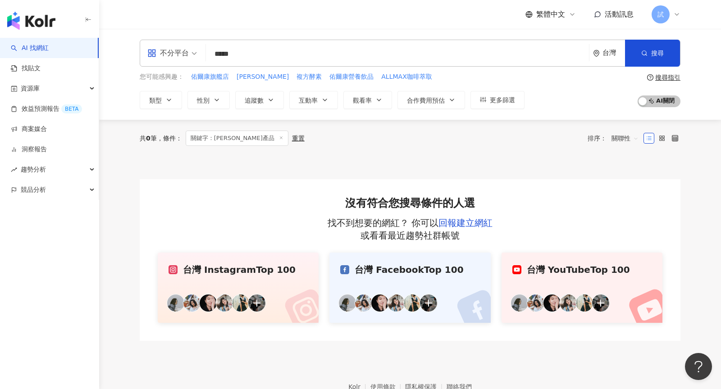
click at [675, 13] on icon at bounding box center [676, 14] width 7 height 7
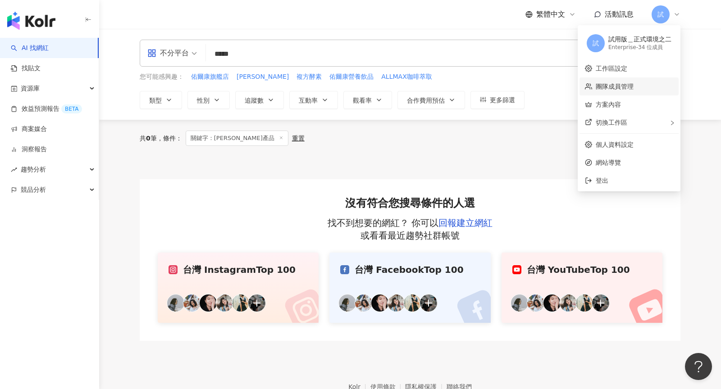
click at [634, 88] on link "團隊成員管理" at bounding box center [615, 86] width 38 height 7
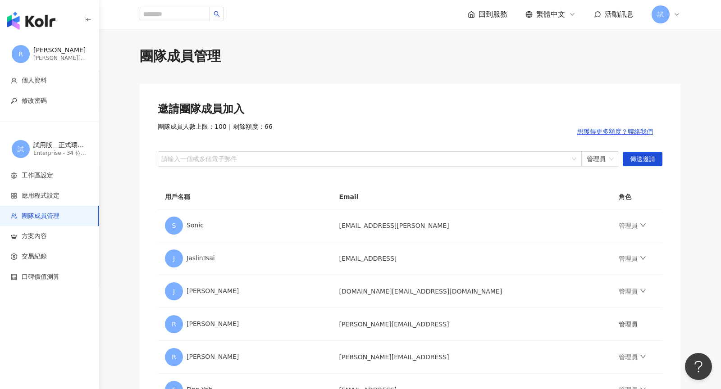
click at [676, 9] on div "試" at bounding box center [666, 14] width 29 height 18
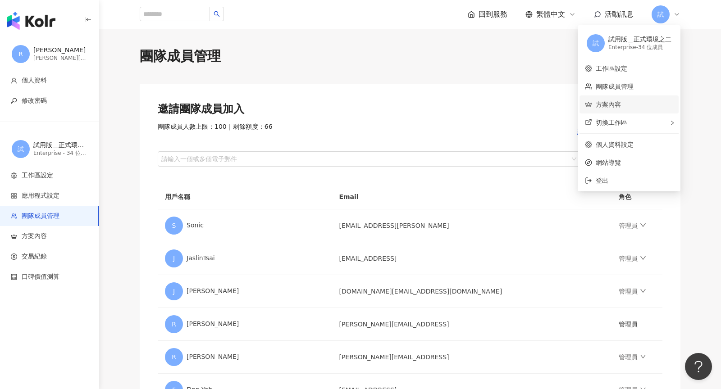
click at [621, 103] on link "方案內容" at bounding box center [608, 104] width 25 height 7
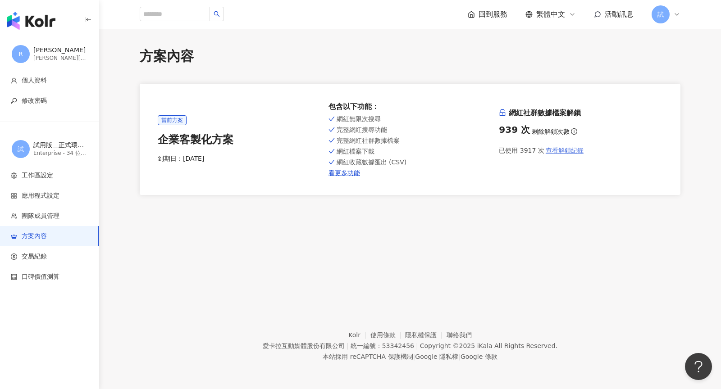
click at [558, 154] on button "查看解鎖紀錄" at bounding box center [565, 151] width 40 height 18
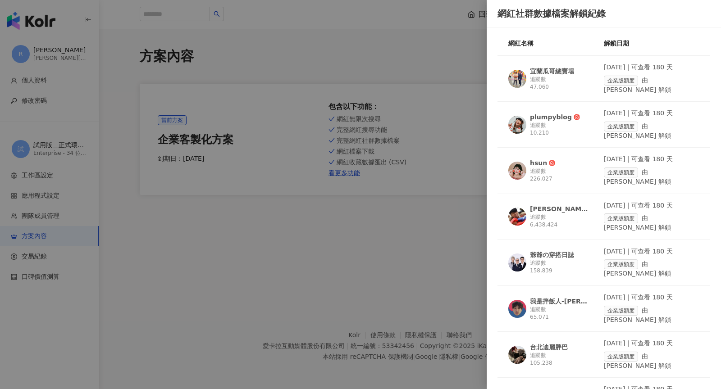
click at [558, 168] on div "追蹤數 226,027" at bounding box center [559, 175] width 59 height 15
click at [338, 222] on div at bounding box center [360, 194] width 721 height 389
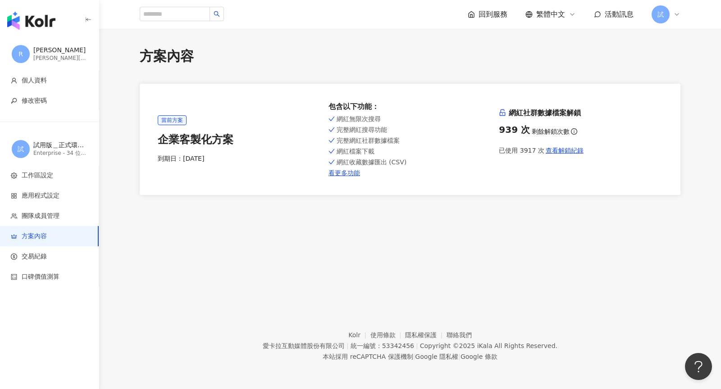
click at [36, 25] on img "button" at bounding box center [31, 21] width 48 height 18
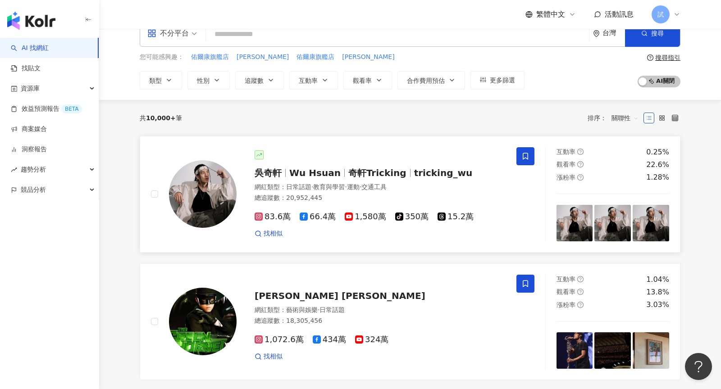
scroll to position [25, 0]
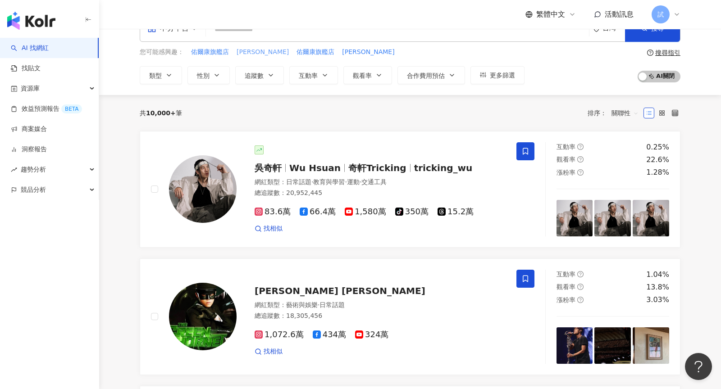
click at [249, 52] on span "[PERSON_NAME]" at bounding box center [263, 52] width 52 height 9
type input "***"
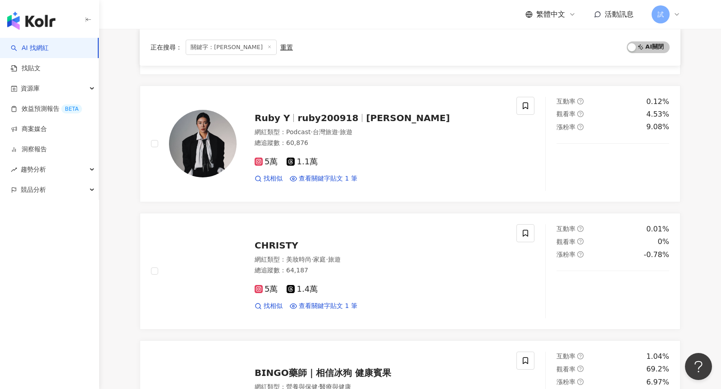
scroll to position [208, 0]
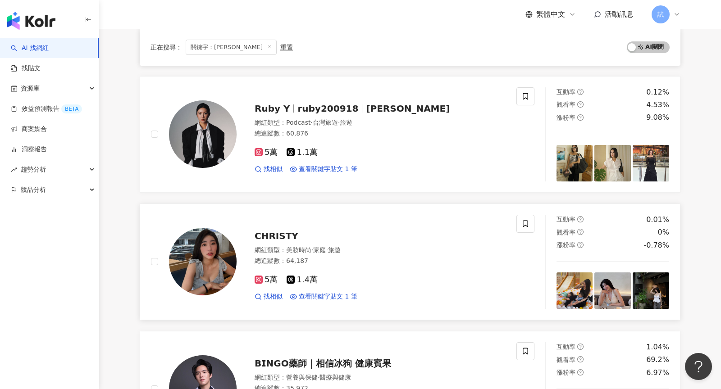
click at [348, 268] on div "5萬 1.4萬 找相似 查看關鍵字貼文 1 筆" at bounding box center [380, 284] width 251 height 33
click at [51, 90] on div "資源庫" at bounding box center [49, 88] width 99 height 20
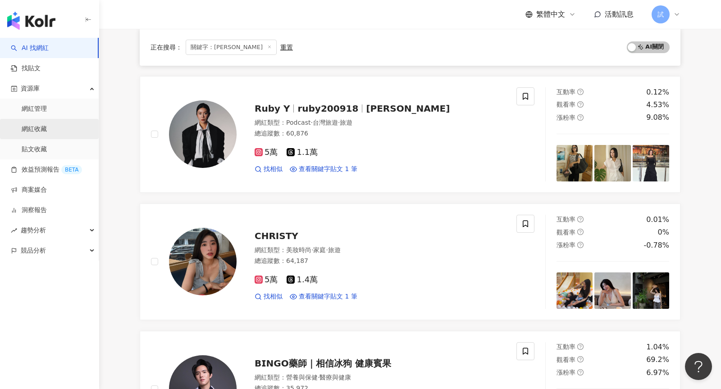
click at [47, 134] on link "網紅收藏" at bounding box center [34, 129] width 25 height 9
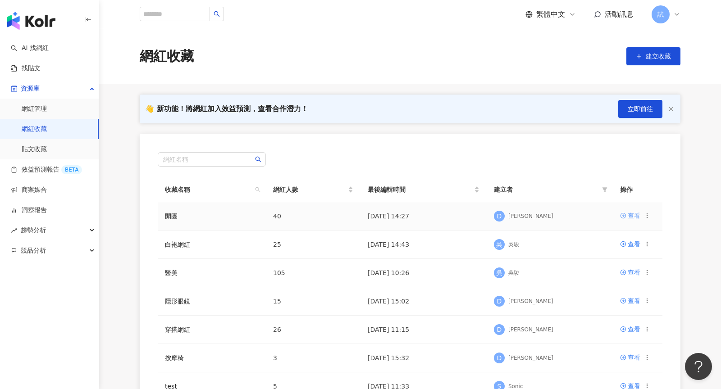
click at [627, 214] on link "查看" at bounding box center [630, 216] width 20 height 10
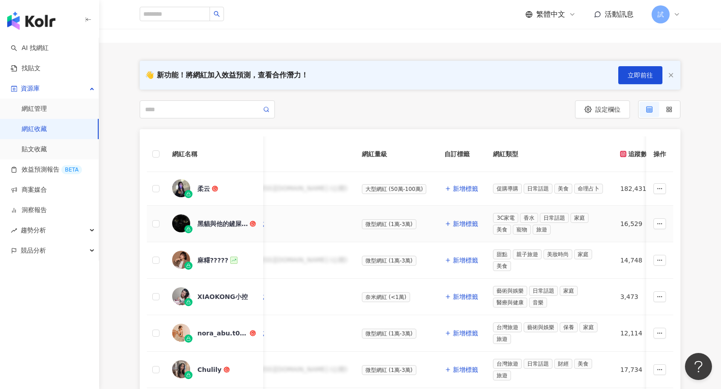
scroll to position [0, 325]
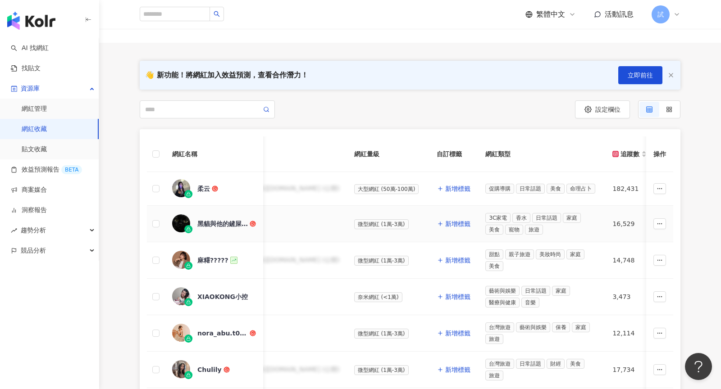
click at [605, 237] on td "16,529" at bounding box center [629, 224] width 49 height 37
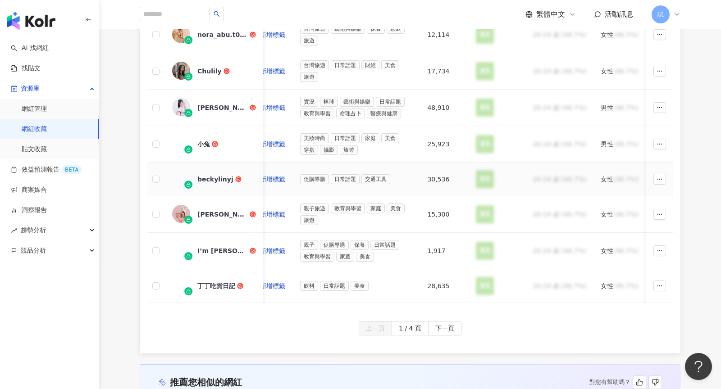
scroll to position [371, 0]
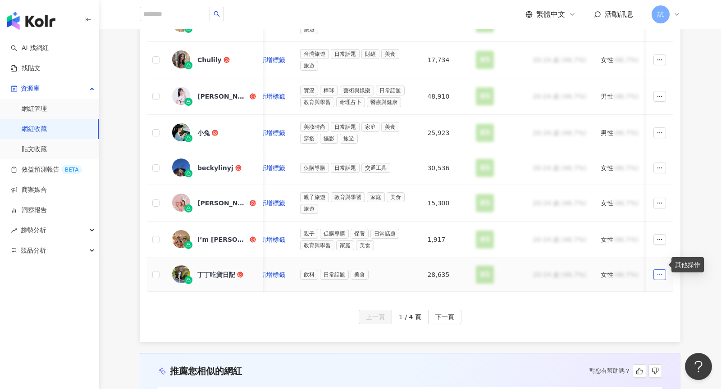
click at [661, 272] on icon "button" at bounding box center [660, 275] width 6 height 6
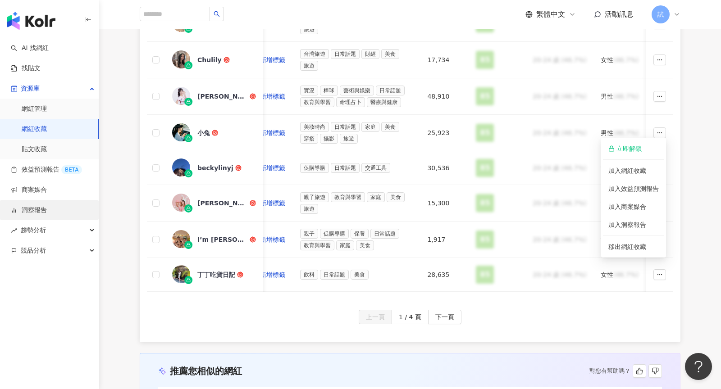
click at [47, 206] on link "洞察報告" at bounding box center [29, 210] width 36 height 9
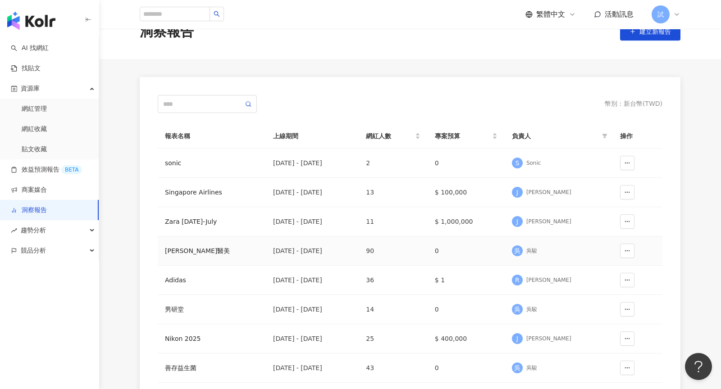
scroll to position [25, 0]
click at [56, 253] on div "競品分析" at bounding box center [49, 251] width 99 height 20
click at [60, 276] on link "品牌帳號分析" at bounding box center [41, 271] width 38 height 9
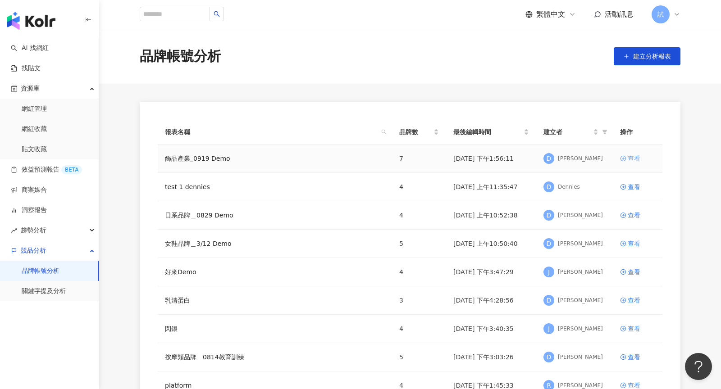
click at [629, 161] on div "查看" at bounding box center [634, 159] width 13 height 10
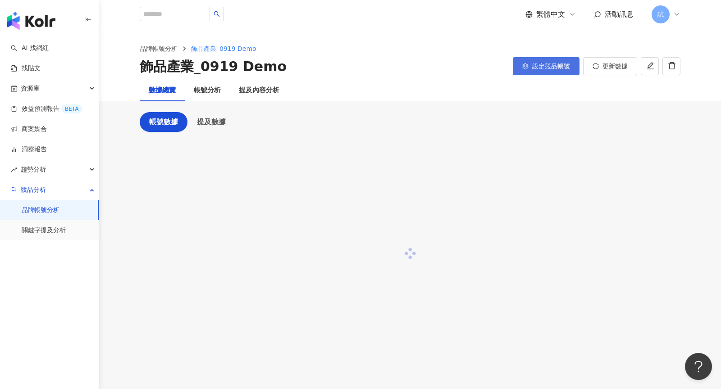
click at [560, 68] on span "設定競品帳號" at bounding box center [551, 66] width 38 height 7
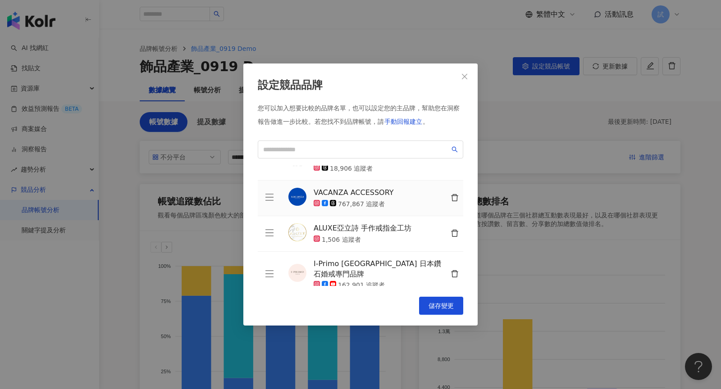
scroll to position [127, 0]
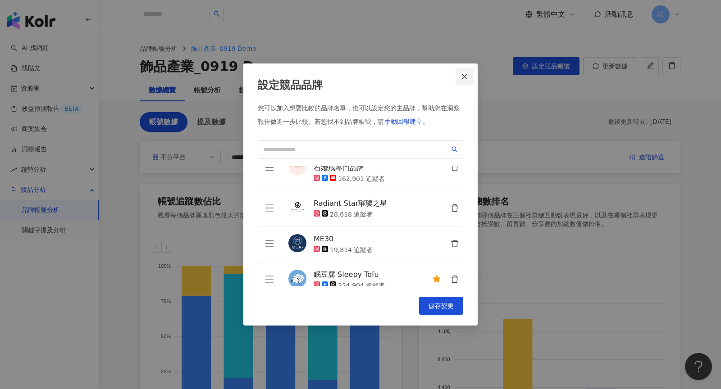
click at [466, 80] on button "Close" at bounding box center [465, 77] width 18 height 18
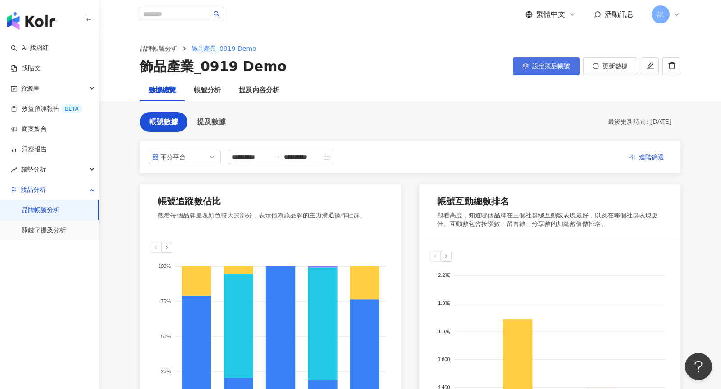
click at [573, 74] on button "設定競品帳號" at bounding box center [546, 66] width 67 height 18
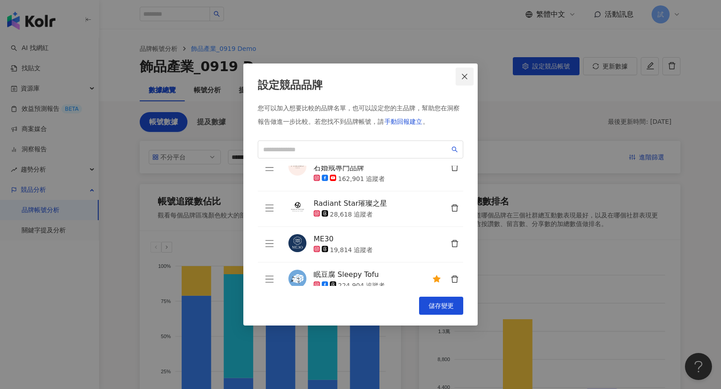
click at [465, 80] on icon "close" at bounding box center [464, 76] width 7 height 7
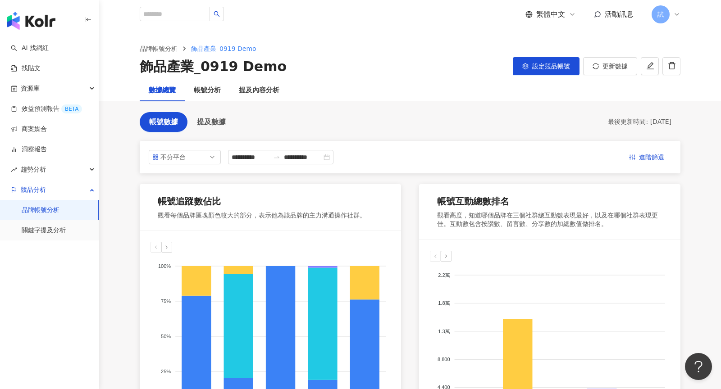
click at [674, 16] on icon at bounding box center [676, 14] width 7 height 7
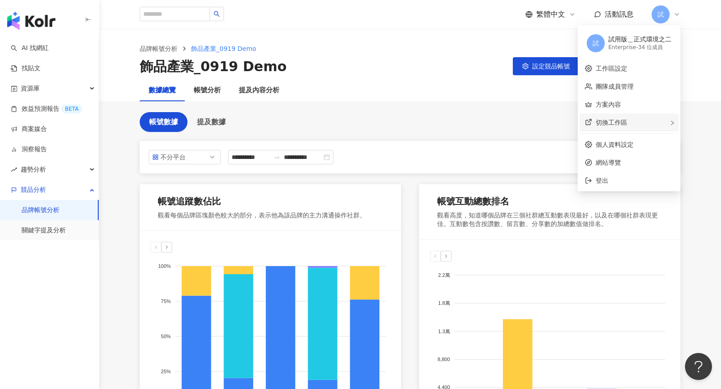
click at [651, 124] on div "切換工作區" at bounding box center [629, 123] width 99 height 18
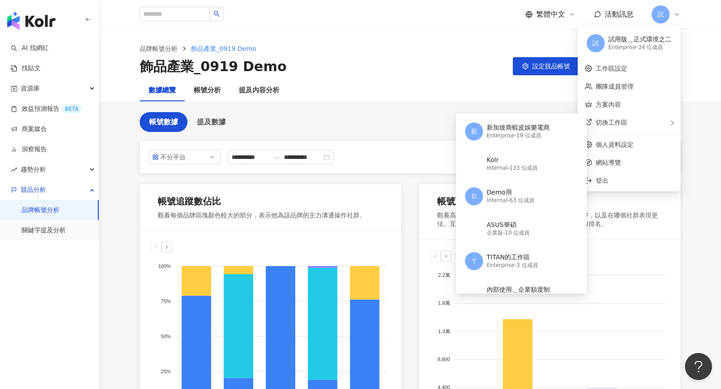
click at [696, 71] on div "品牌帳號分析 飾品產業_0919 Demo 飾品產業_0919 Demo 設定競品帳號 更新數據" at bounding box center [410, 60] width 577 height 32
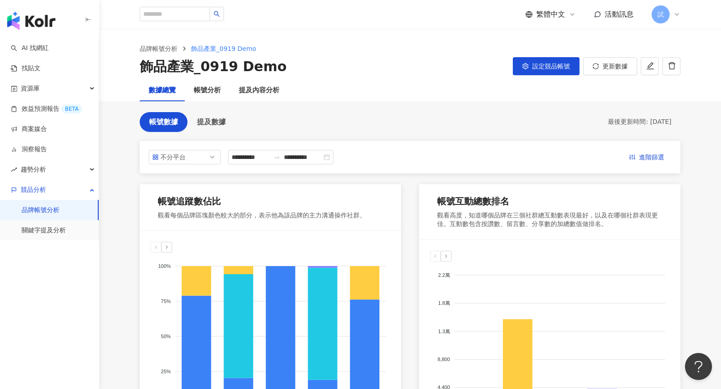
click at [676, 16] on icon at bounding box center [676, 14] width 7 height 7
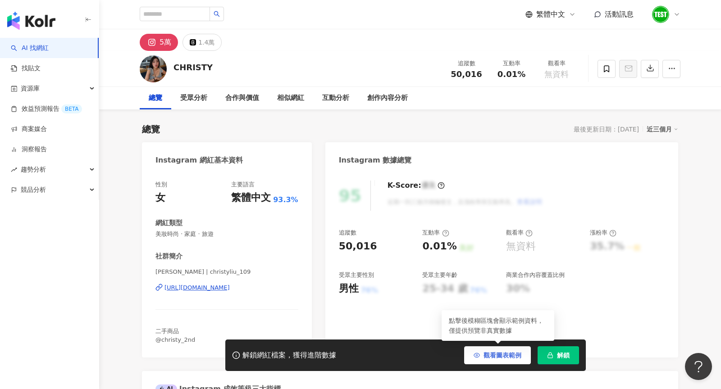
click at [485, 360] on button "觀看圖表範例" at bounding box center [497, 356] width 67 height 18
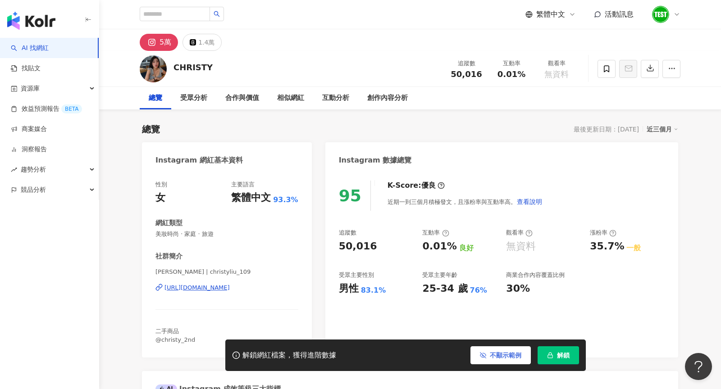
click at [485, 360] on button "不顯示範例" at bounding box center [501, 356] width 60 height 18
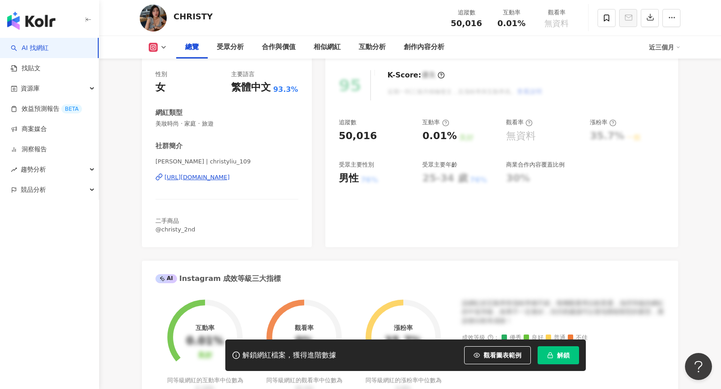
scroll to position [134, 0]
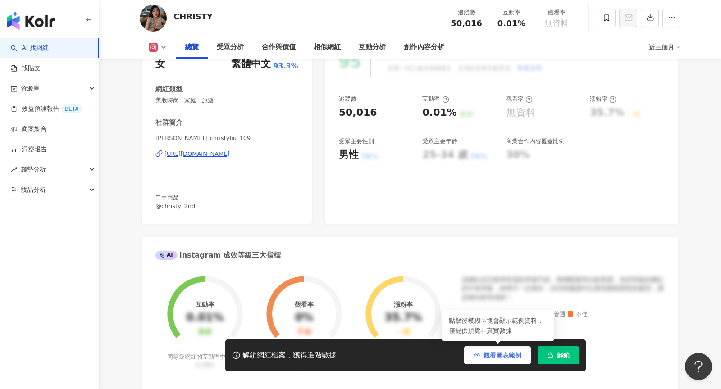
click at [490, 354] on span "觀看圖表範例" at bounding box center [503, 355] width 38 height 7
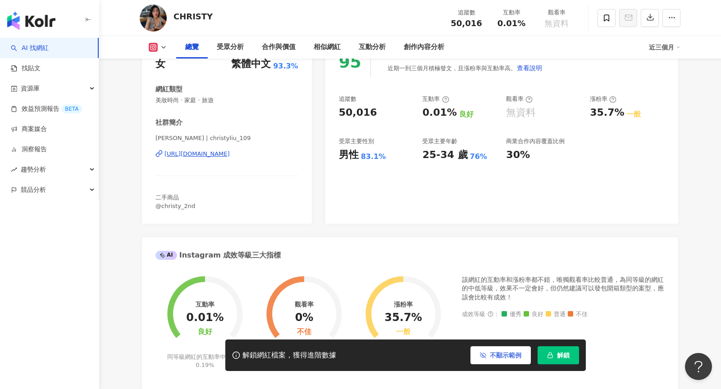
click at [490, 354] on span "不顯示範例" at bounding box center [506, 355] width 32 height 7
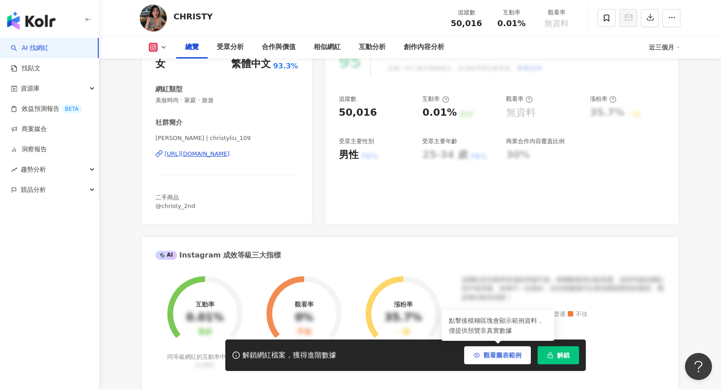
click at [490, 354] on span "觀看圖表範例" at bounding box center [503, 355] width 38 height 7
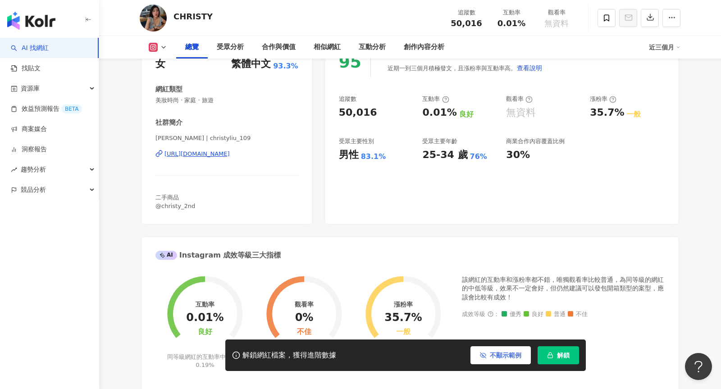
click at [490, 354] on span "不顯示範例" at bounding box center [506, 355] width 32 height 7
